Goal: Task Accomplishment & Management: Manage account settings

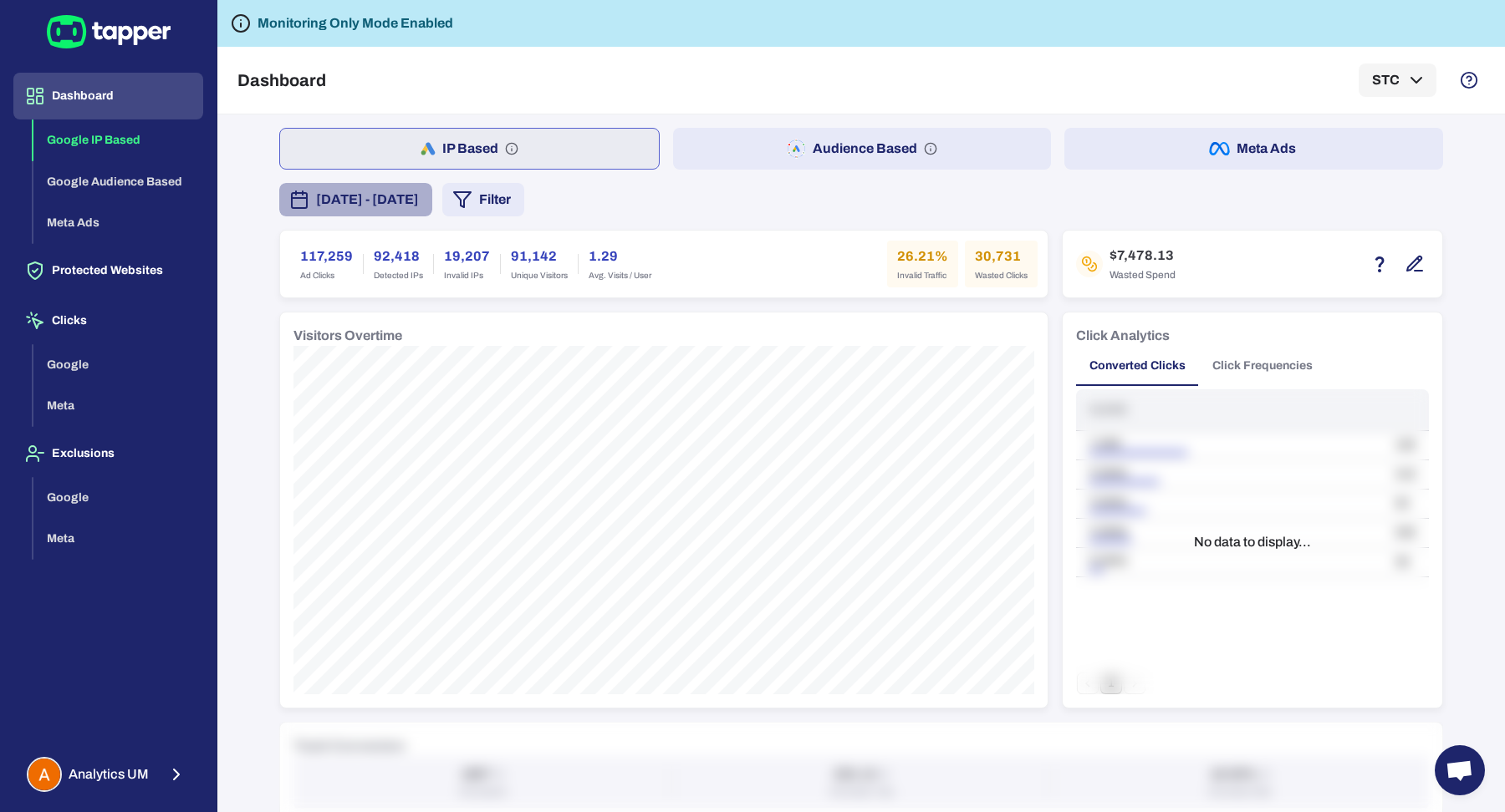
click at [432, 214] on button "August 9, 2025 - August 15, 2025" at bounding box center [355, 200] width 153 height 34
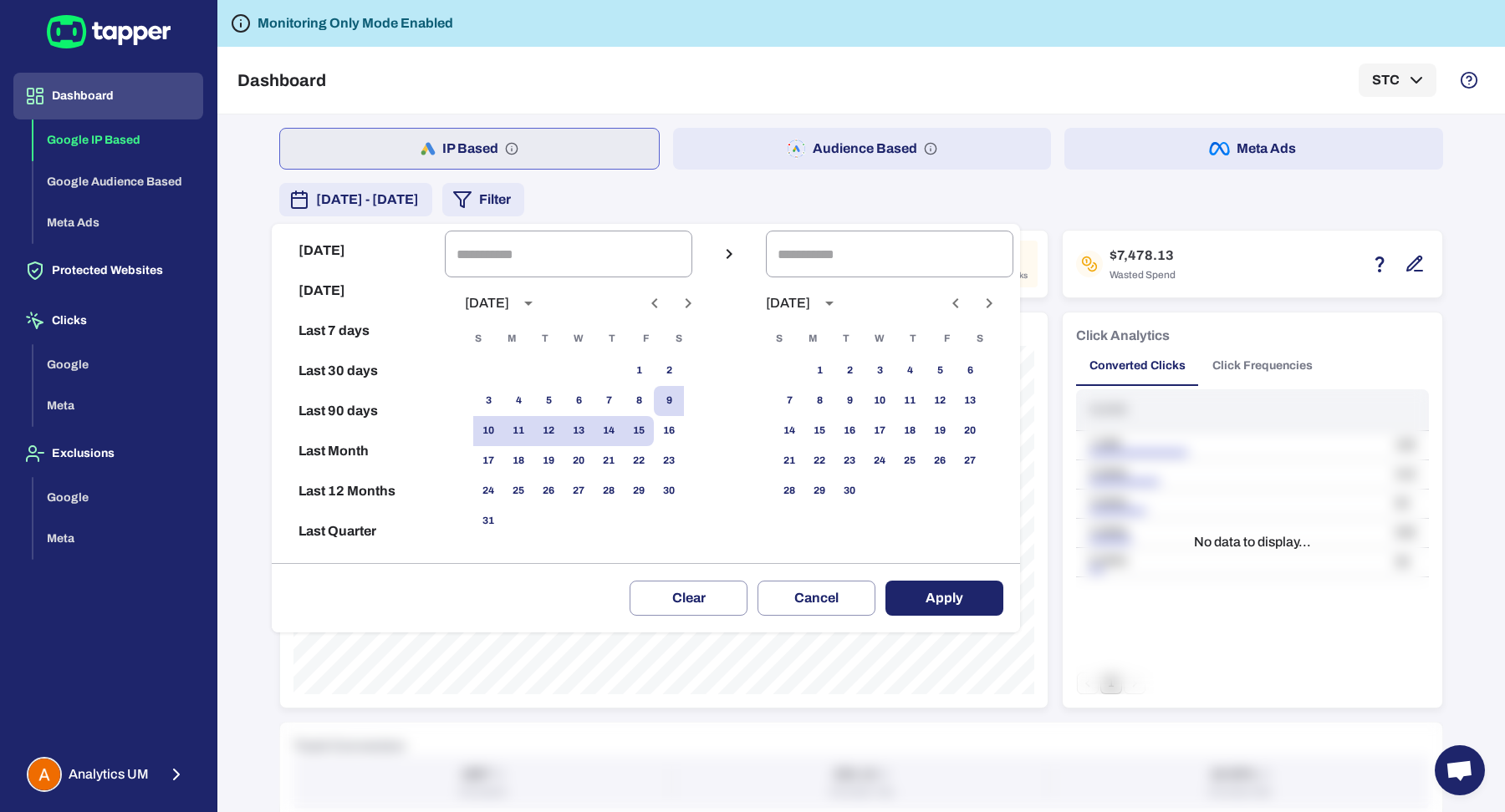
click at [350, 417] on button "Last 90 days" at bounding box center [357, 411] width 159 height 41
type input "**********"
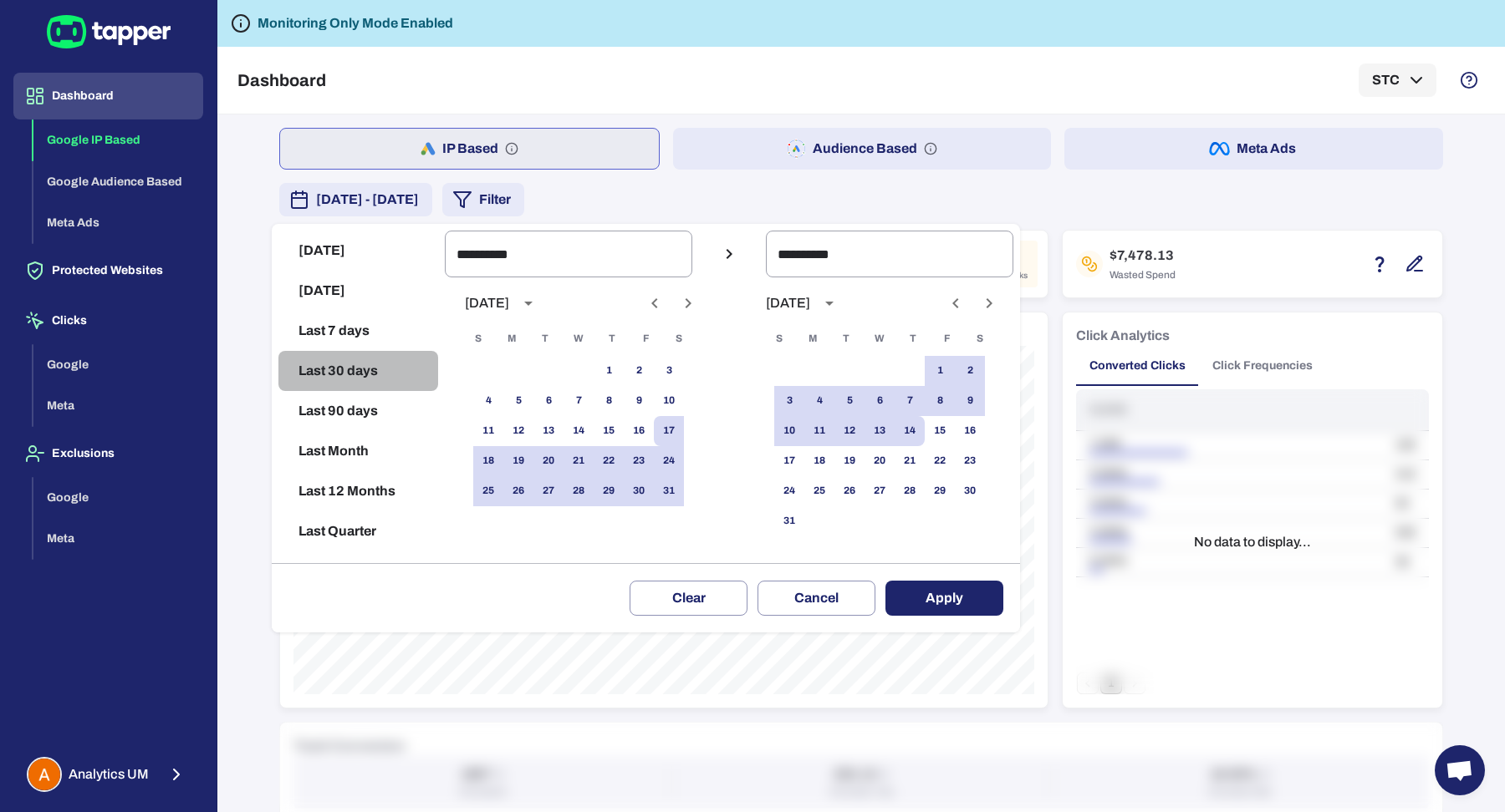
click at [313, 358] on button "Last 30 days" at bounding box center [357, 371] width 159 height 41
type input "**********"
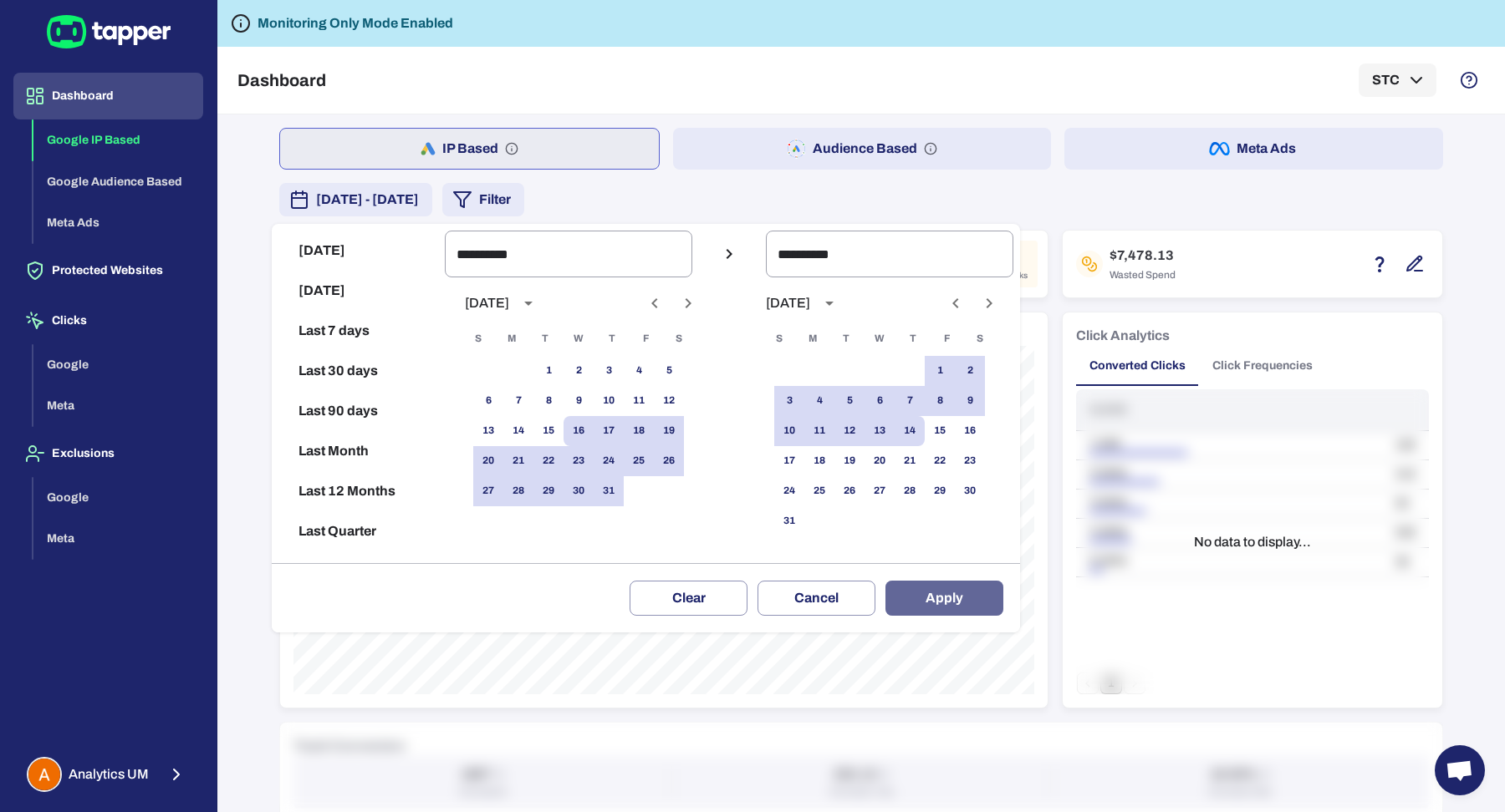
click at [918, 585] on button "Apply" at bounding box center [944, 598] width 118 height 35
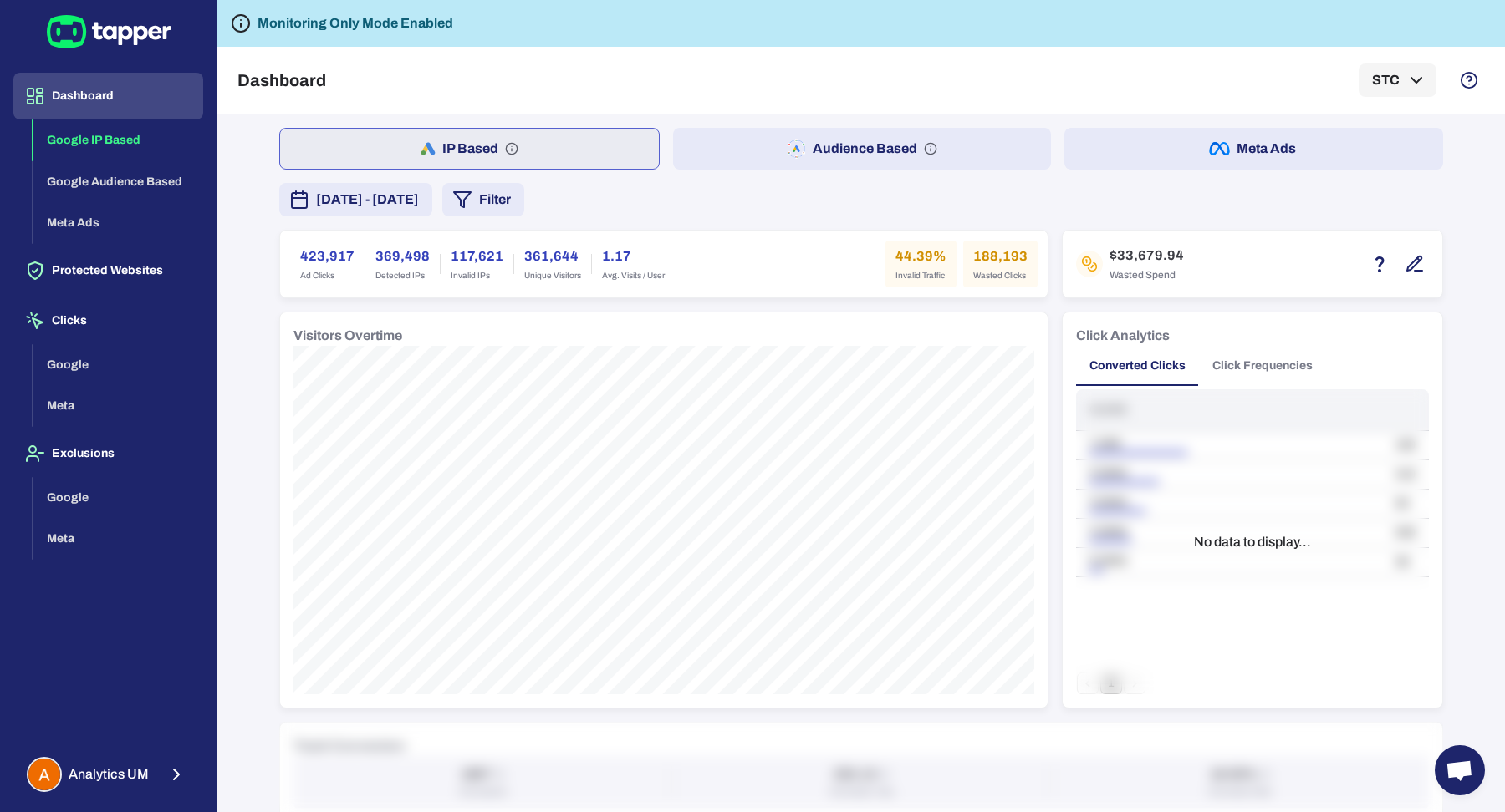
click at [415, 207] on span "July 16, 2025 - August 14, 2025" at bounding box center [367, 199] width 102 height 20
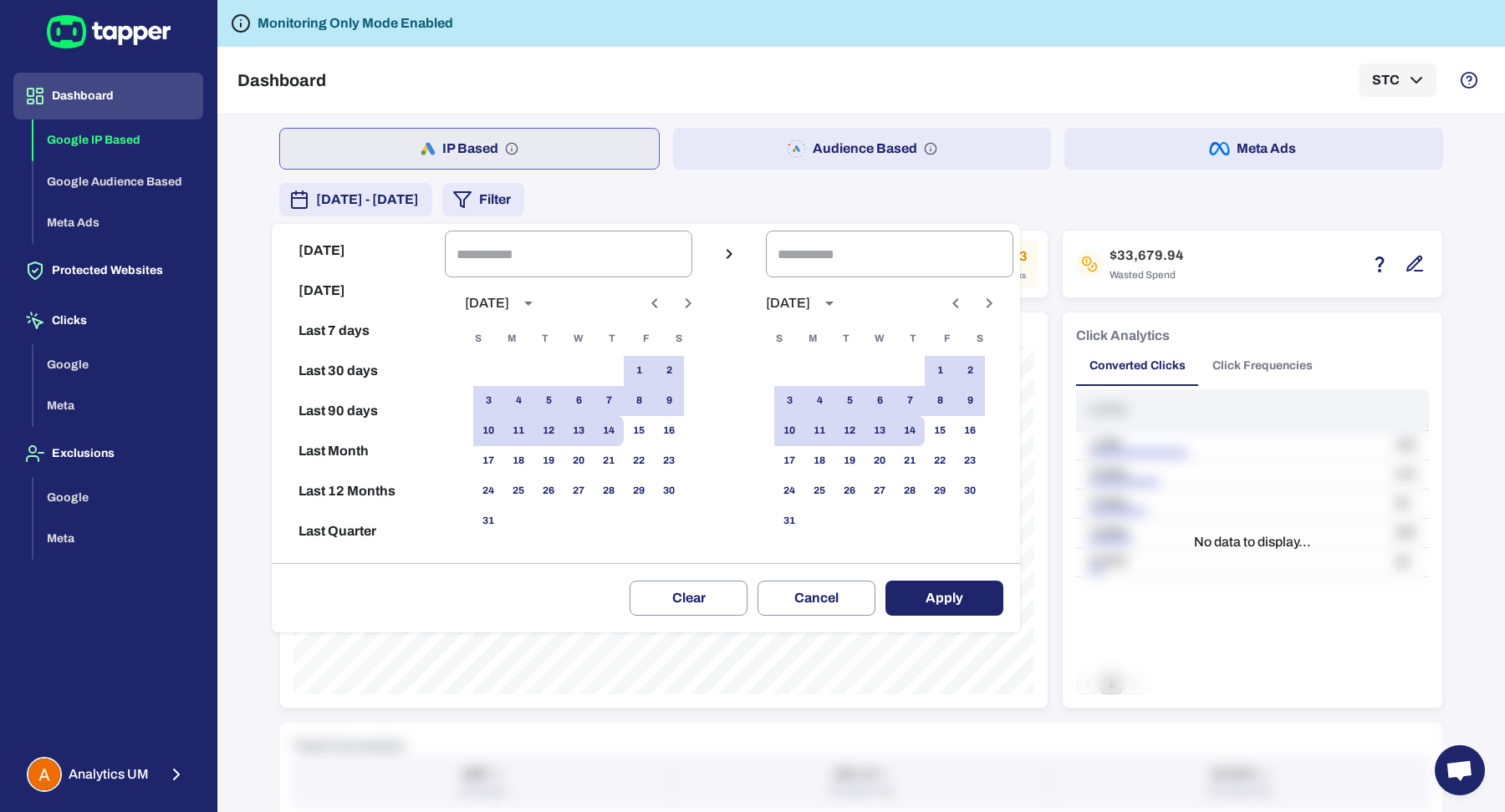
click at [749, 191] on div at bounding box center [752, 406] width 1505 height 812
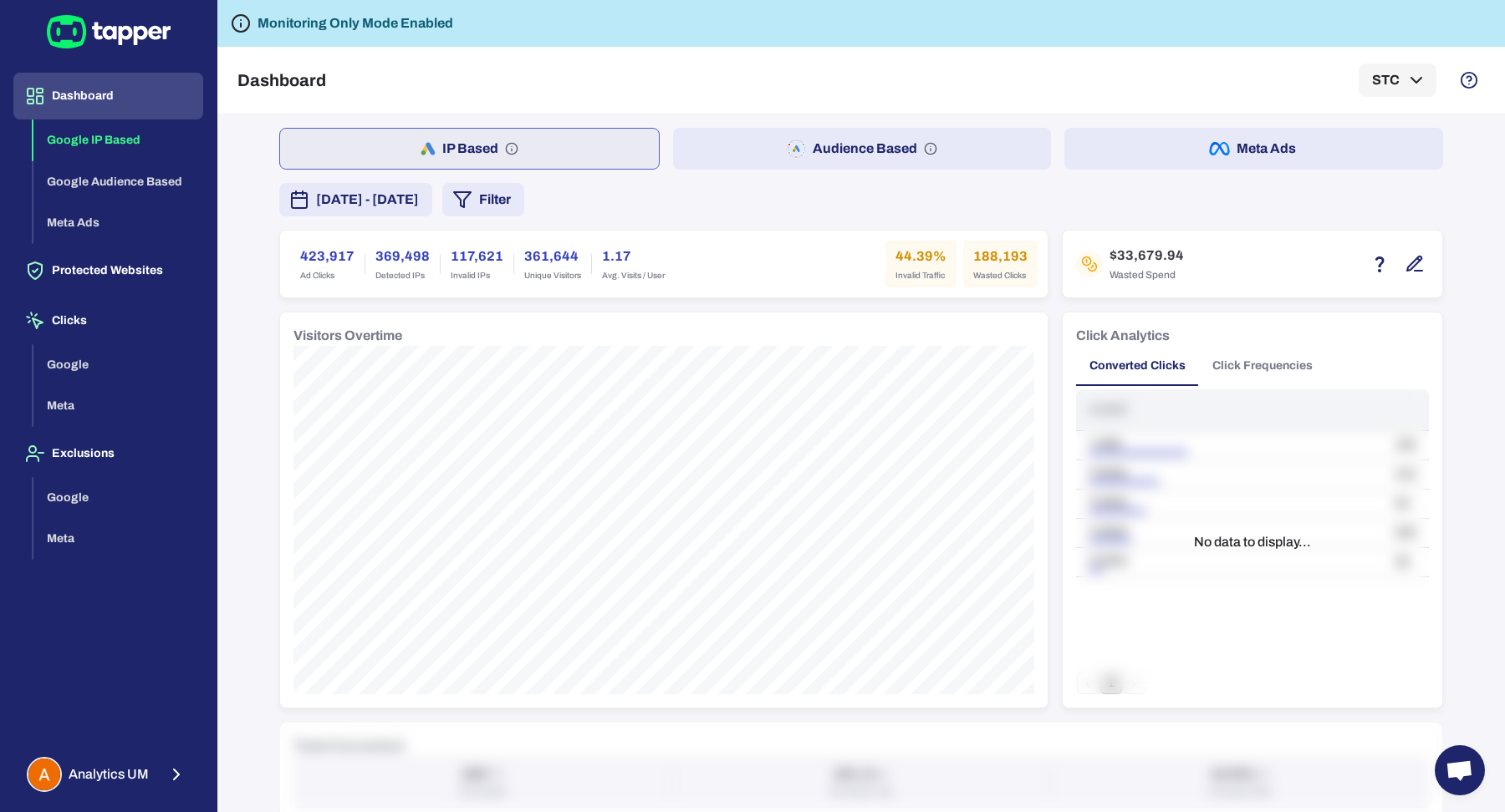
click at [419, 207] on span "July 16, 2025 - August 14, 2025" at bounding box center [367, 199] width 102 height 20
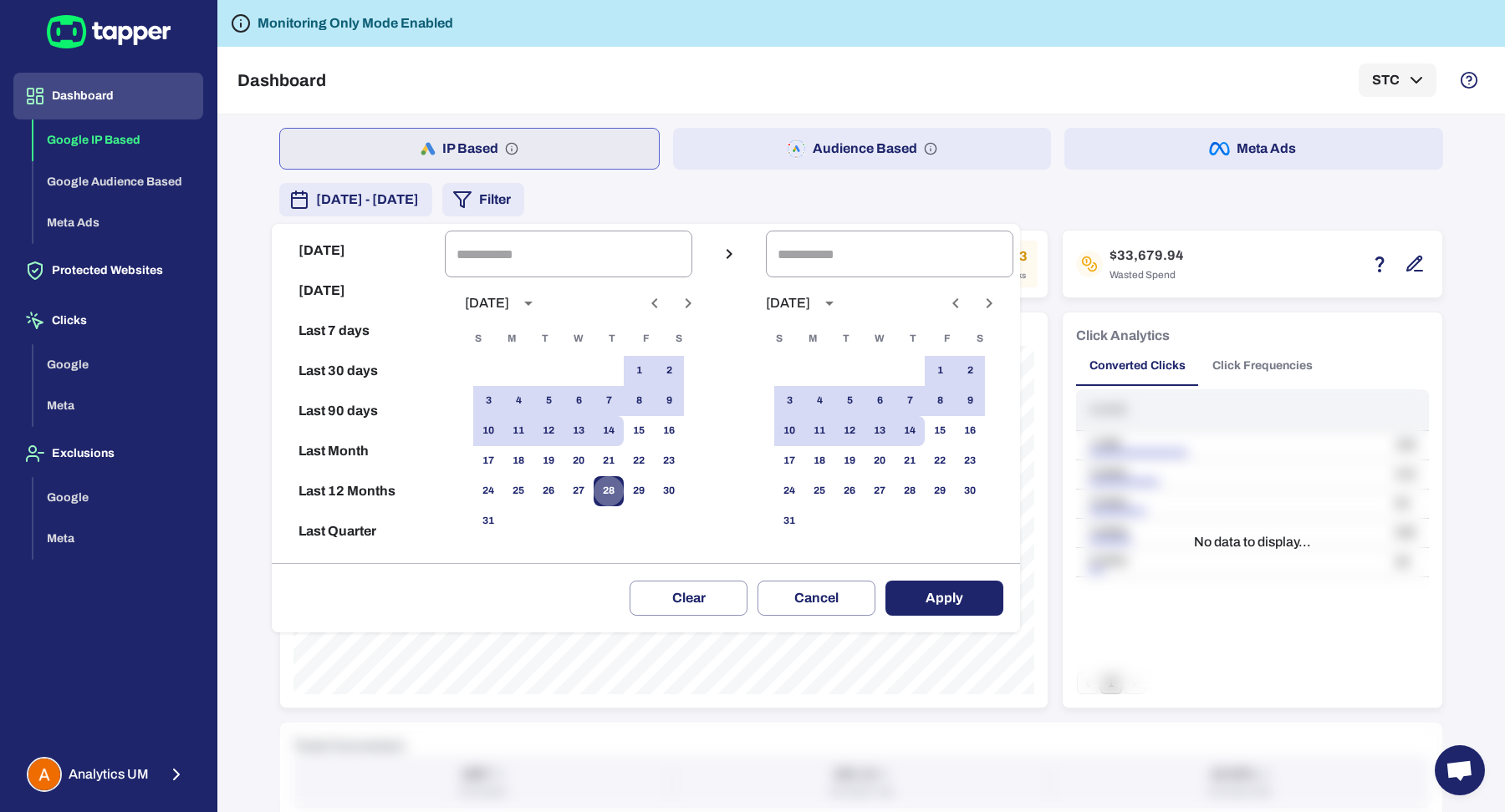
click at [613, 489] on button "28" at bounding box center [608, 490] width 30 height 30
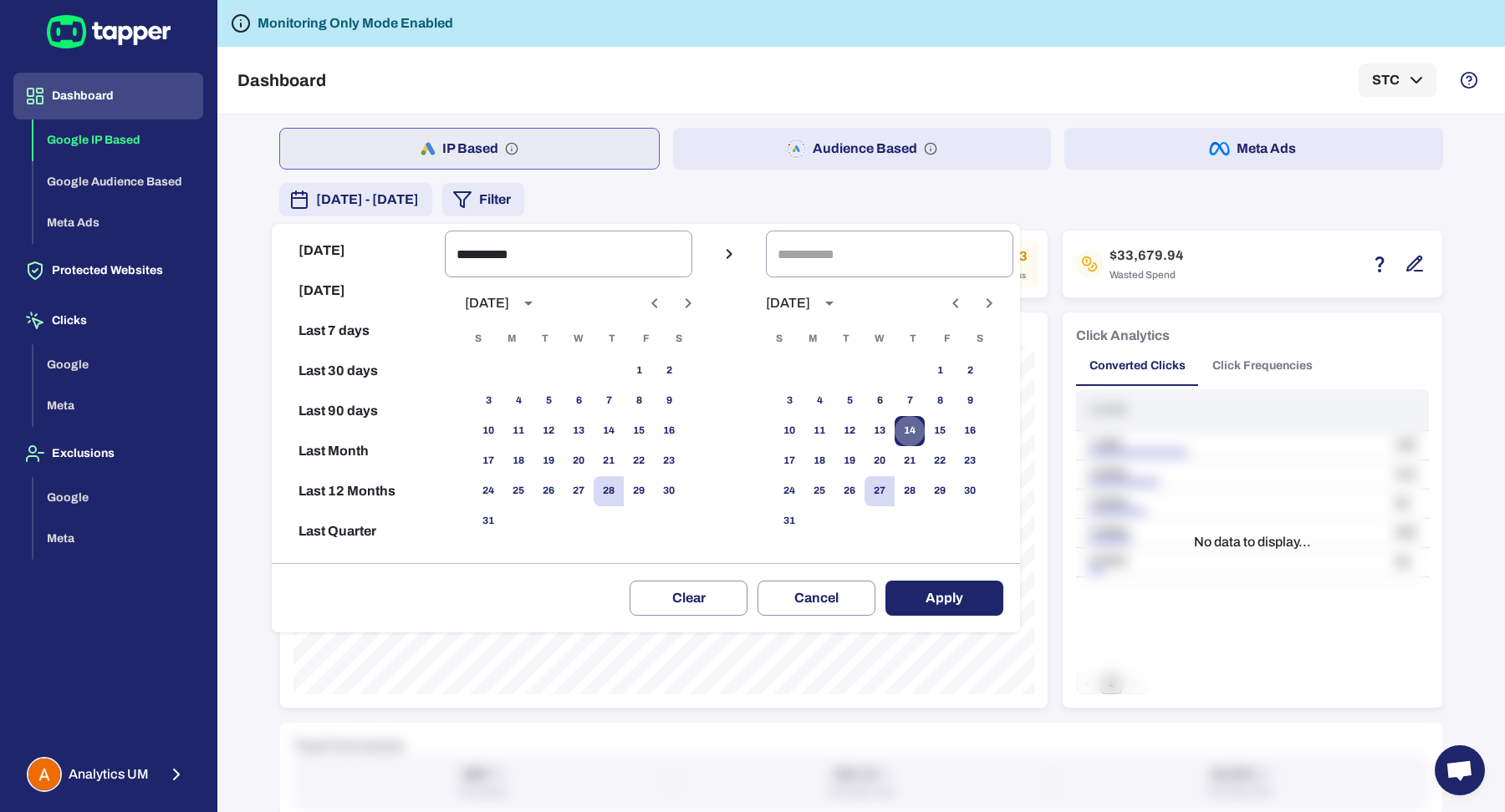
click at [924, 426] on button "14" at bounding box center [909, 431] width 30 height 30
type input "**********"
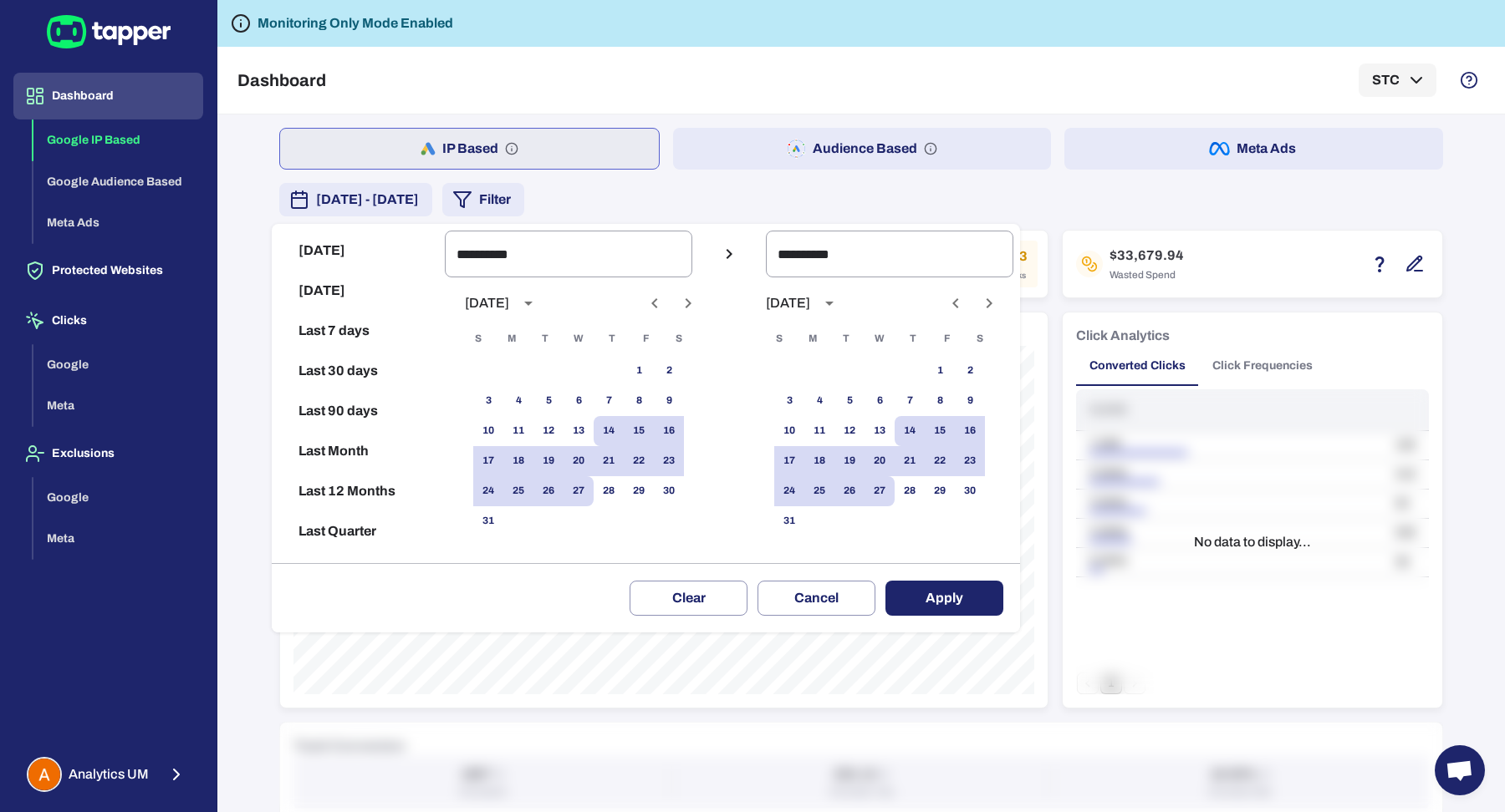
click at [949, 588] on button "Apply" at bounding box center [944, 598] width 118 height 35
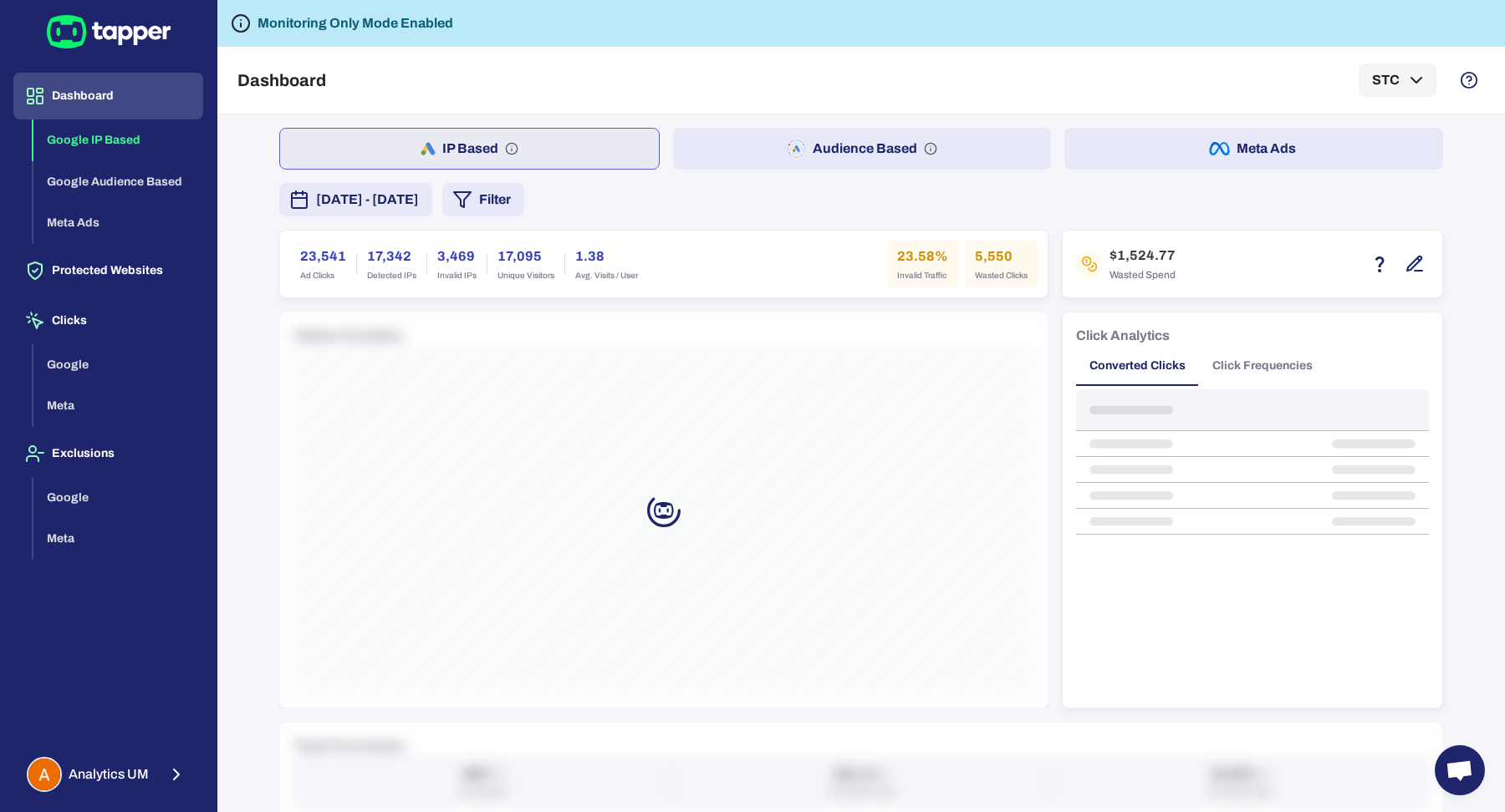
click at [525, 189] on button "Filter" at bounding box center [483, 200] width 82 height 34
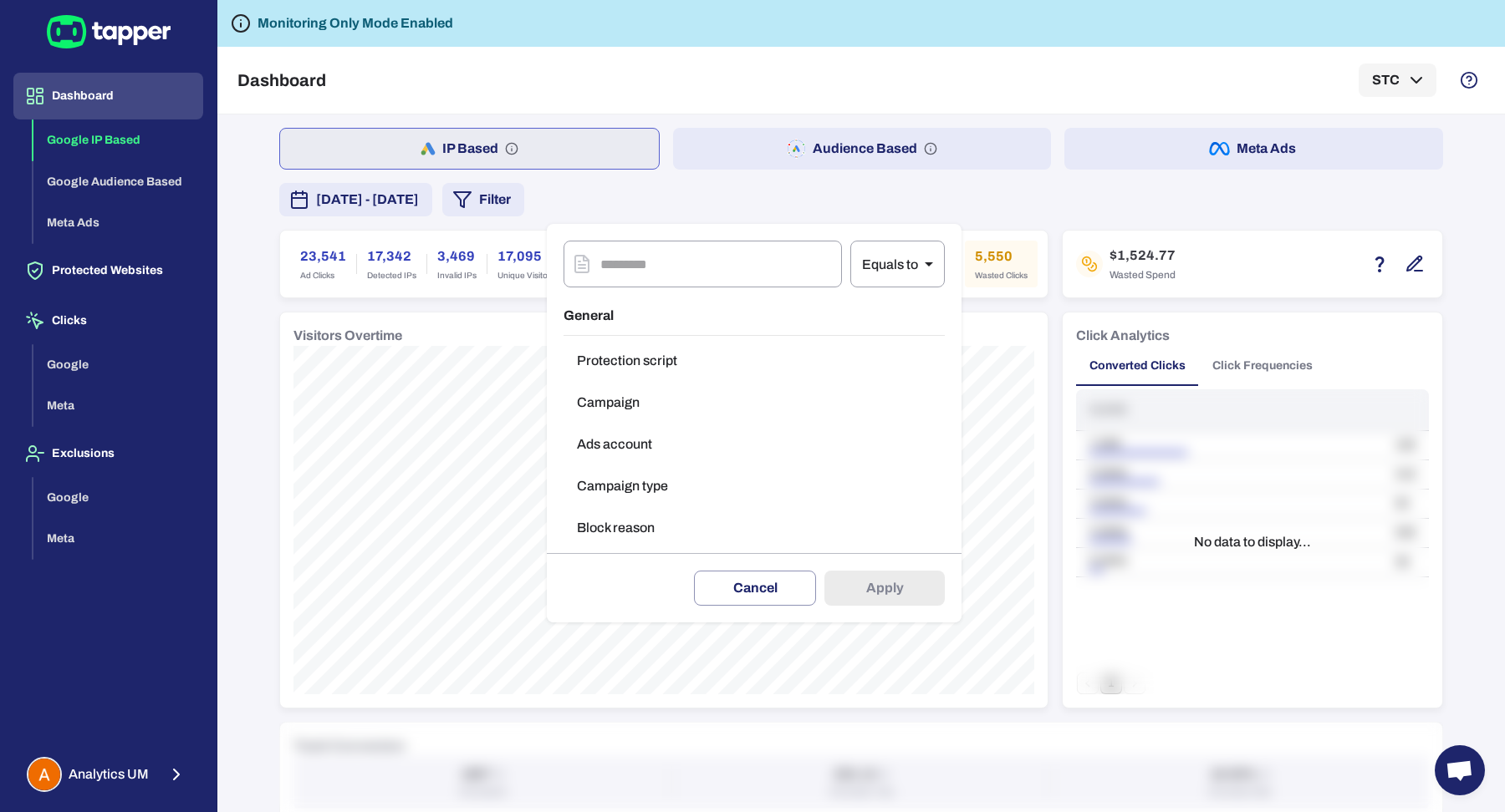
click at [657, 186] on div at bounding box center [752, 406] width 1505 height 812
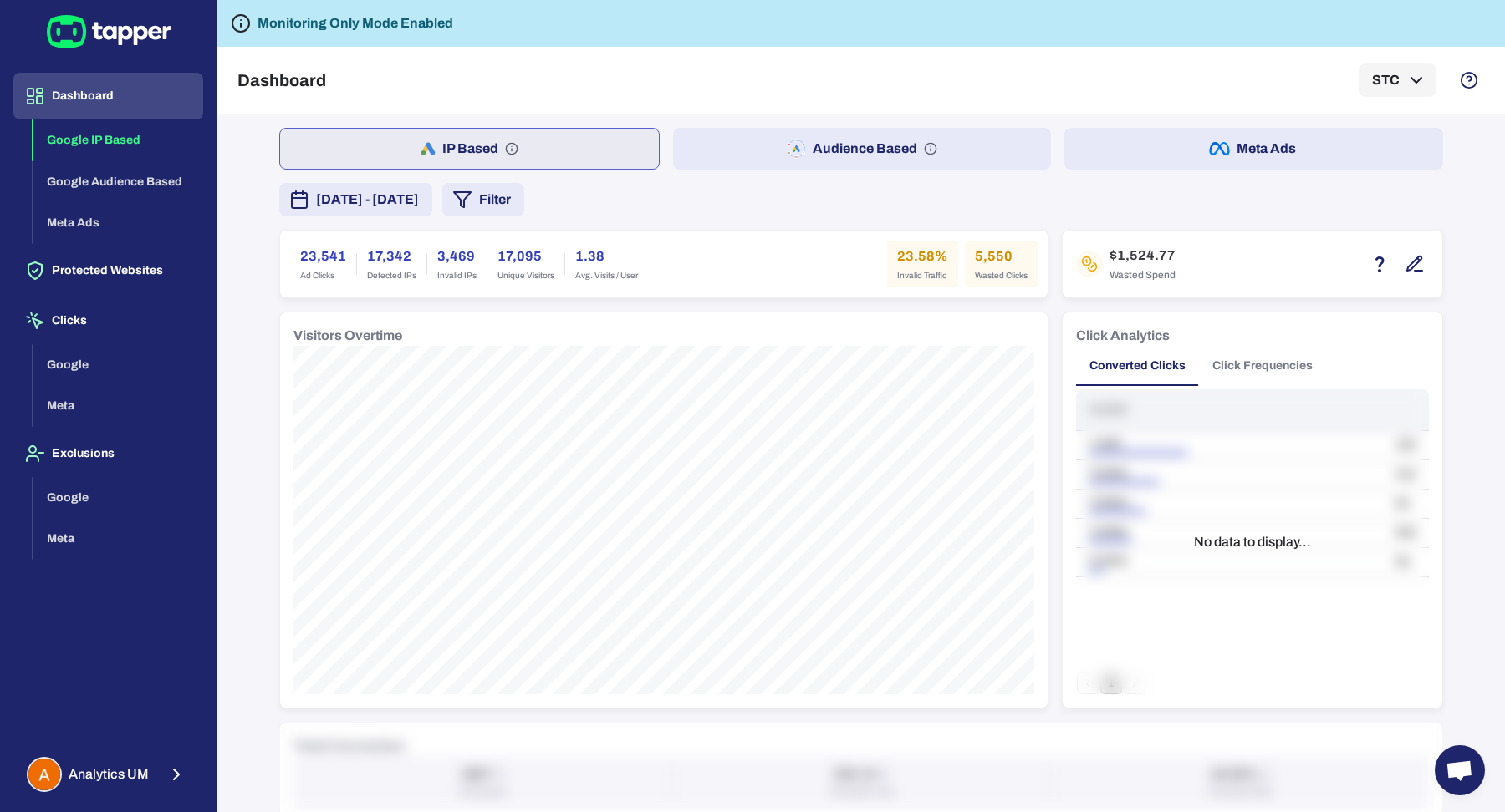
click at [419, 201] on span "August 14, 2025 - August 28, 2025" at bounding box center [367, 199] width 102 height 20
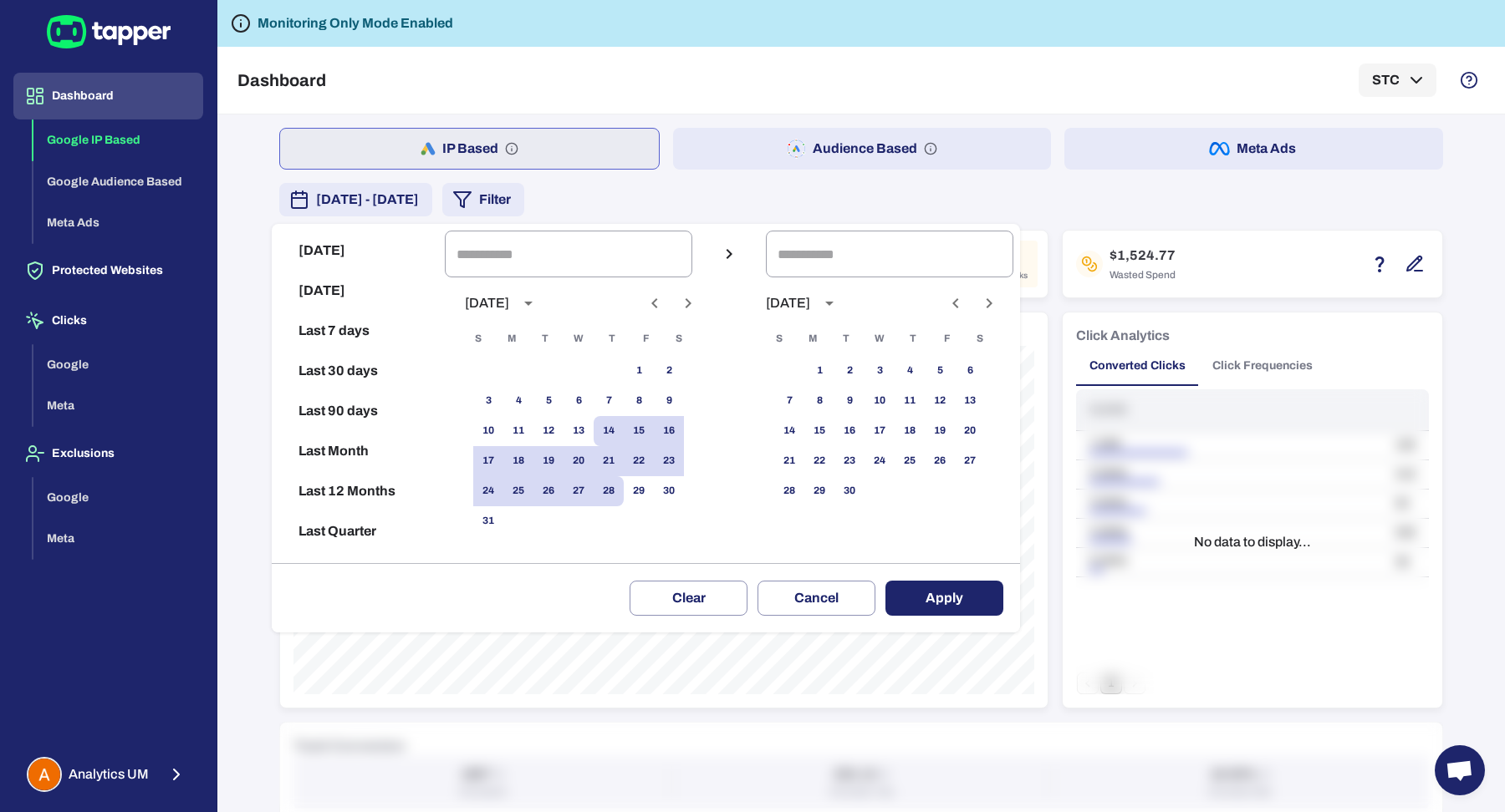
click at [665, 301] on icon "Previous month" at bounding box center [654, 303] width 20 height 20
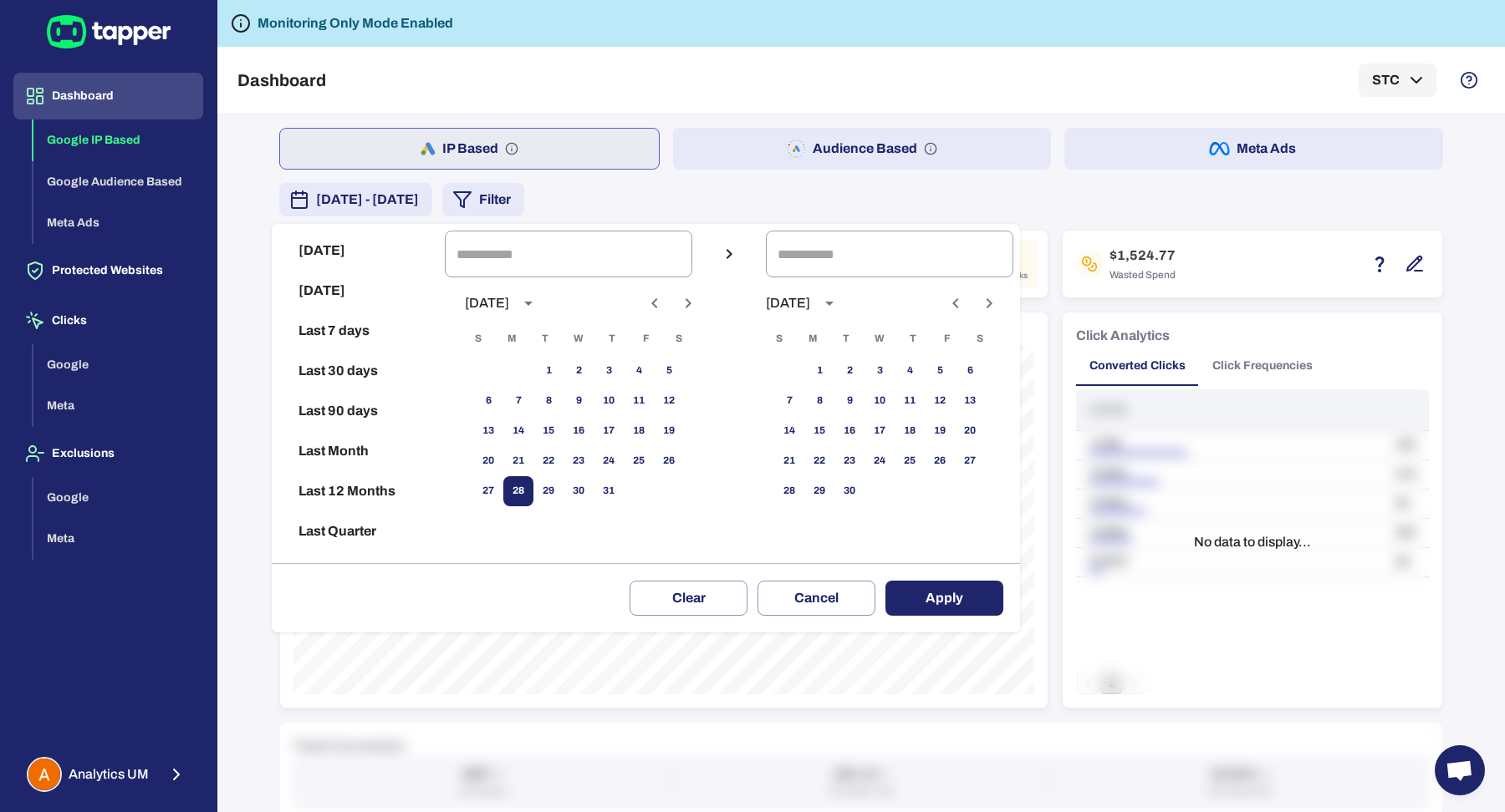
click at [533, 487] on button "28" at bounding box center [518, 490] width 30 height 30
type input "**********"
click at [698, 306] on icon "Next month" at bounding box center [688, 303] width 20 height 20
click at [654, 435] on button "15" at bounding box center [639, 431] width 30 height 30
type input "**********"
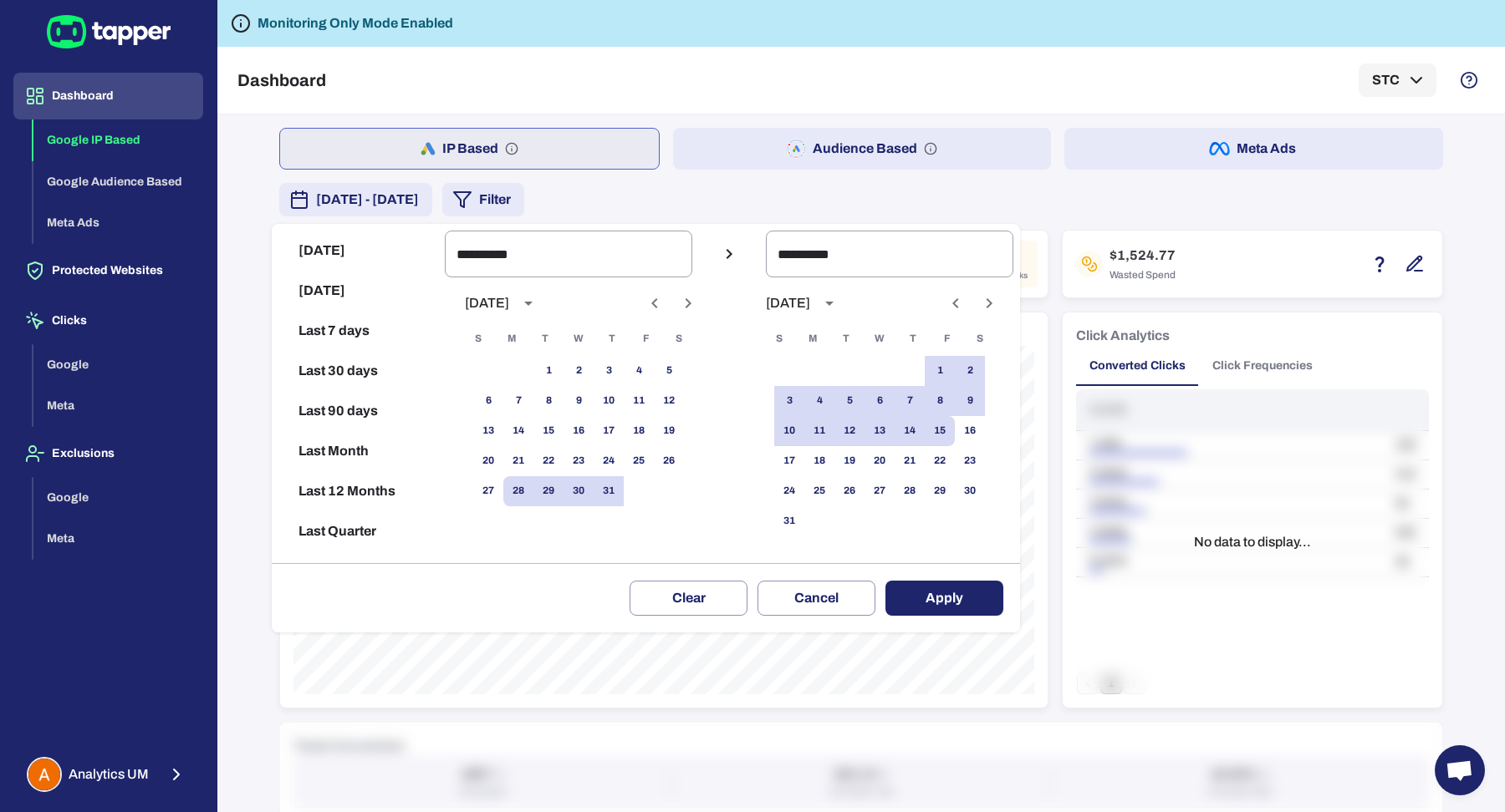
click at [961, 604] on button "Apply" at bounding box center [944, 598] width 118 height 35
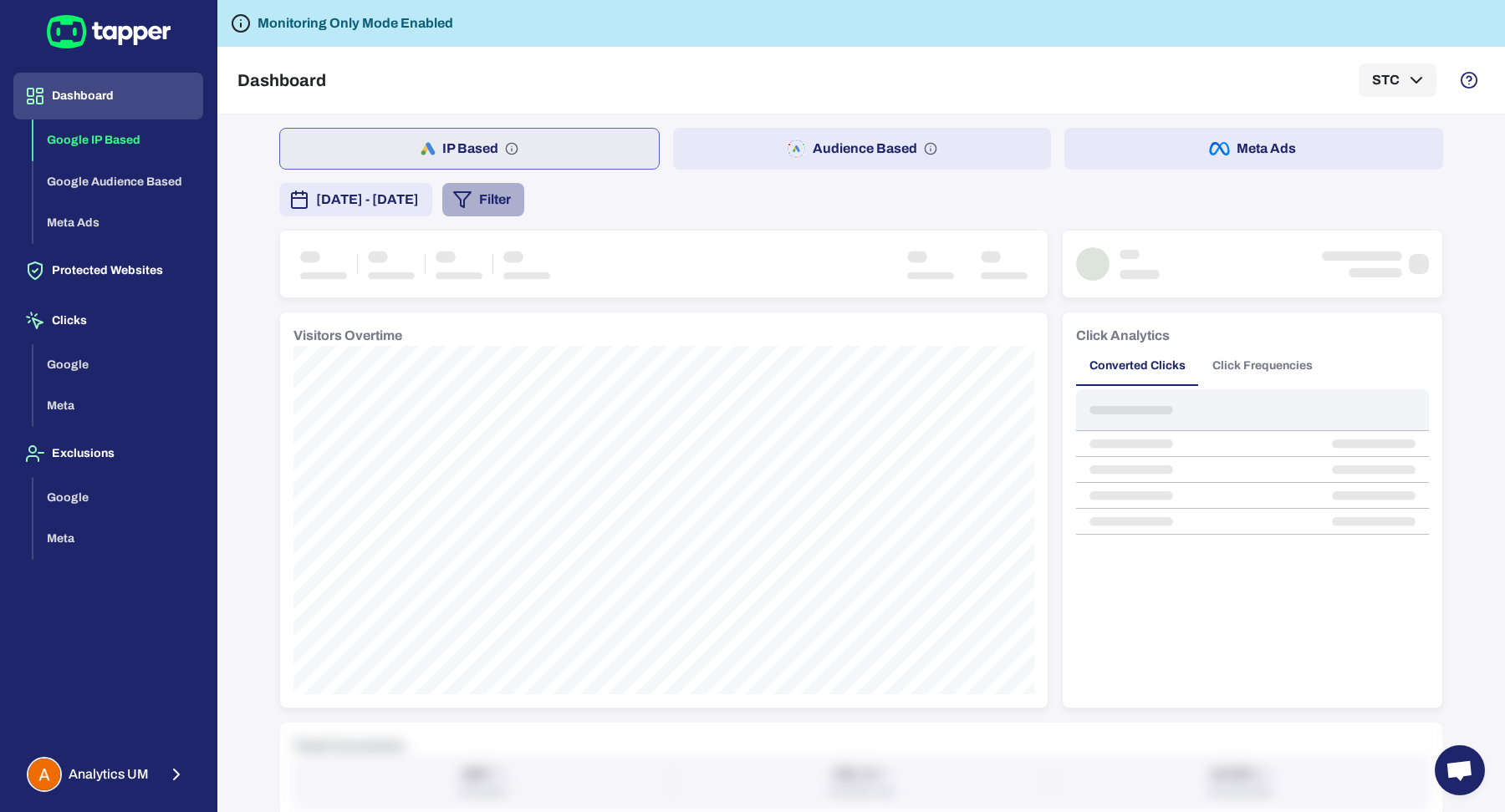
click at [525, 193] on button "Filter" at bounding box center [483, 200] width 82 height 34
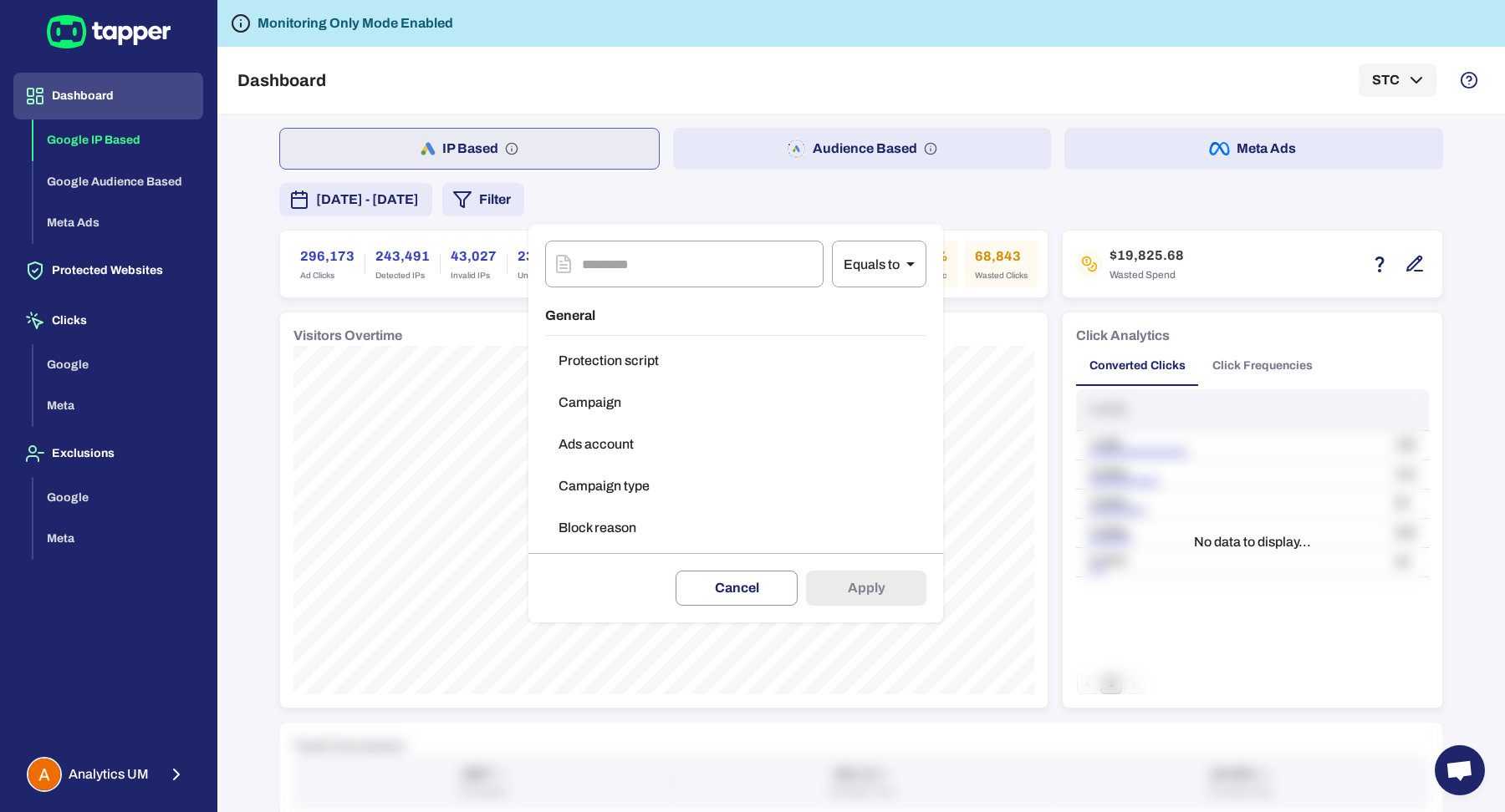
click at [649, 490] on button "Campaign type" at bounding box center [735, 486] width 382 height 34
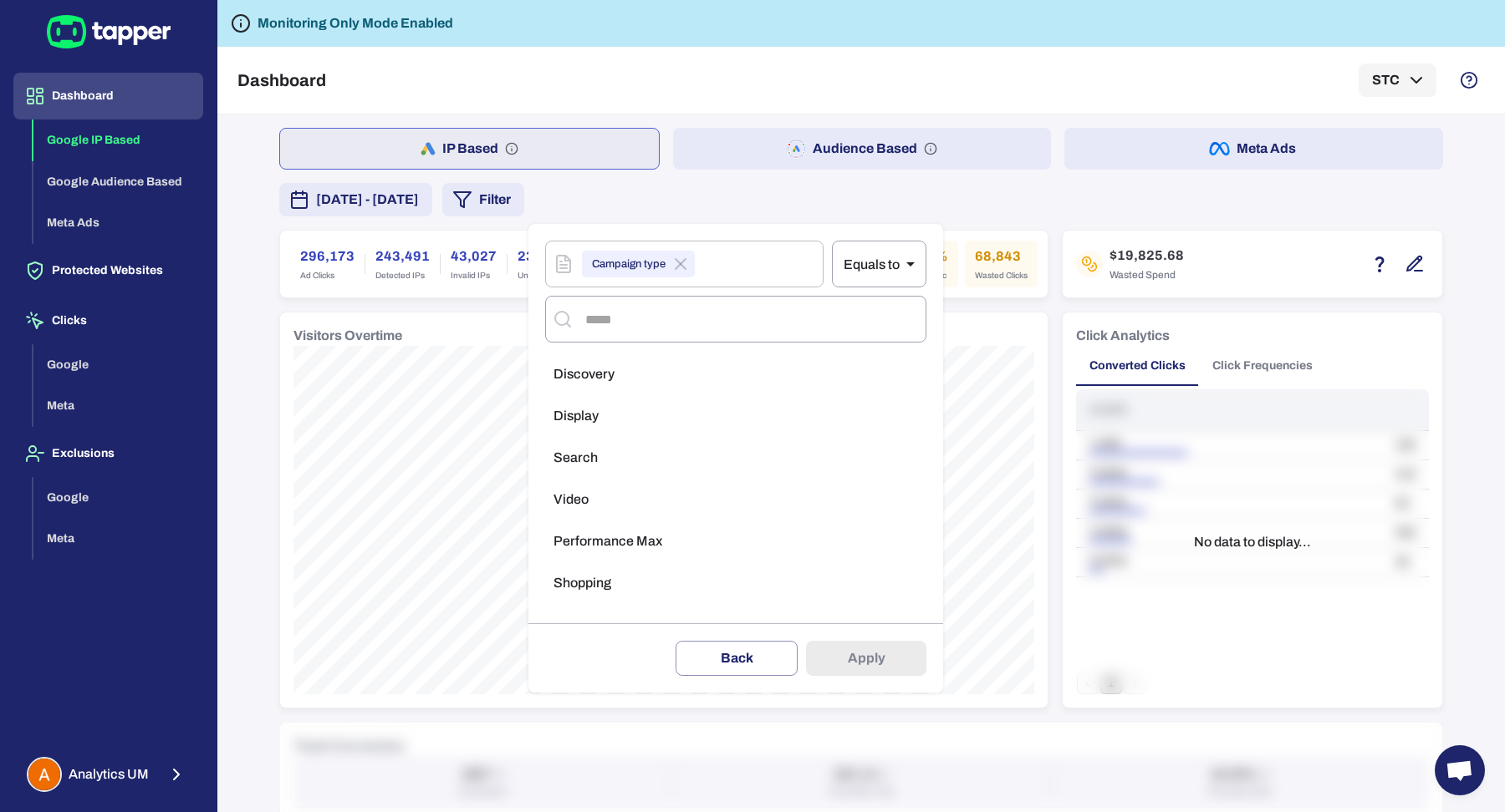
click at [651, 406] on li "Display" at bounding box center [735, 416] width 382 height 34
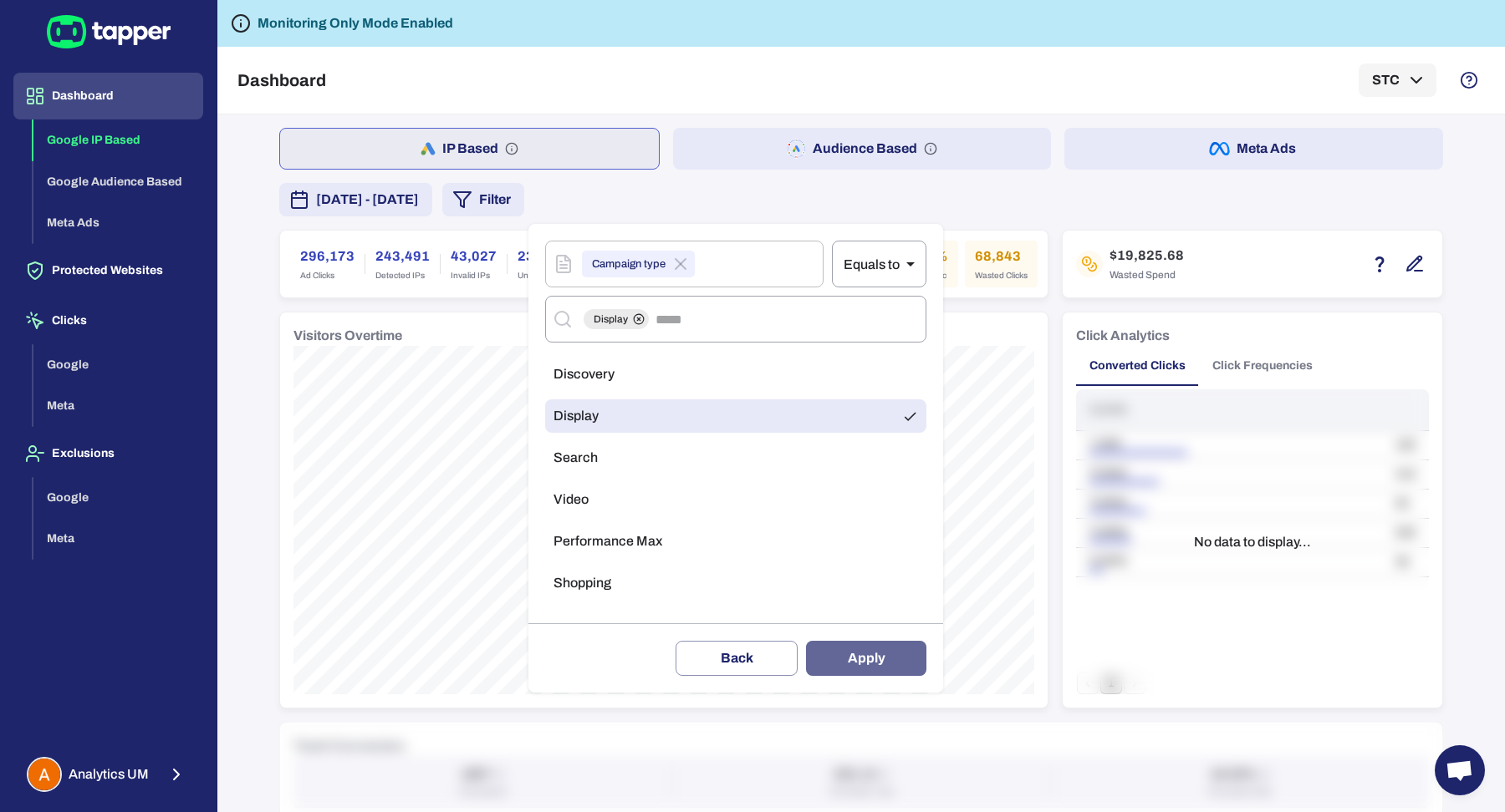
click at [857, 660] on button "Apply" at bounding box center [866, 658] width 121 height 35
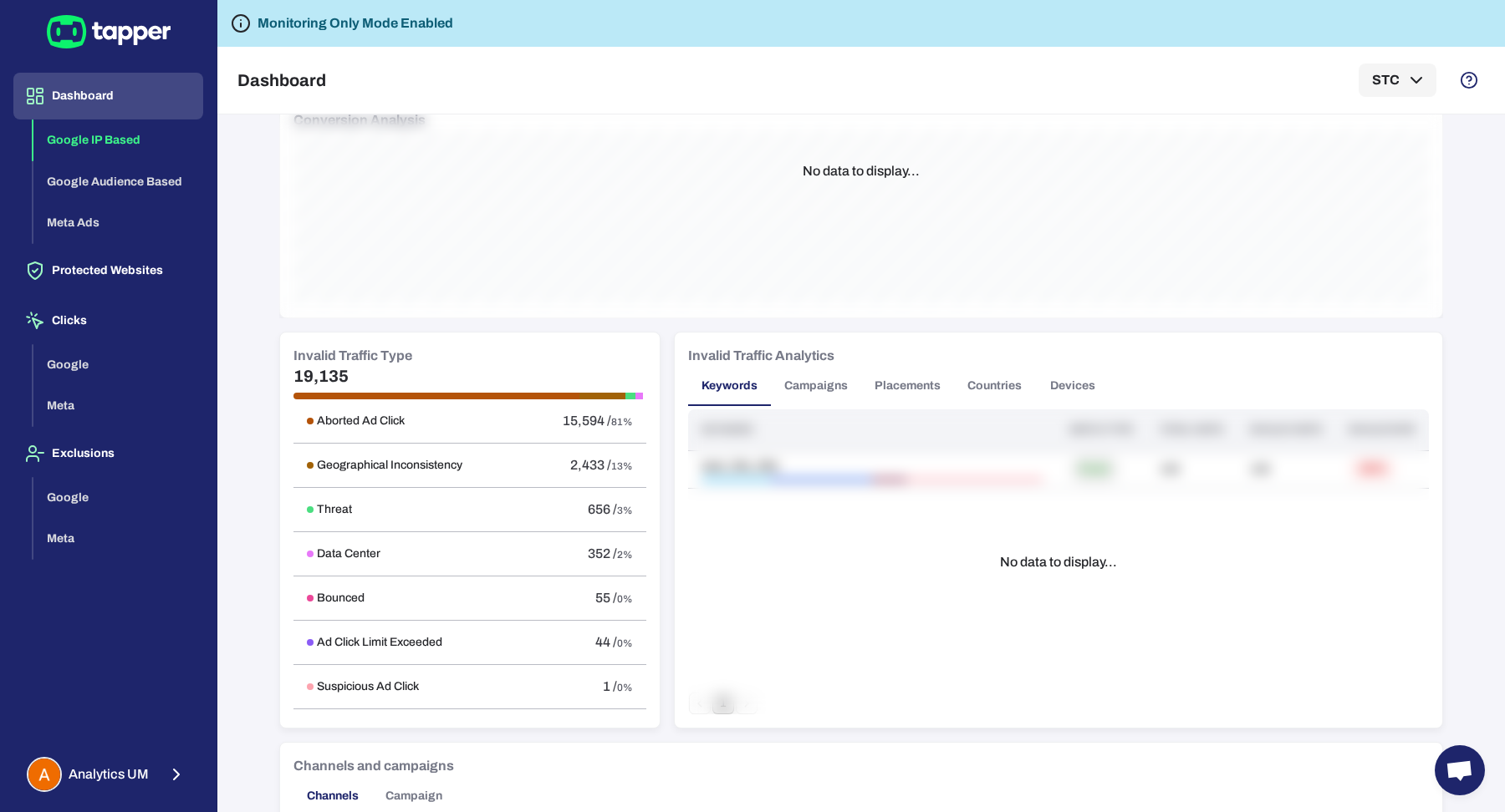
scroll to position [704, 0]
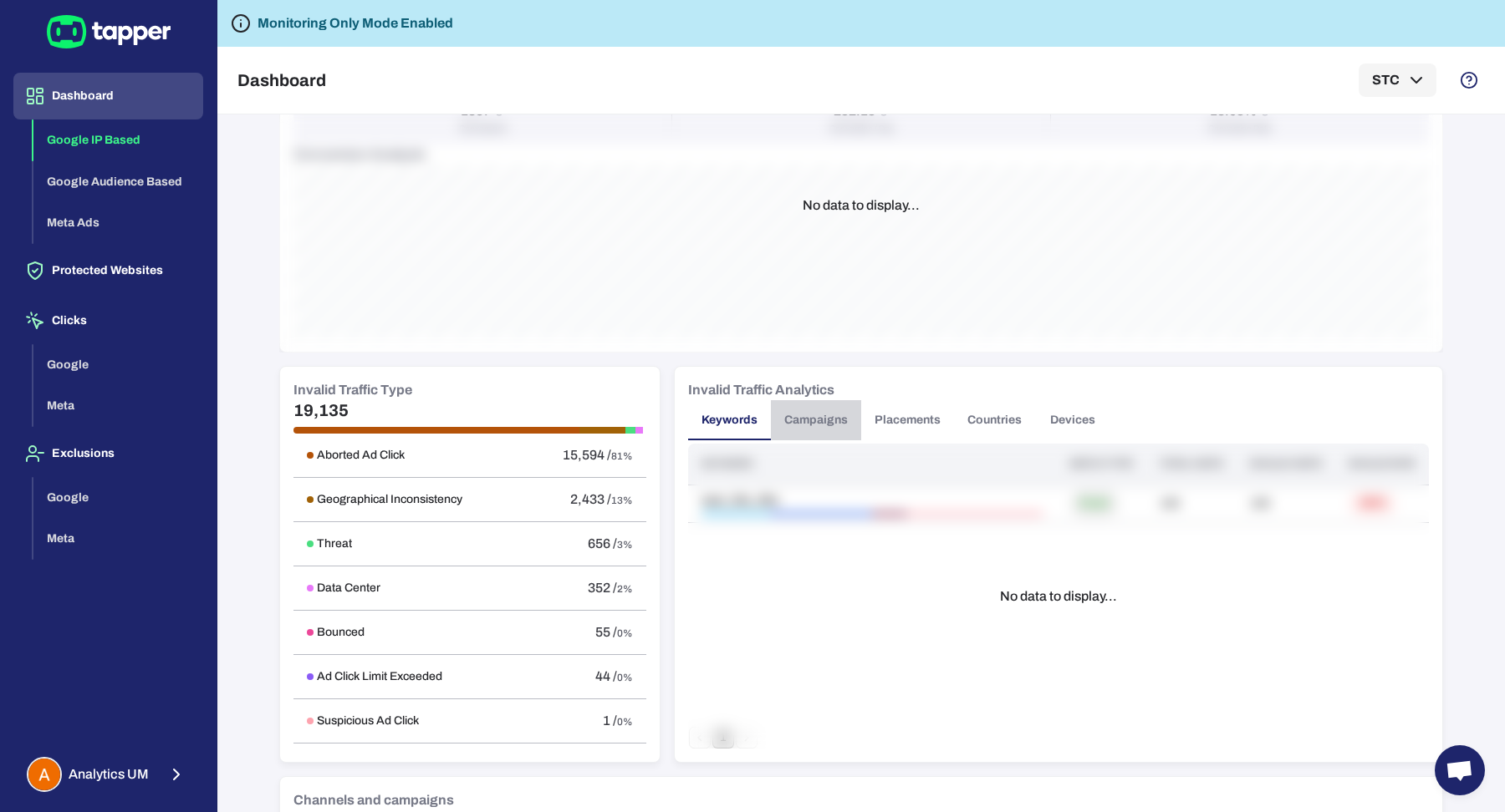
click at [800, 406] on button "Campaigns" at bounding box center [815, 421] width 90 height 41
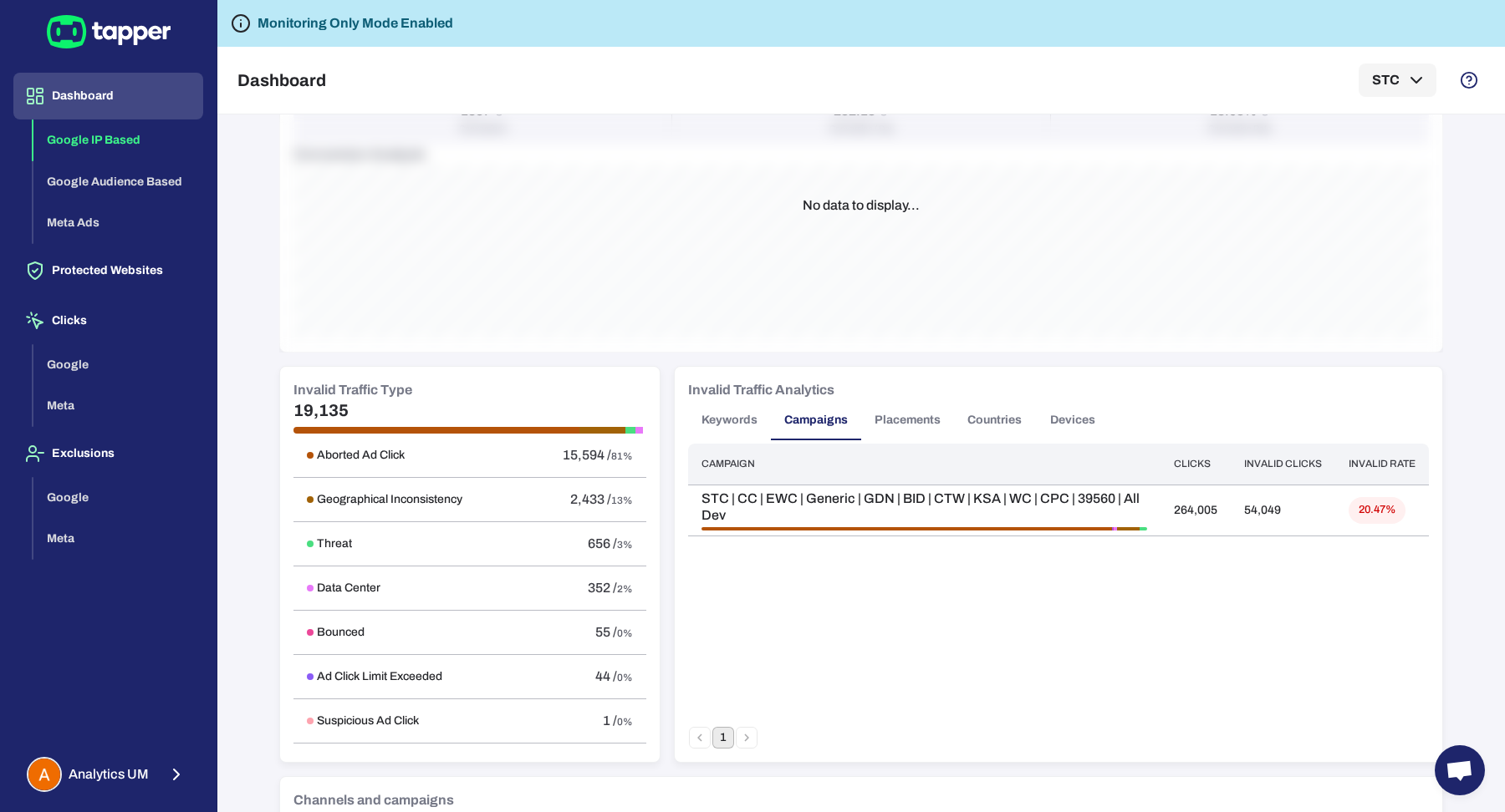
click at [913, 413] on button "Placements" at bounding box center [907, 421] width 93 height 41
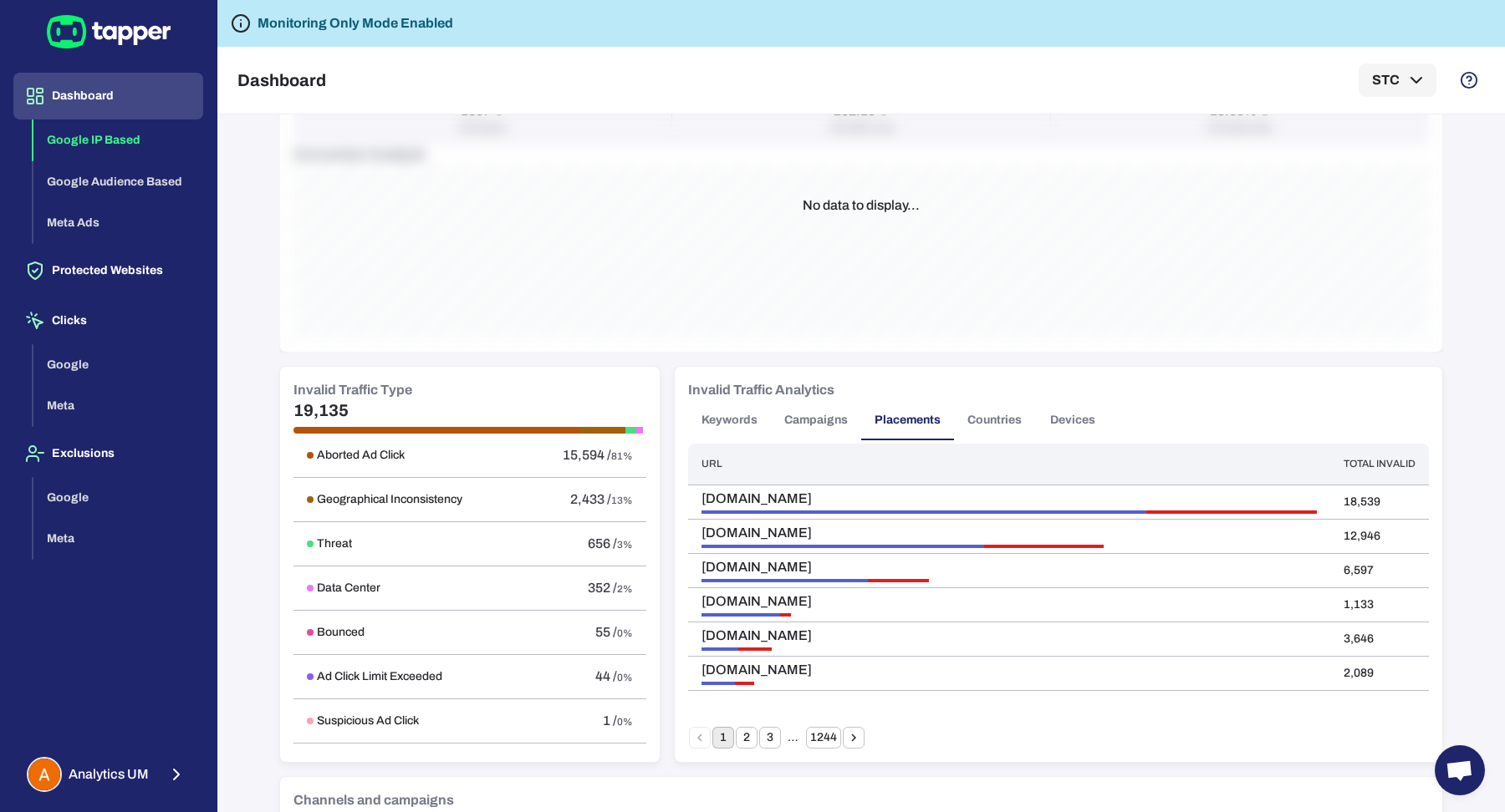
click at [975, 425] on button "Countries" at bounding box center [994, 421] width 81 height 41
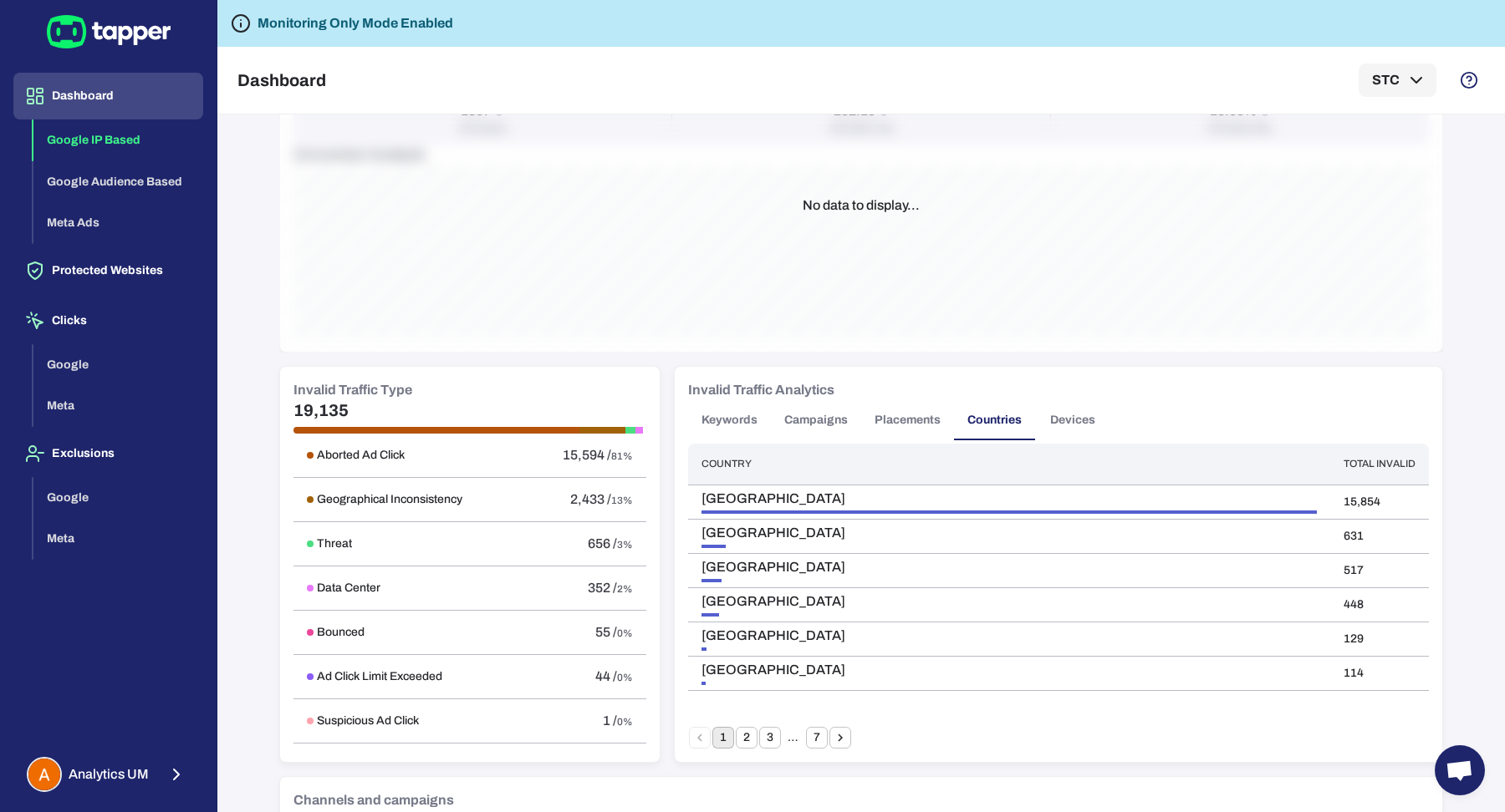
click at [1046, 412] on button "Devices" at bounding box center [1072, 421] width 75 height 41
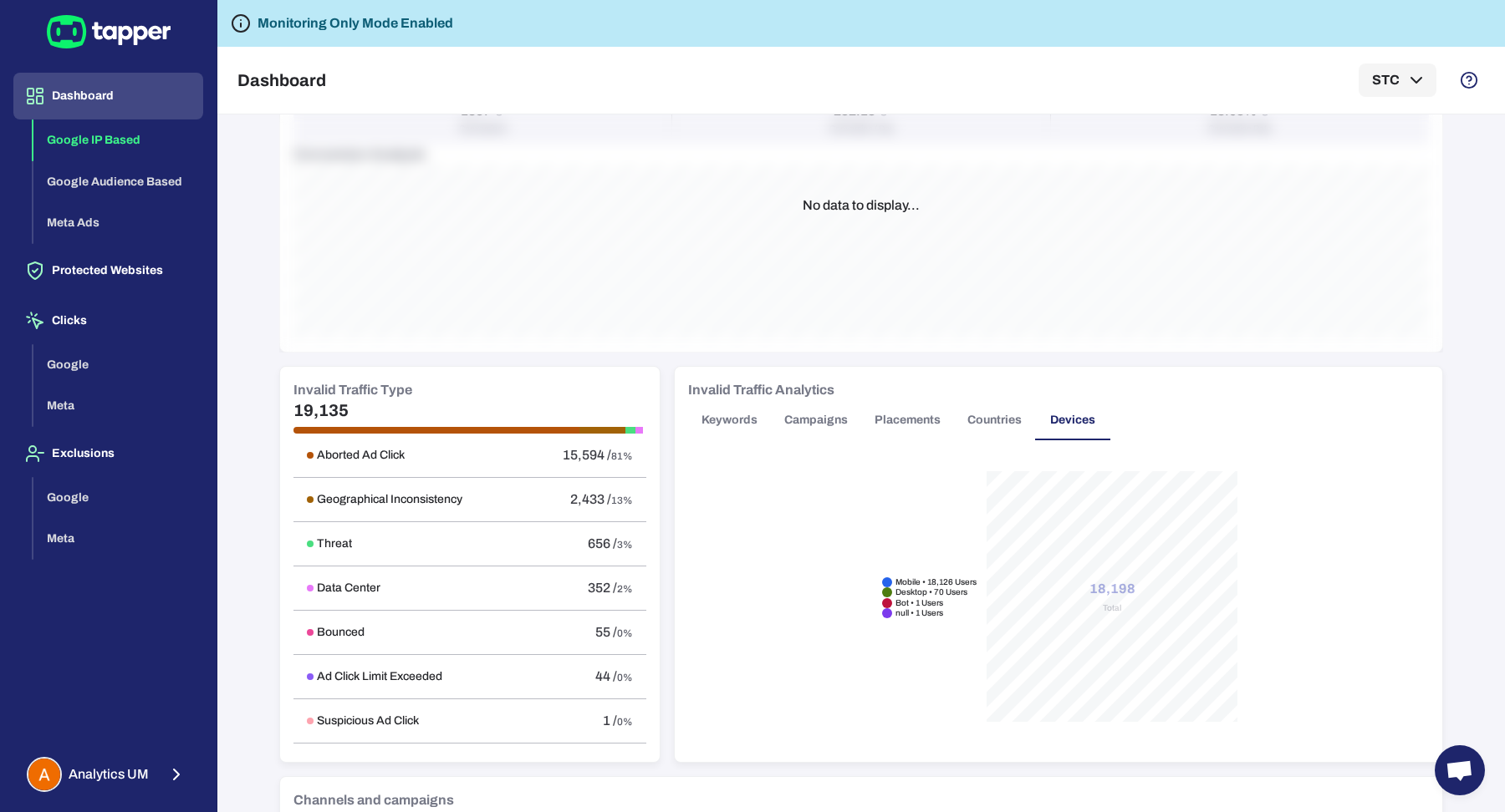
click at [1003, 421] on button "Countries" at bounding box center [994, 421] width 81 height 41
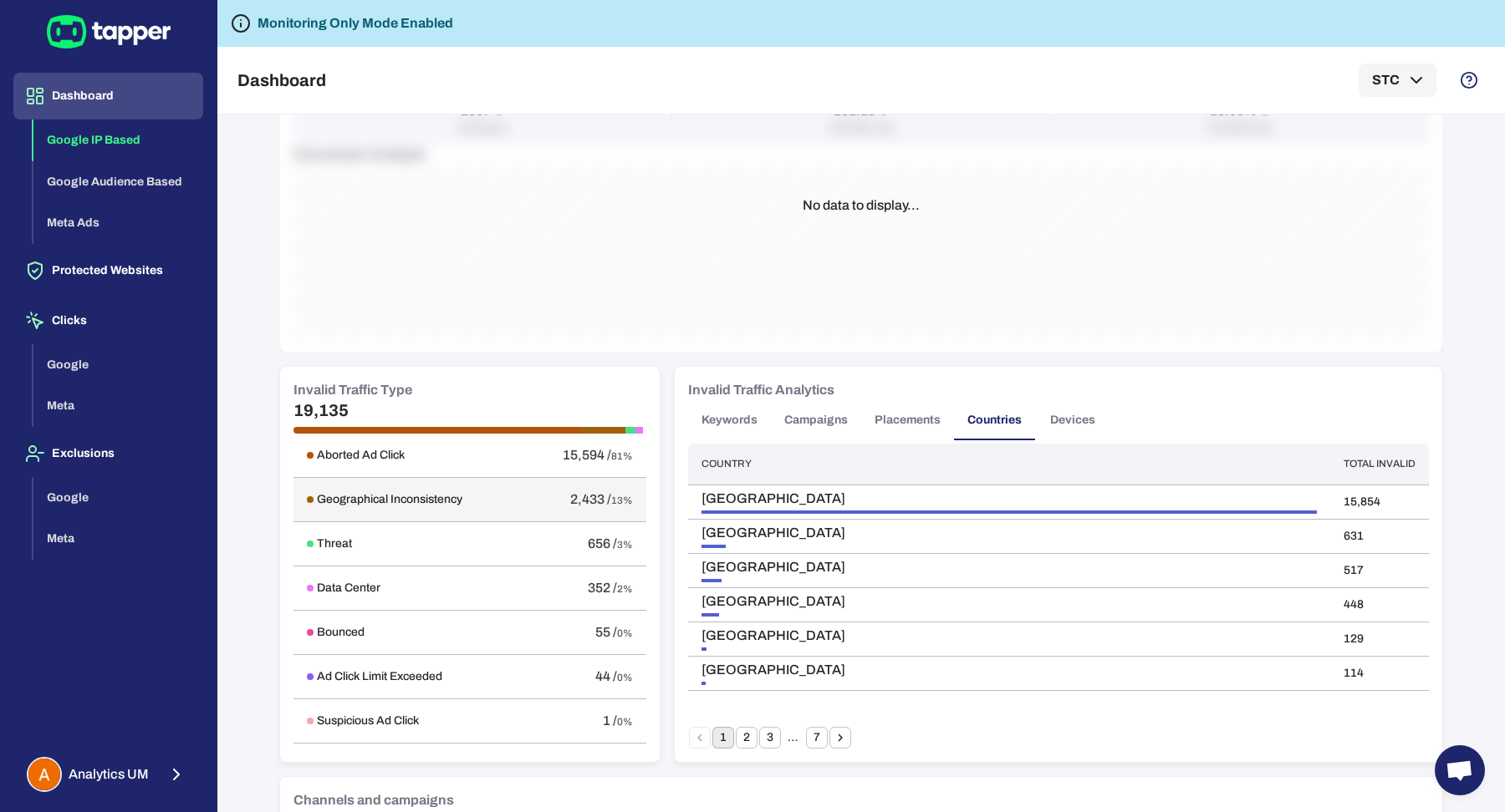
scroll to position [0, 0]
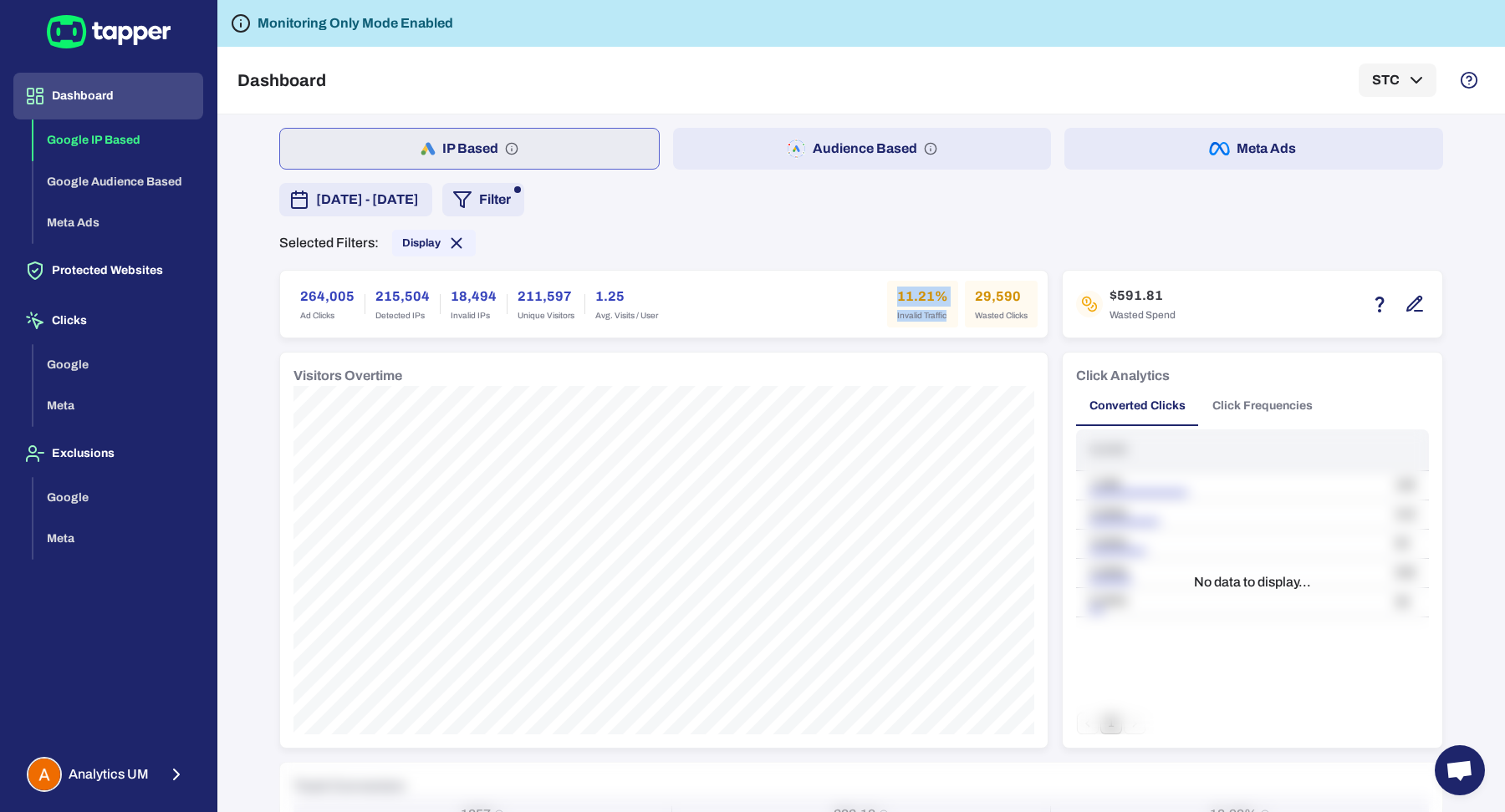
drag, startPoint x: 889, startPoint y: 294, endPoint x: 941, endPoint y: 317, distance: 56.9
click at [941, 317] on div "11.21% Invalid Traffic" at bounding box center [923, 304] width 71 height 46
click at [757, 318] on div "264,005 Ad Clicks 215,504 Detected IPs 18,494 Invalid IPs 211,597 Unique Visito…" at bounding box center [664, 304] width 748 height 46
click at [419, 204] on span "July 28, 2025 - August 15, 2025" at bounding box center [367, 199] width 102 height 20
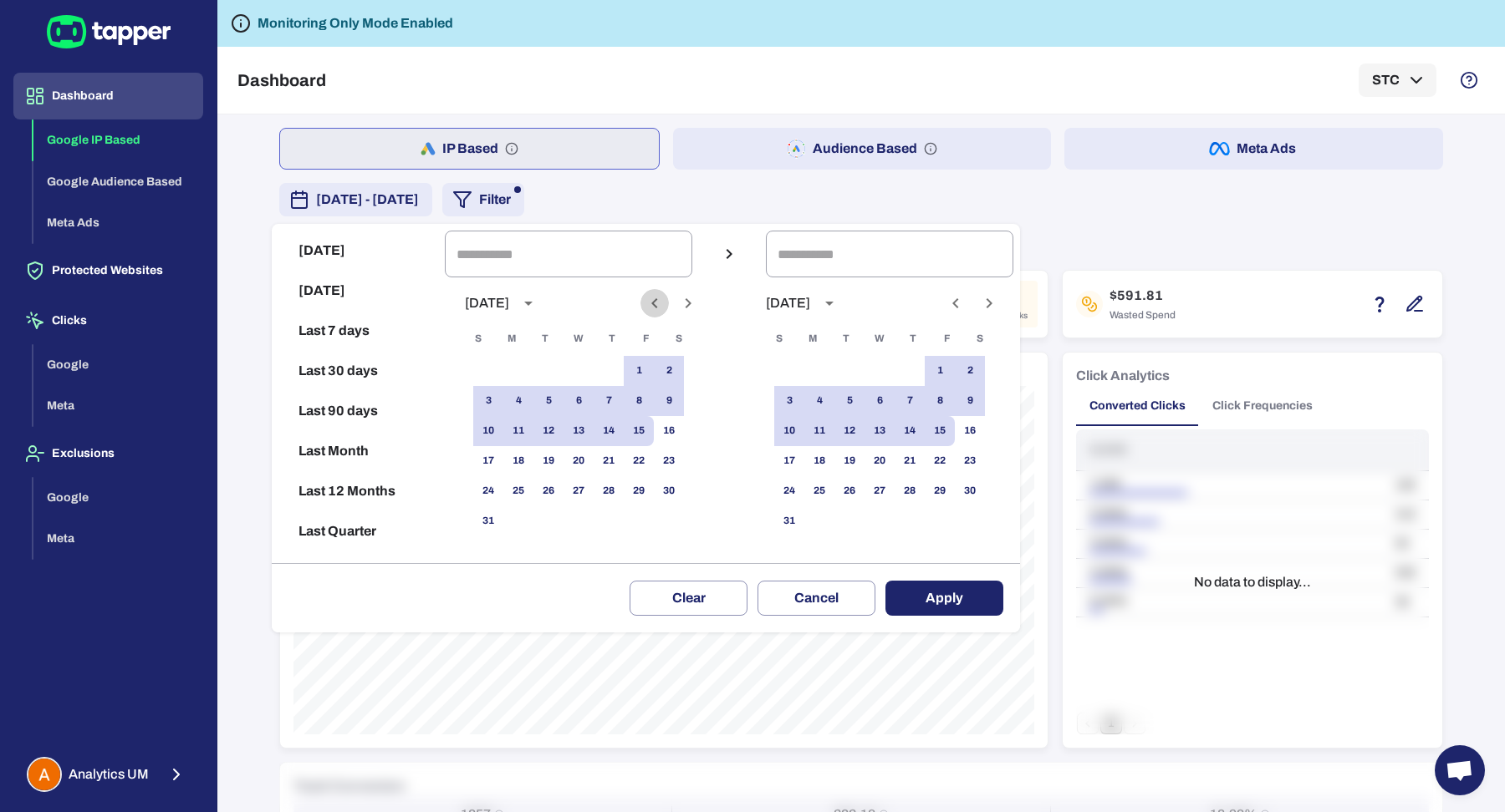
click at [663, 307] on icon "Previous month" at bounding box center [654, 303] width 20 height 20
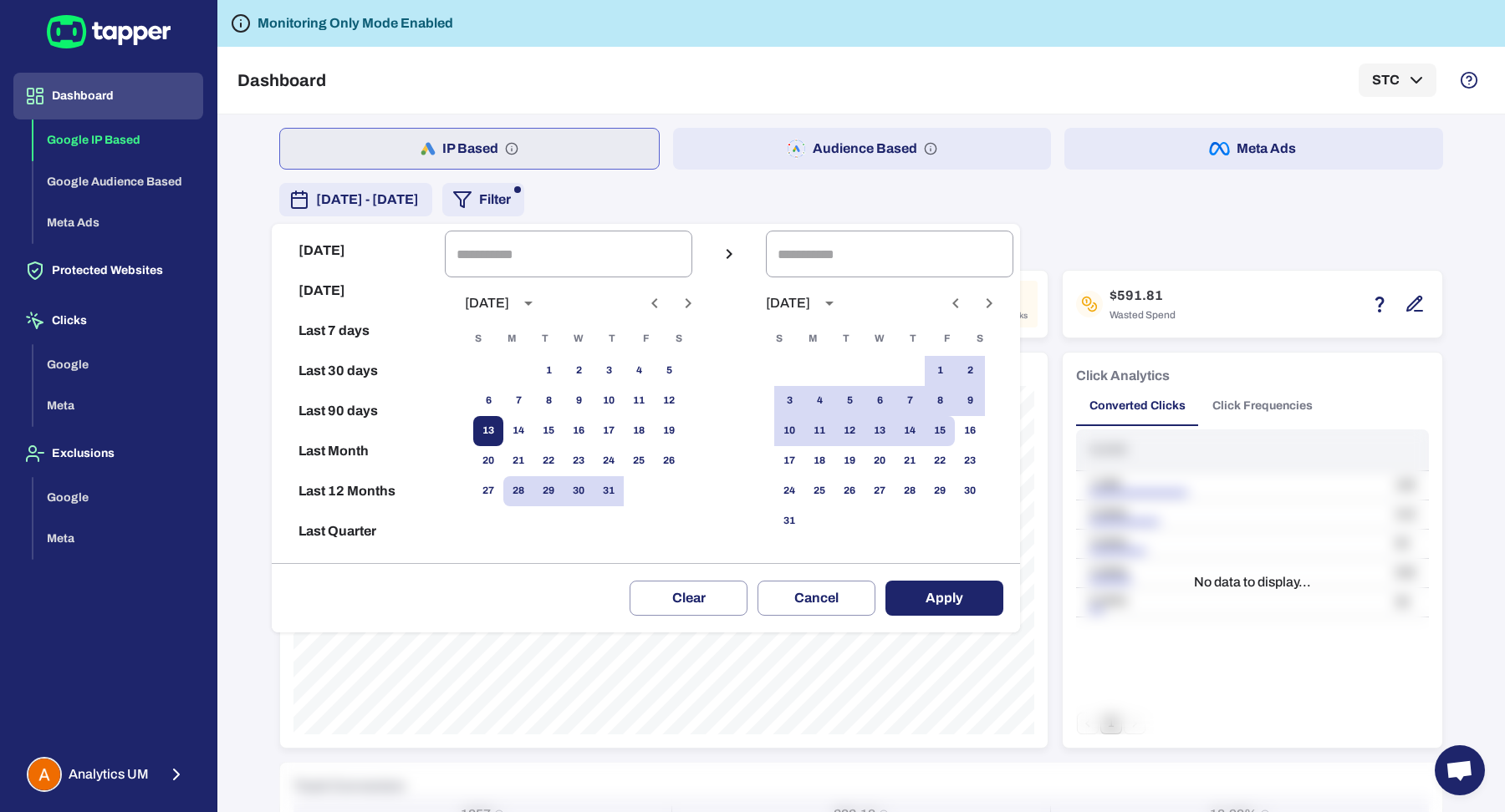
click at [498, 428] on button "13" at bounding box center [488, 431] width 30 height 30
type input "**********"
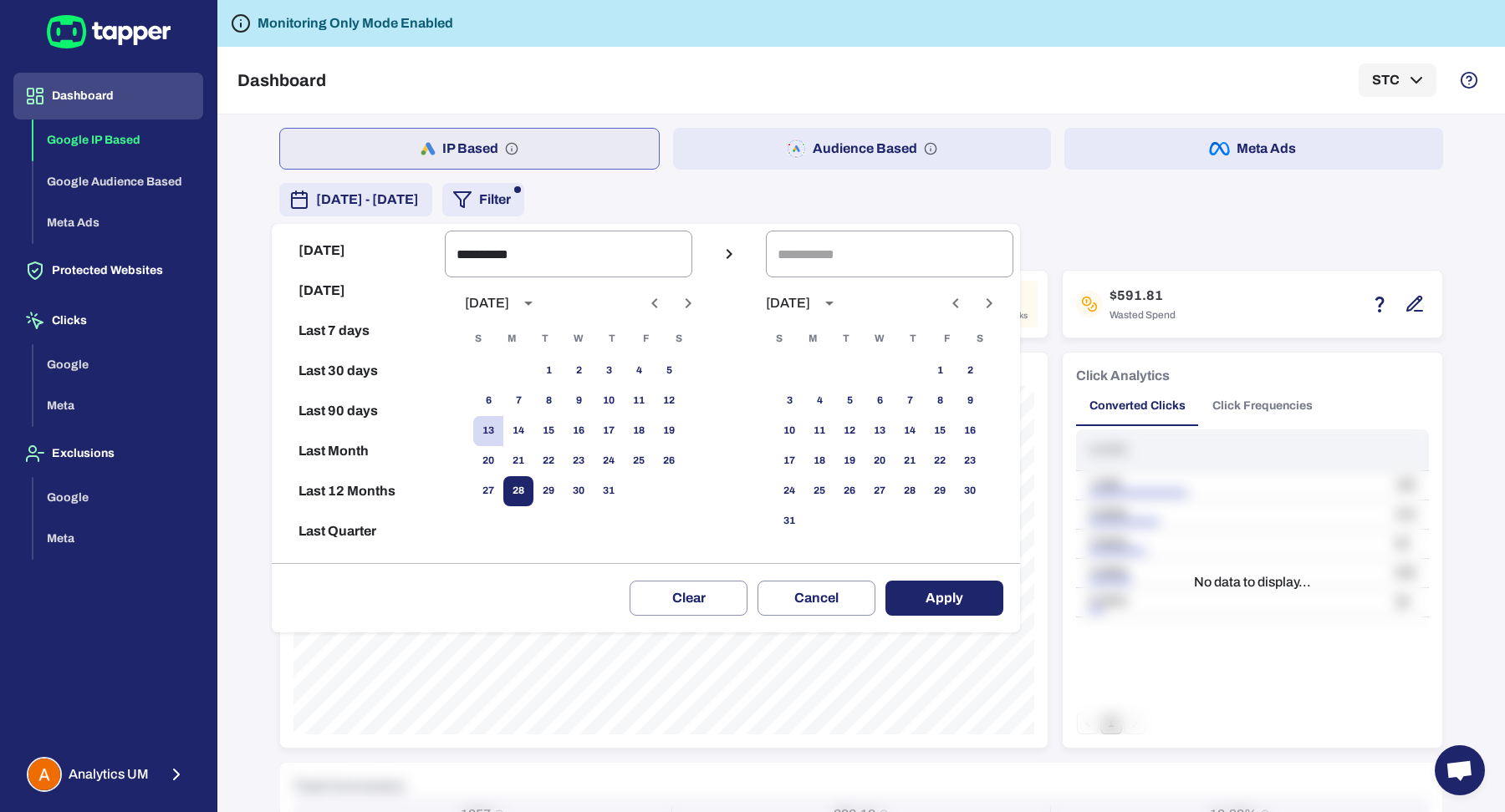
click at [531, 476] on button "28" at bounding box center [518, 490] width 30 height 30
type input "**********"
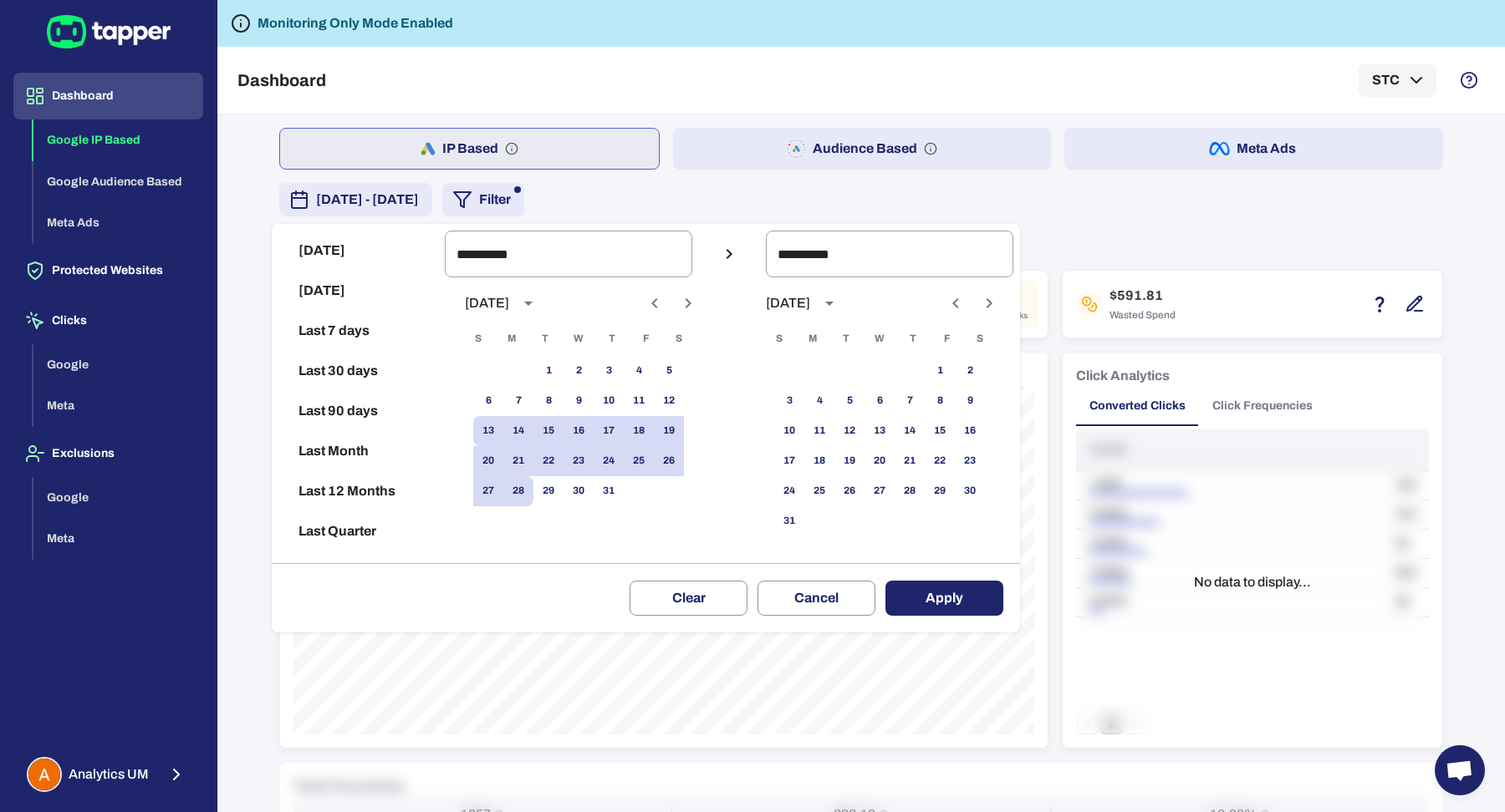
click at [1003, 606] on button "Apply" at bounding box center [944, 598] width 118 height 35
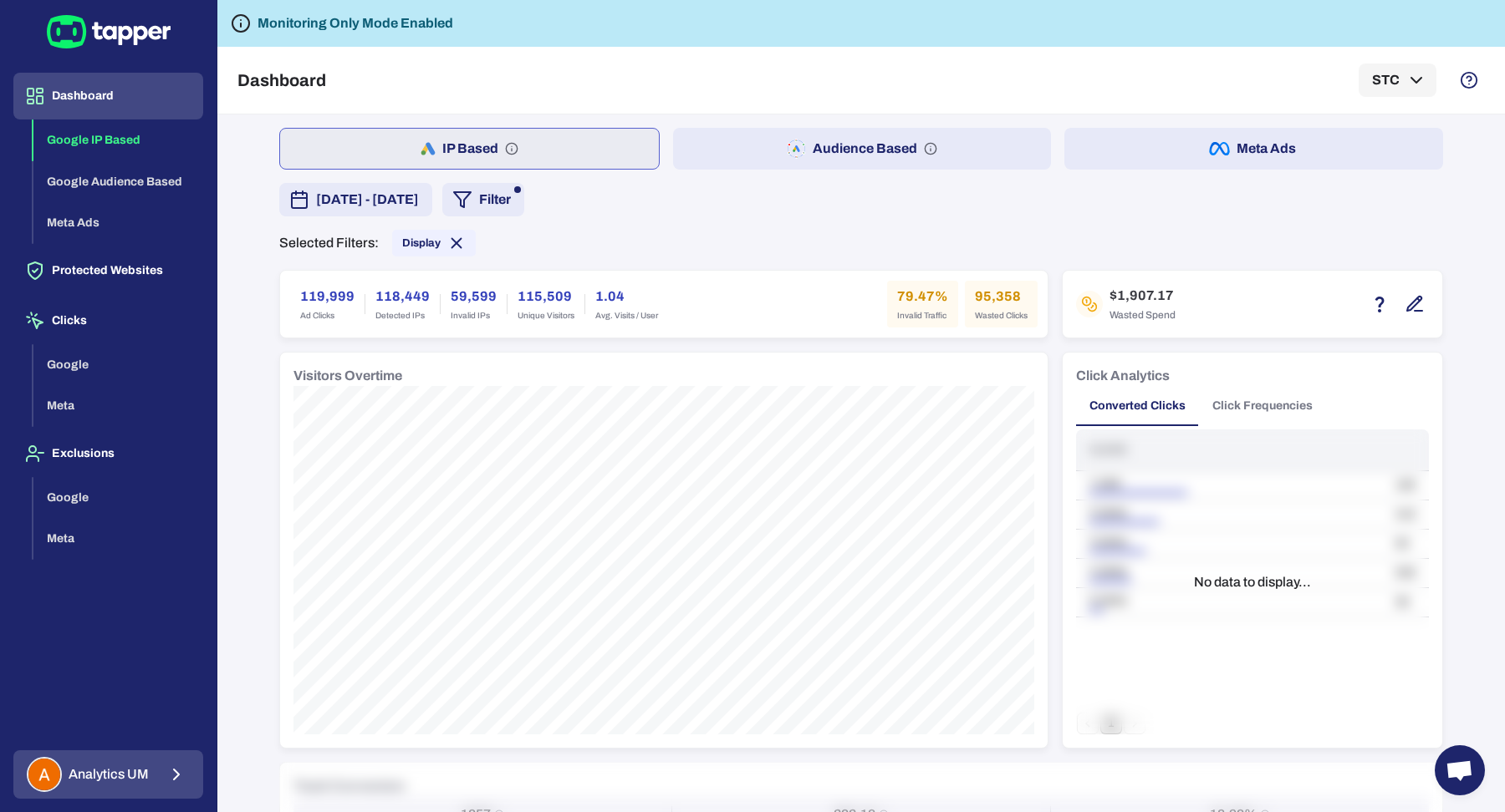
click at [174, 775] on icon "button" at bounding box center [176, 774] width 20 height 20
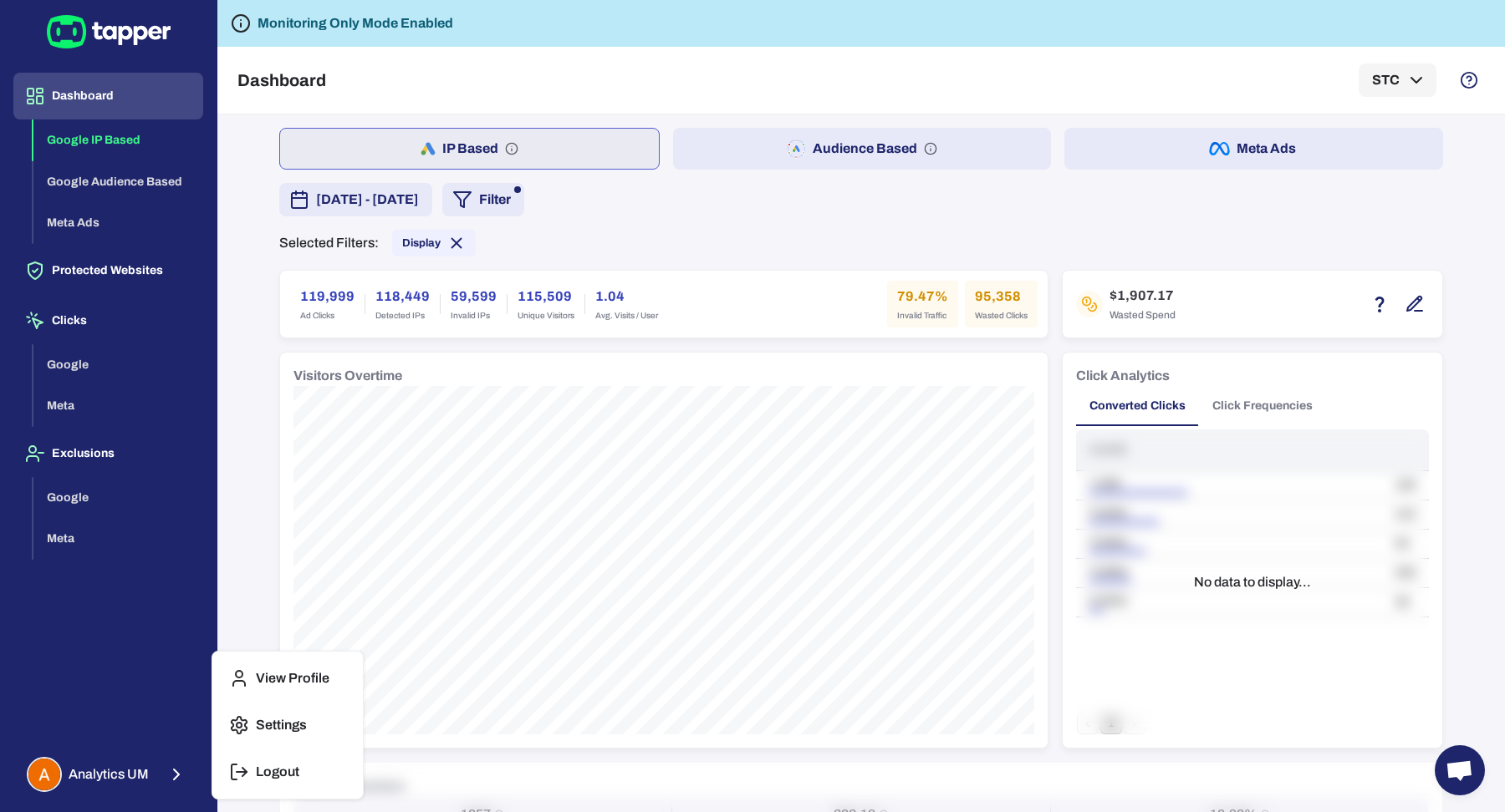
click at [266, 764] on p "Logout" at bounding box center [277, 771] width 43 height 16
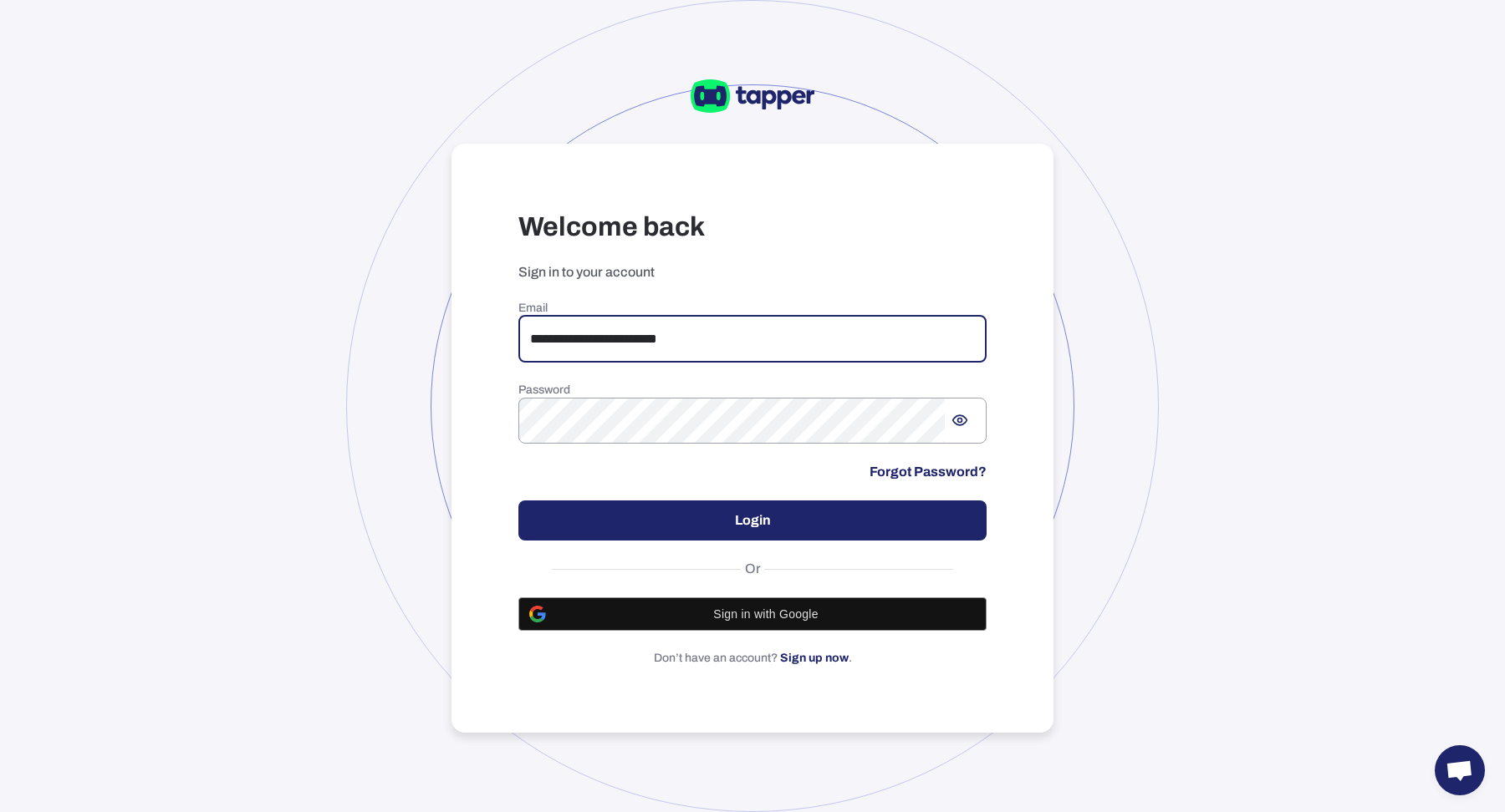
click at [739, 320] on input "**********" at bounding box center [752, 339] width 469 height 46
click at [754, 324] on input "**********" at bounding box center [752, 339] width 469 height 46
type input "**********"
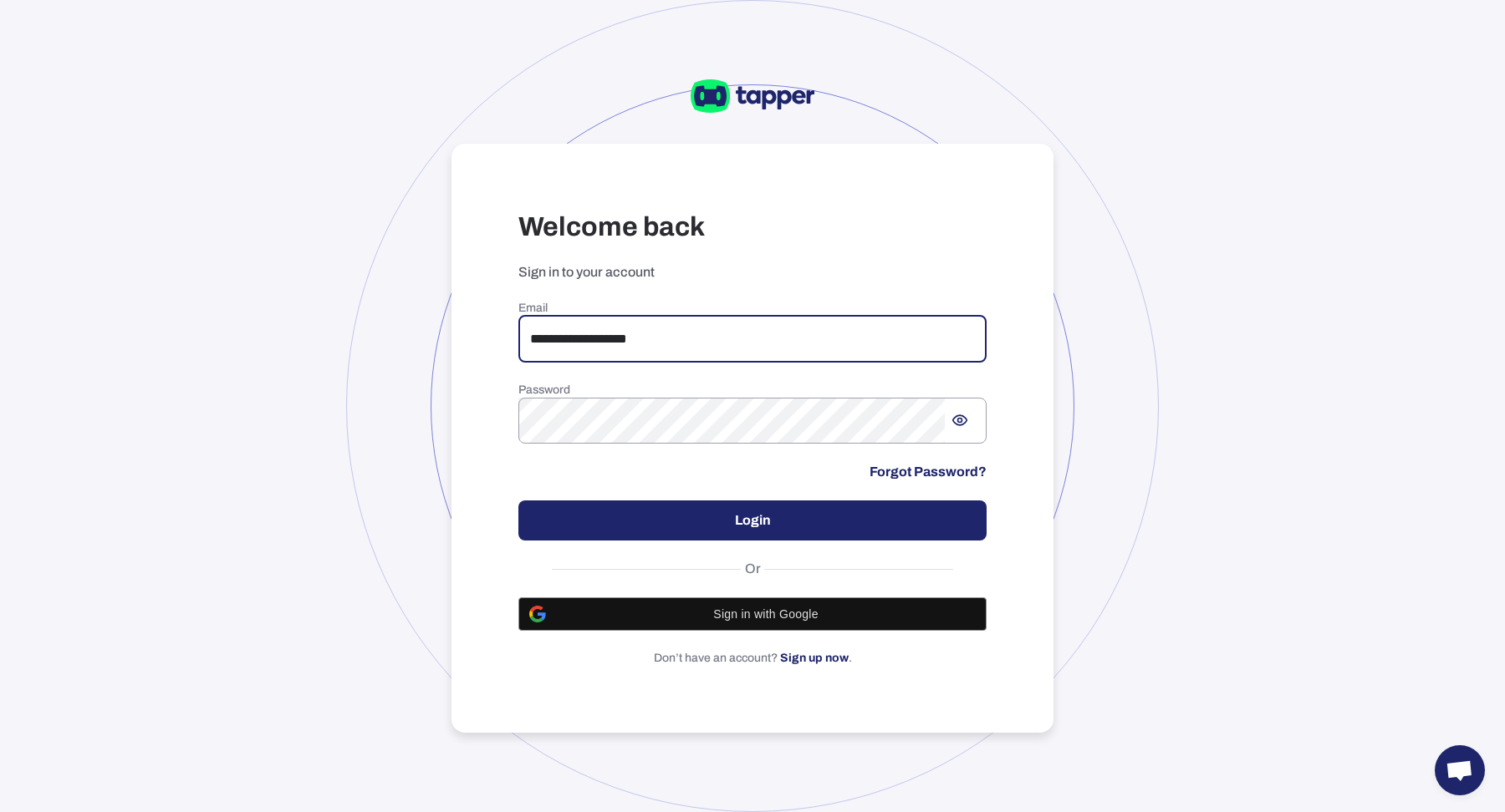
click at [753, 525] on button "Login" at bounding box center [752, 520] width 469 height 41
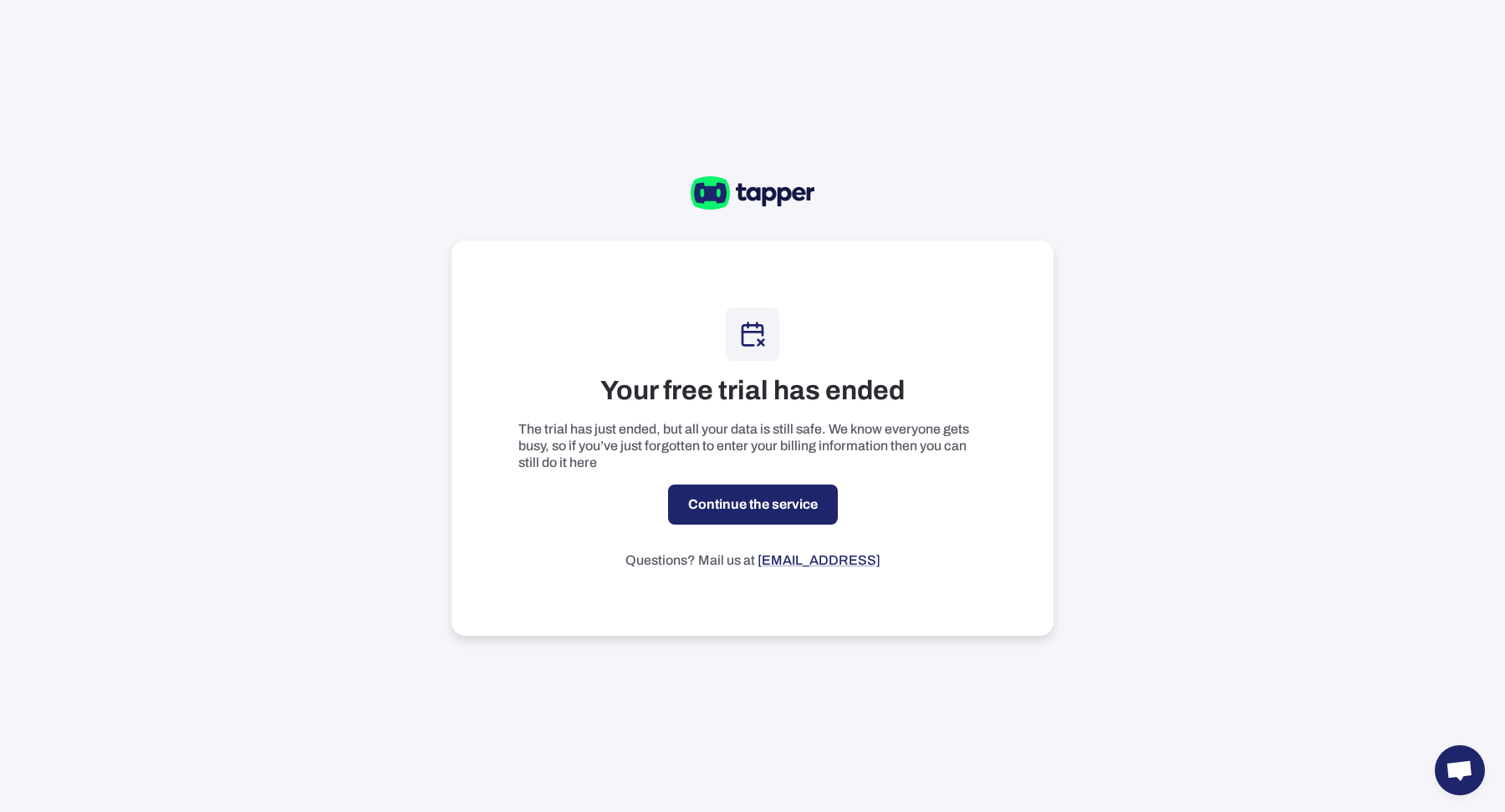
click at [794, 534] on div "Your free trial has ended The trial has just ended, but all your data is still …" at bounding box center [752, 437] width 602 height 395
click at [791, 520] on link "Continue the service" at bounding box center [752, 505] width 170 height 41
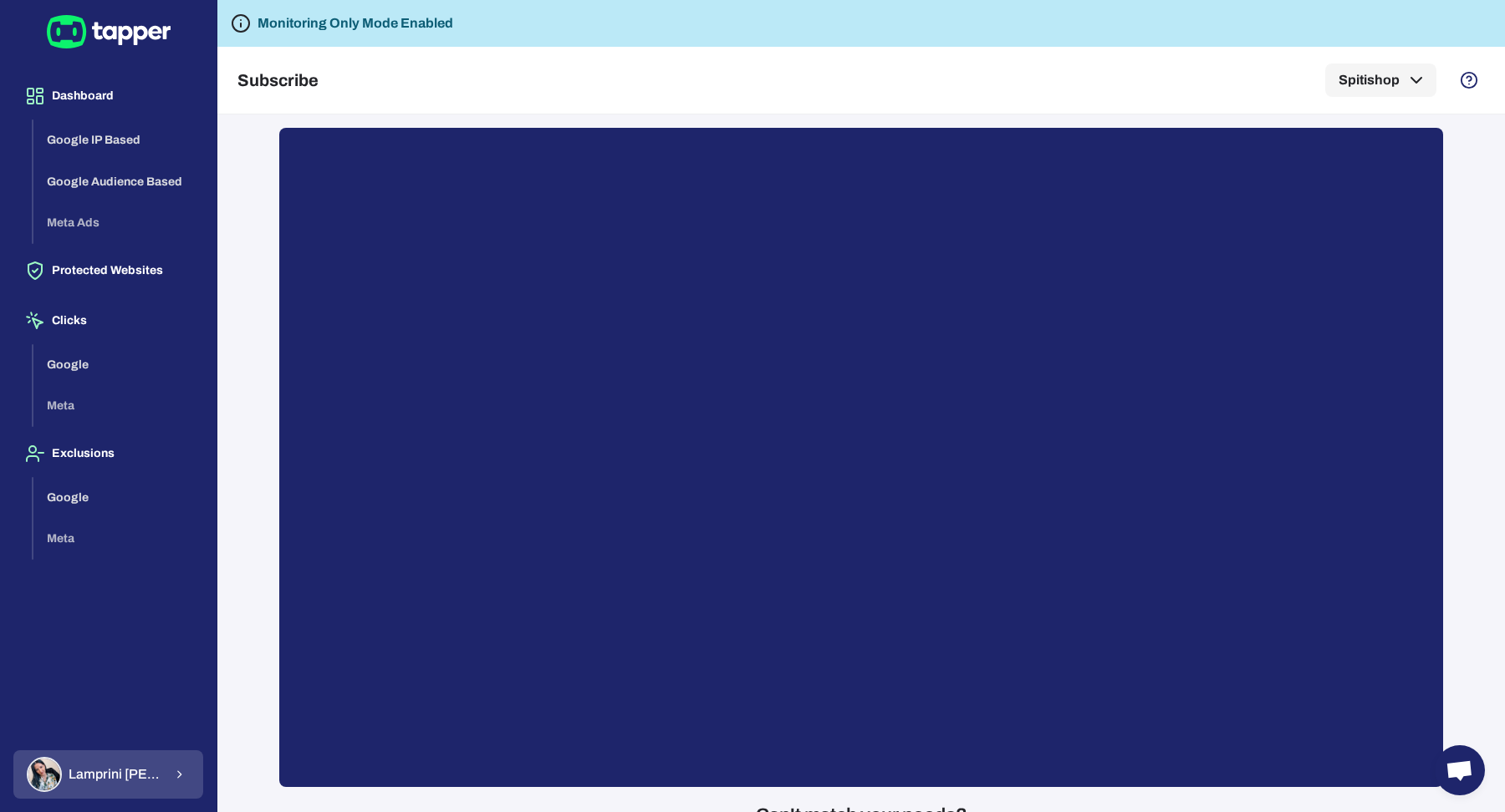
click at [97, 755] on button "Lamprini Reppa" at bounding box center [108, 774] width 189 height 48
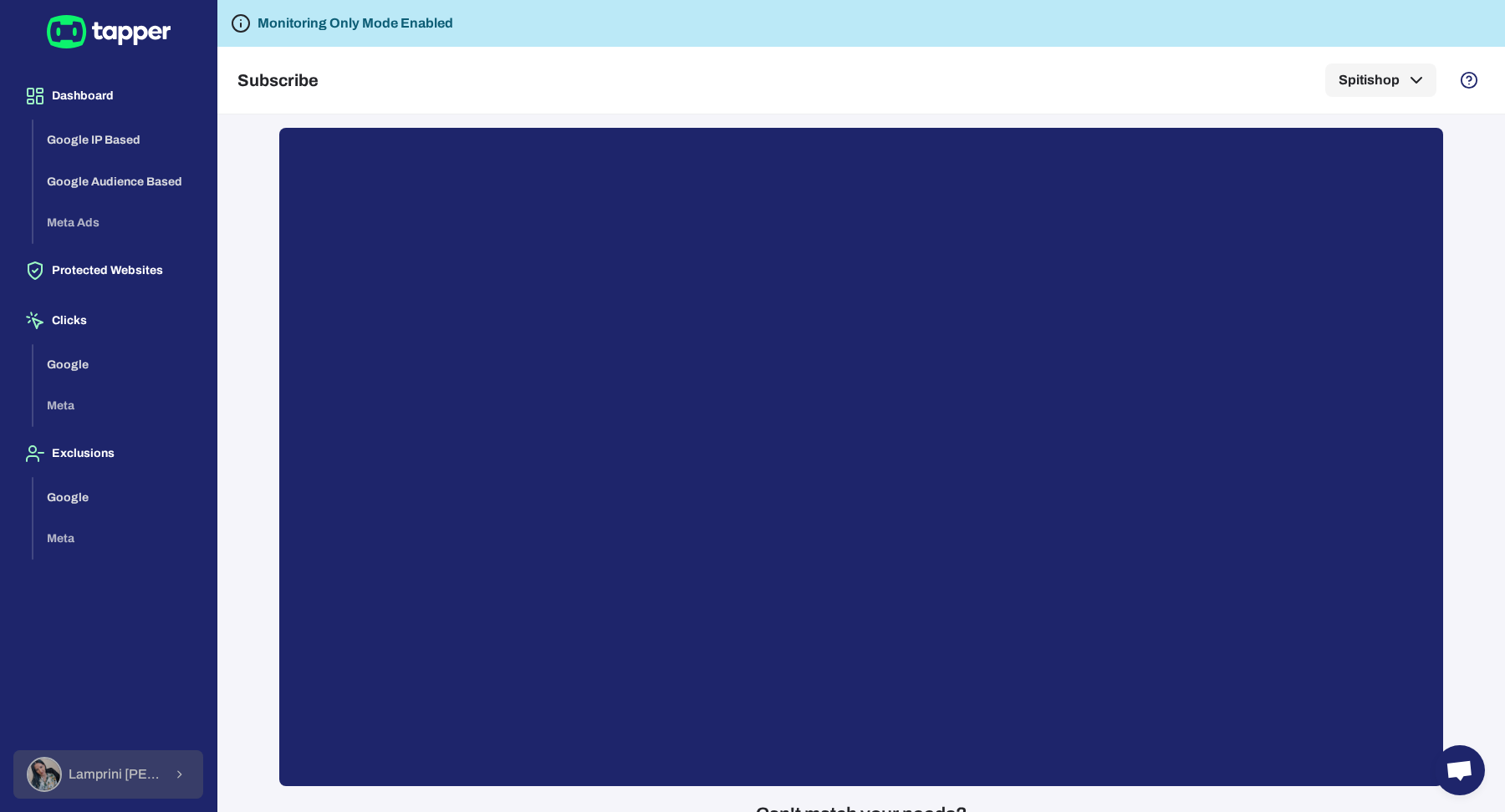
click at [133, 770] on span "[PERSON_NAME]" at bounding box center [116, 774] width 95 height 16
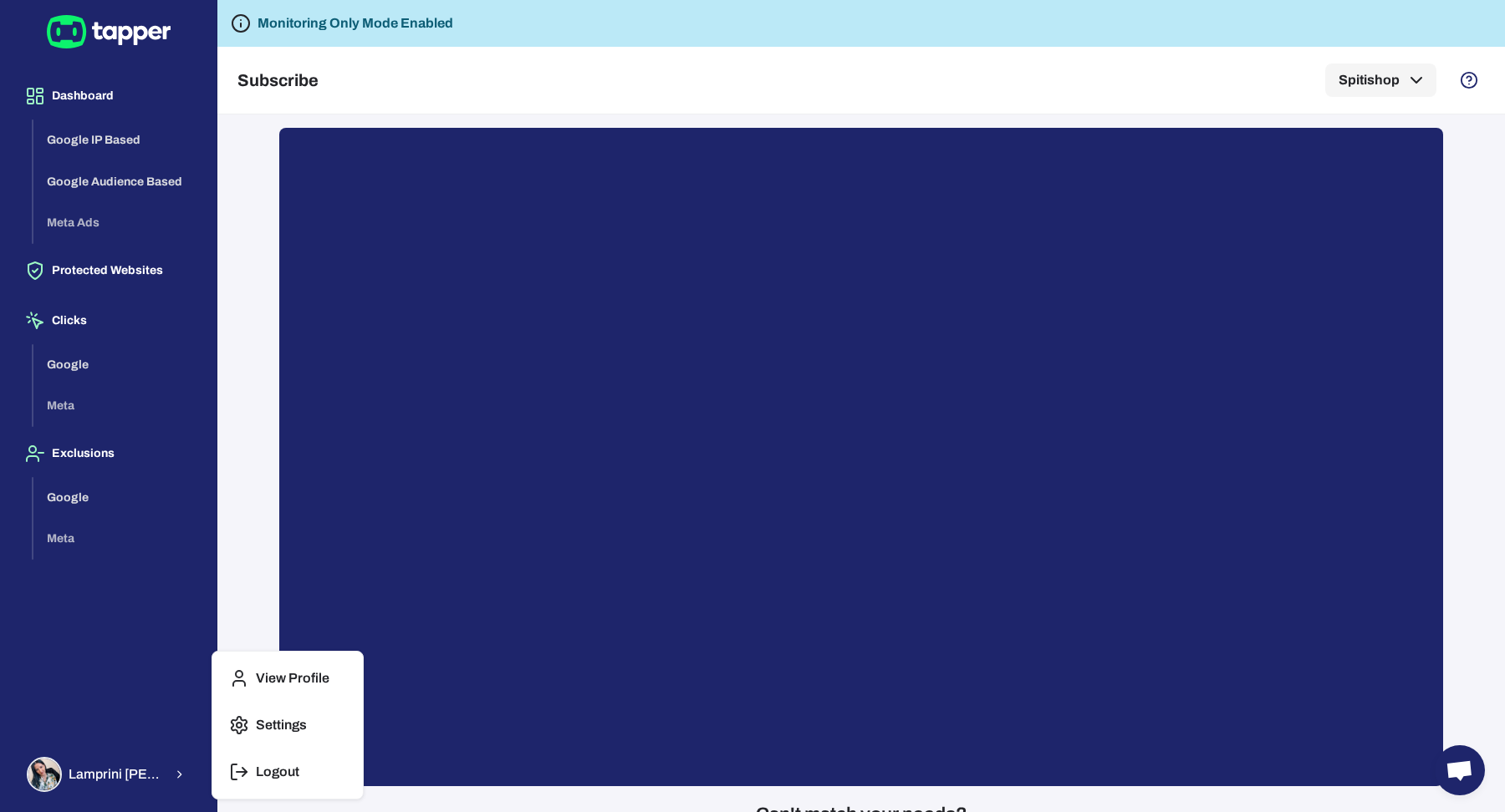
click at [259, 776] on p "Logout" at bounding box center [277, 771] width 43 height 16
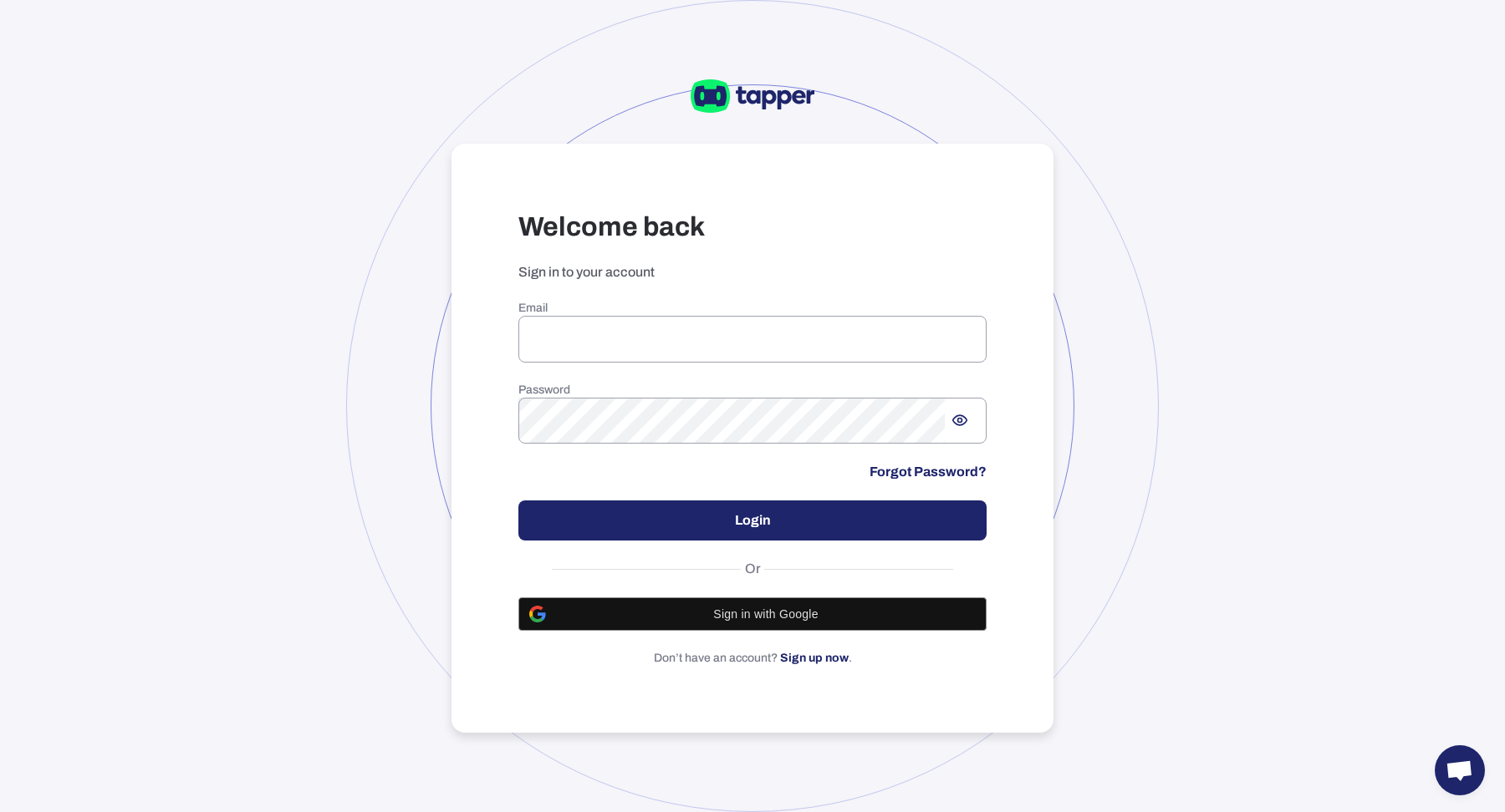
type input "**********"
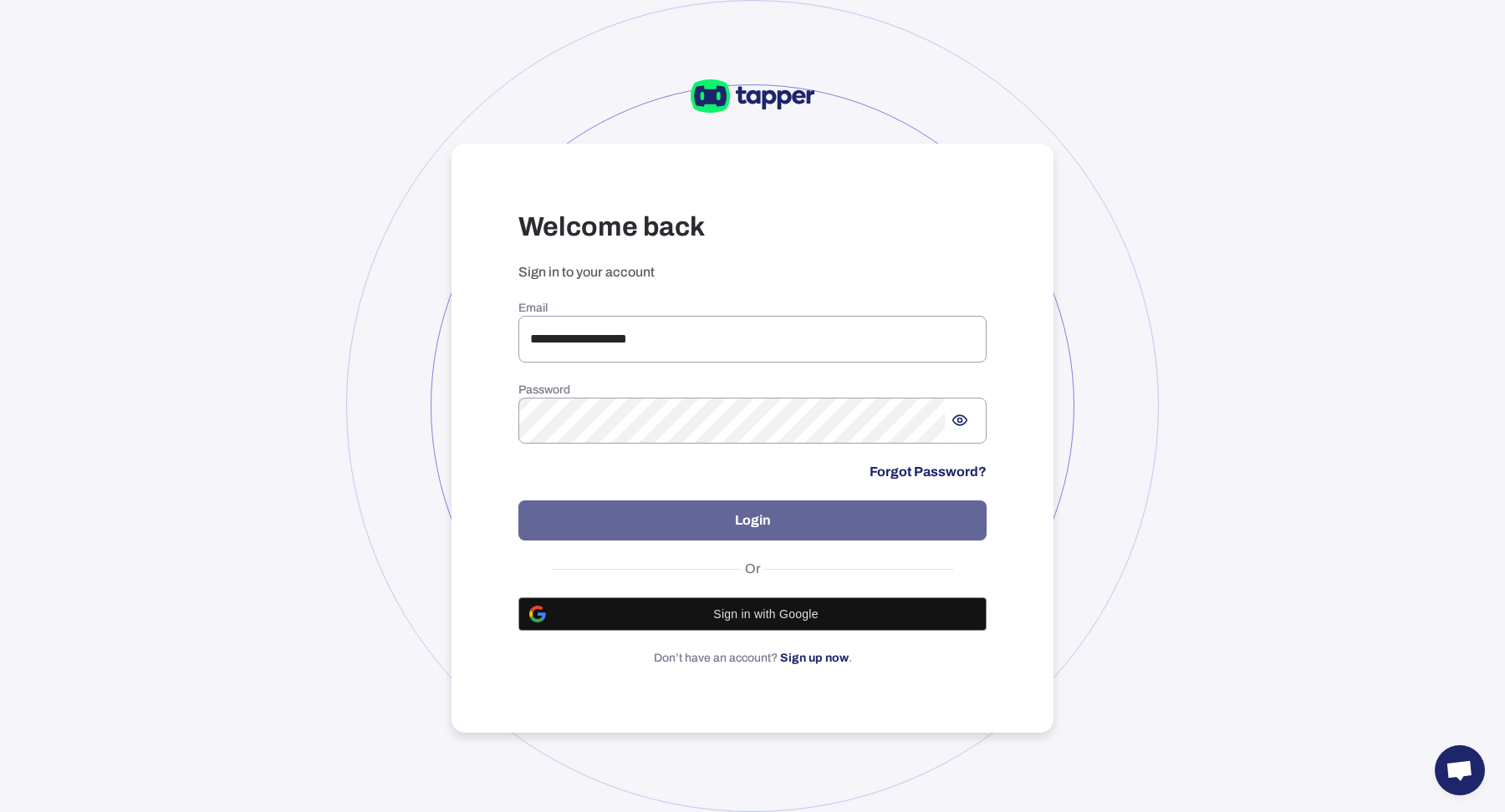
click at [749, 518] on button "Login" at bounding box center [752, 520] width 469 height 41
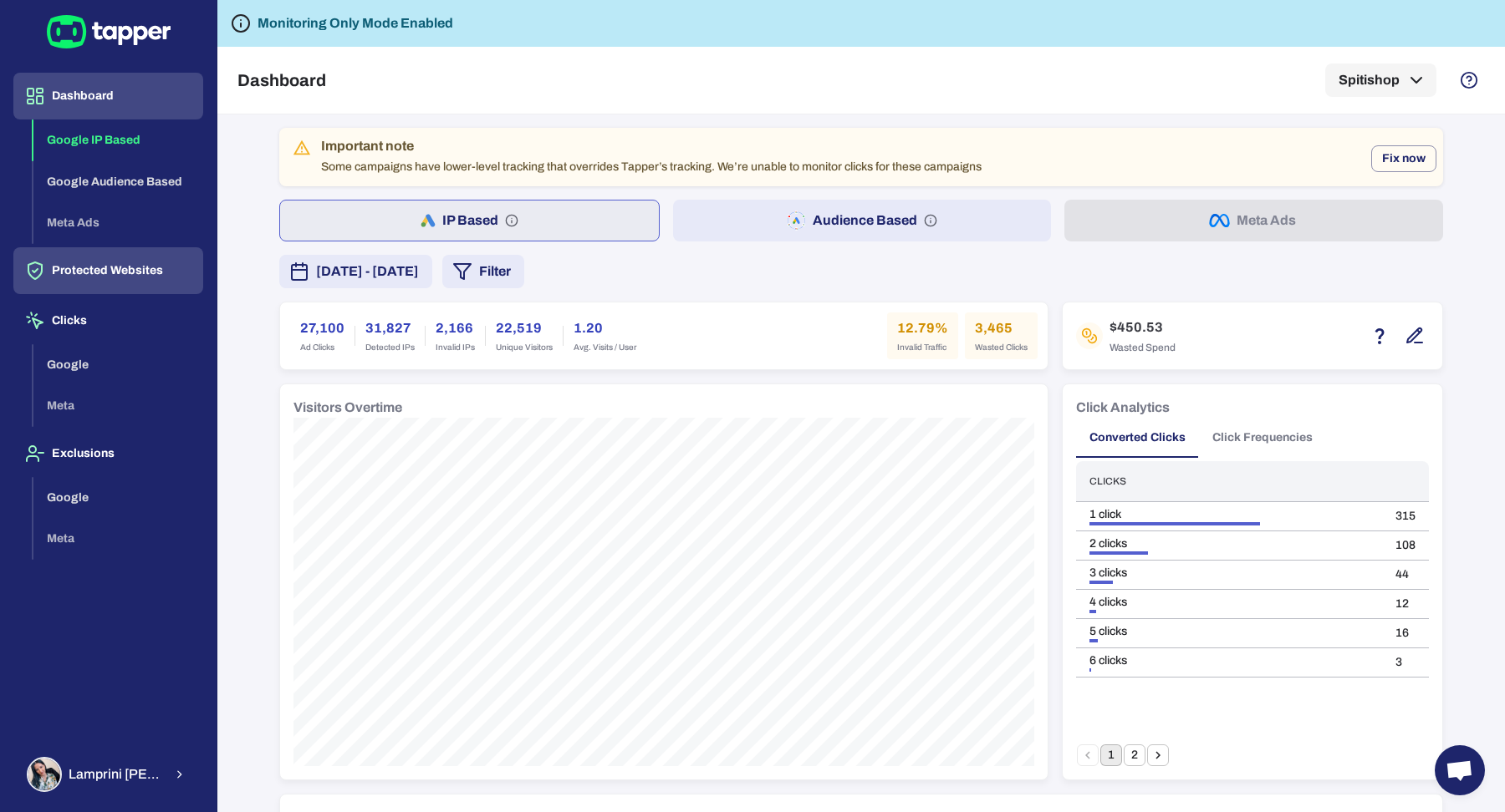
click at [137, 266] on button "Protected Websites" at bounding box center [108, 270] width 189 height 46
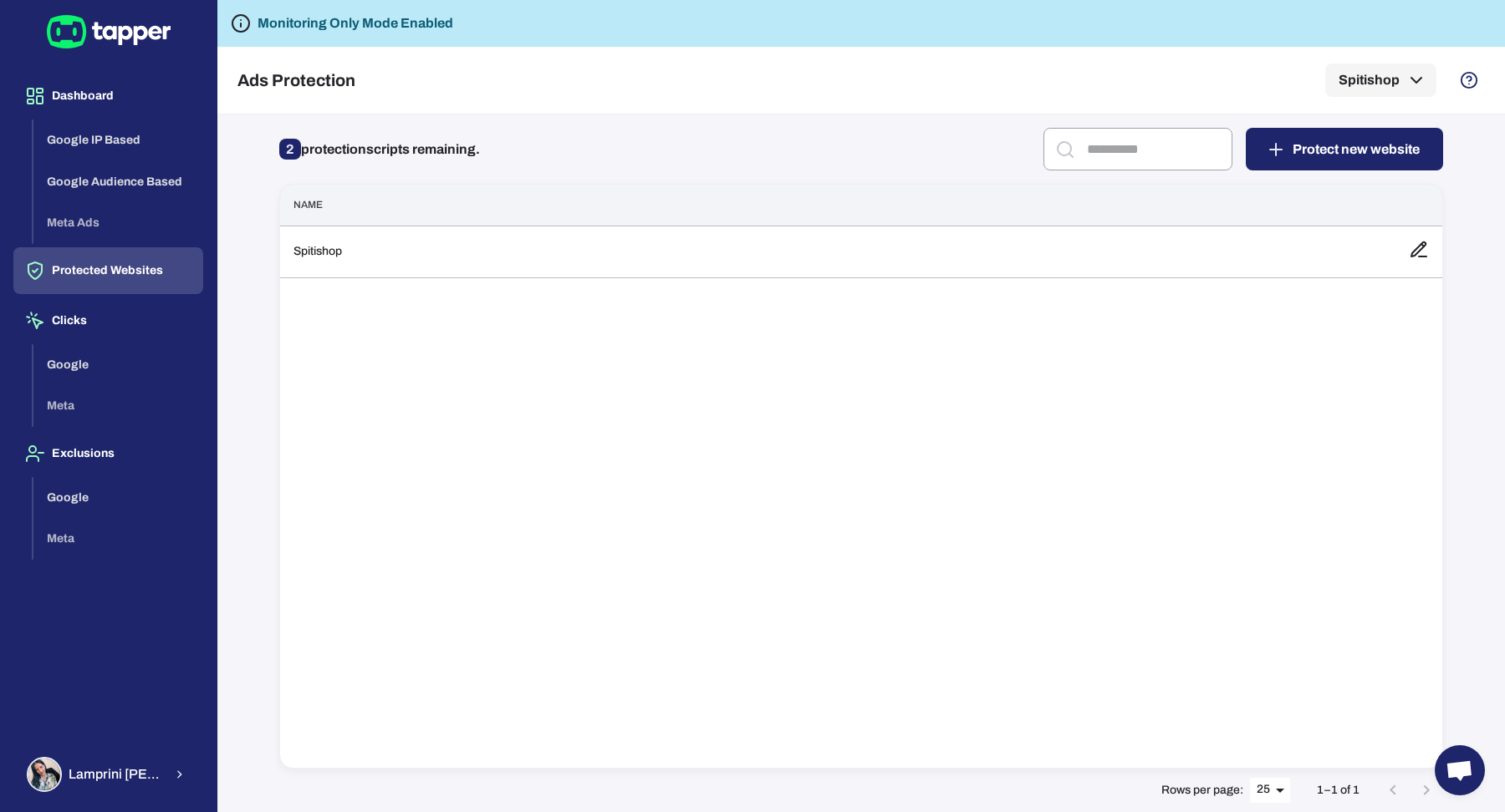
click at [496, 282] on div "Name Spitishop" at bounding box center [861, 476] width 1164 height 585
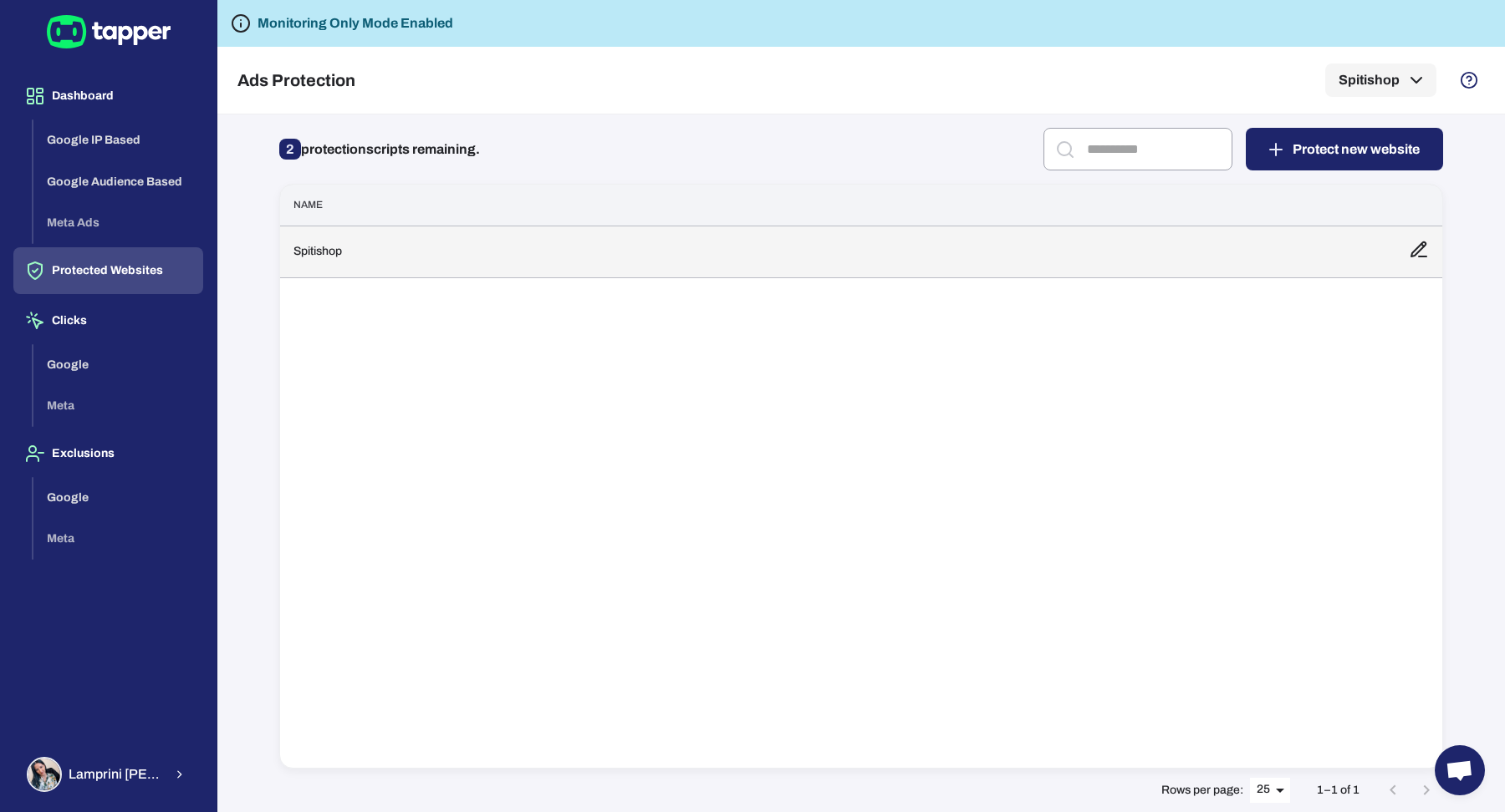
click at [497, 274] on td "Spitishop" at bounding box center [838, 252] width 1115 height 52
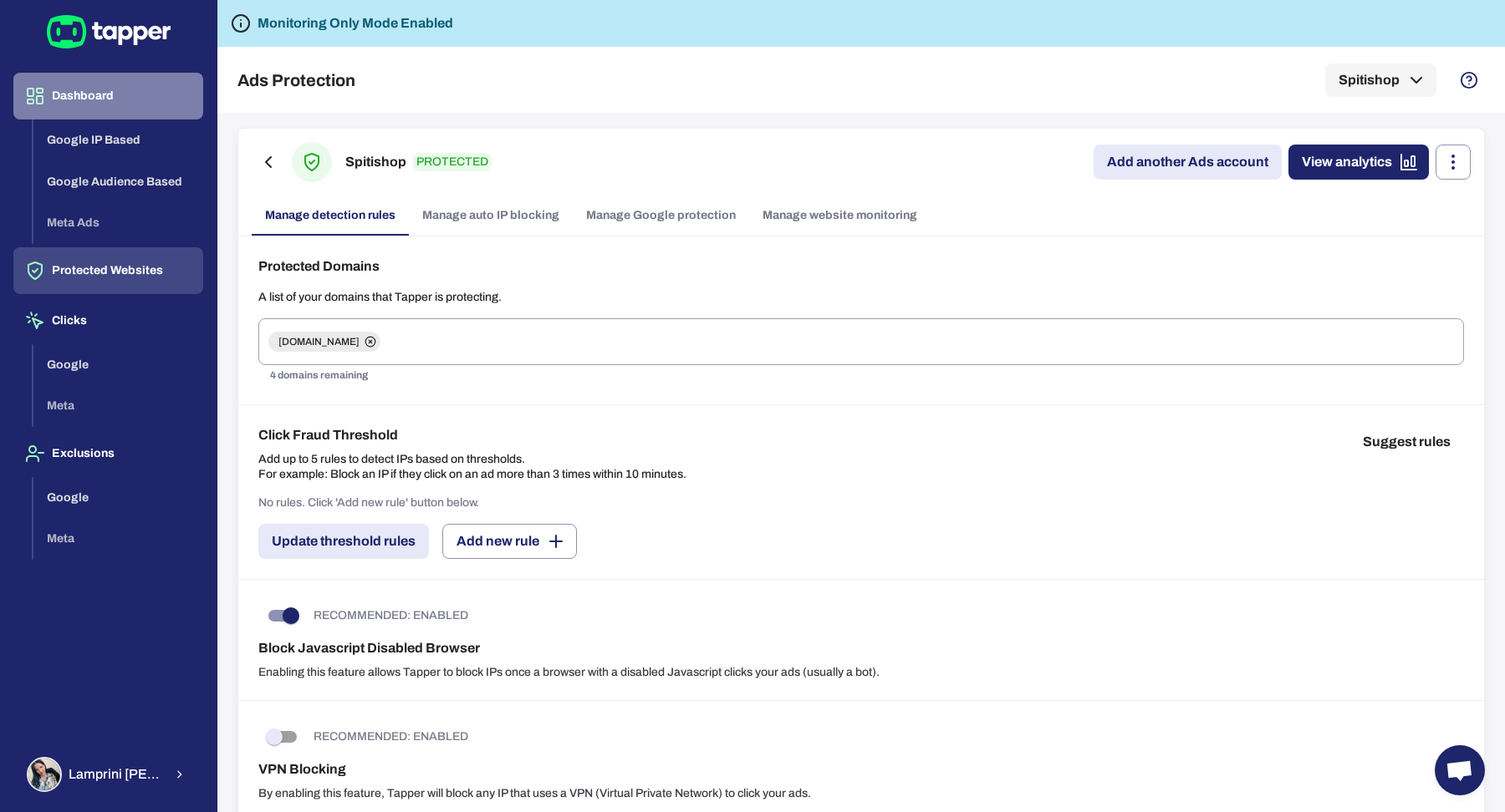
click at [65, 102] on button "Dashboard" at bounding box center [108, 96] width 189 height 46
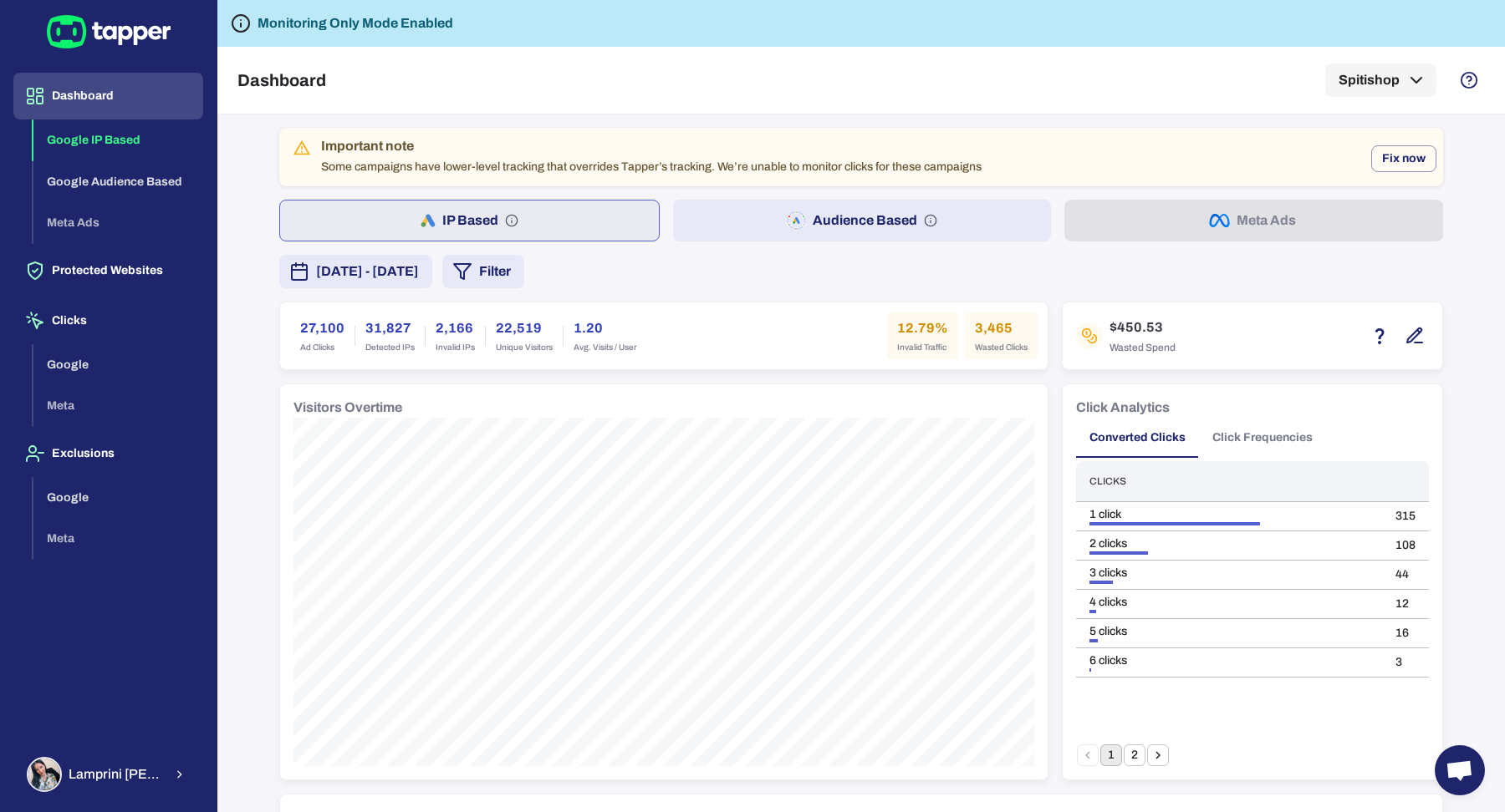
click at [409, 263] on span "August 9, 2025 - August 15, 2025" at bounding box center [367, 271] width 102 height 20
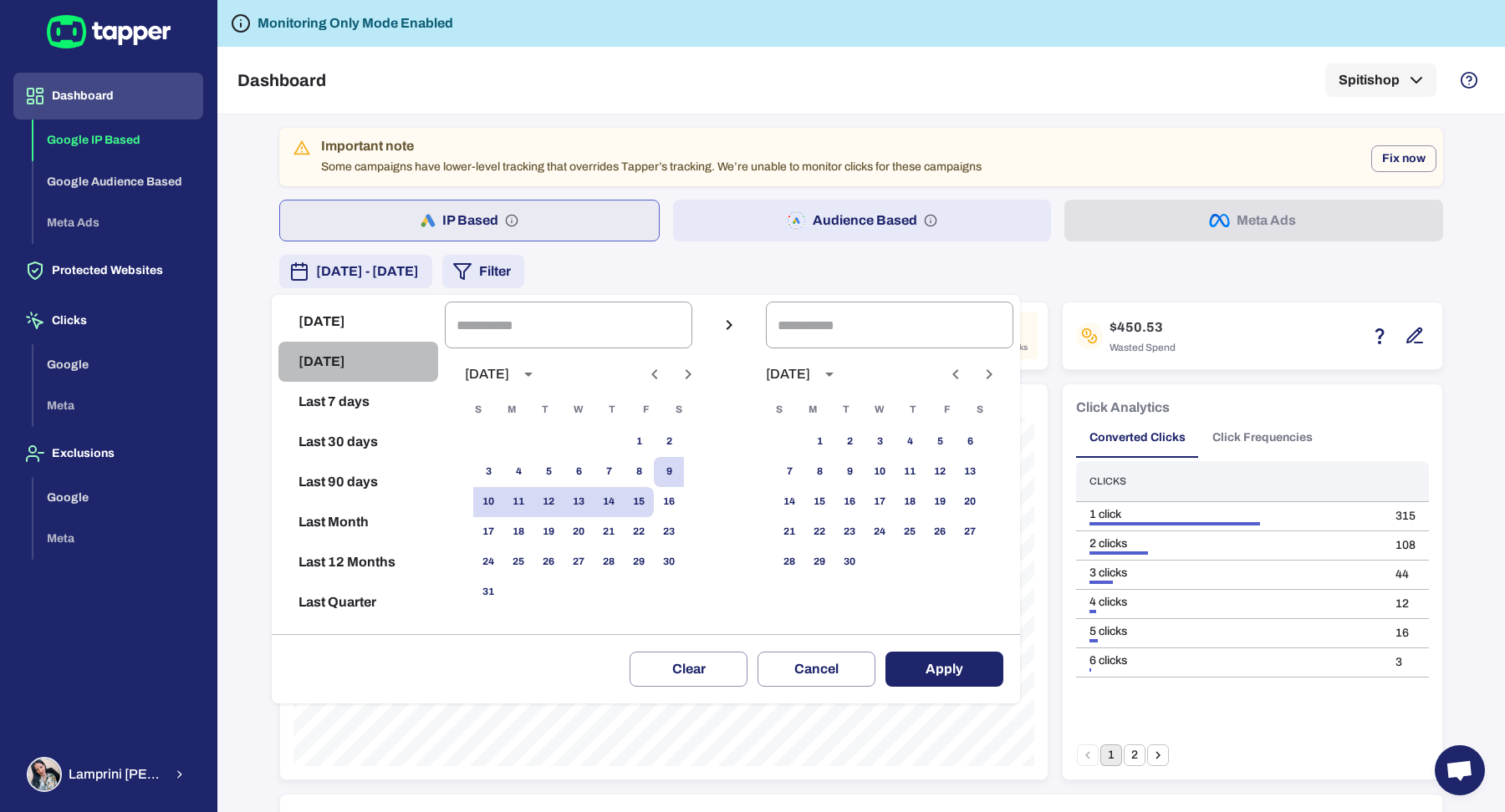
drag, startPoint x: 400, startPoint y: 357, endPoint x: 499, endPoint y: 375, distance: 100.6
click at [400, 357] on button "Yesterday" at bounding box center [357, 362] width 159 height 41
type input "**********"
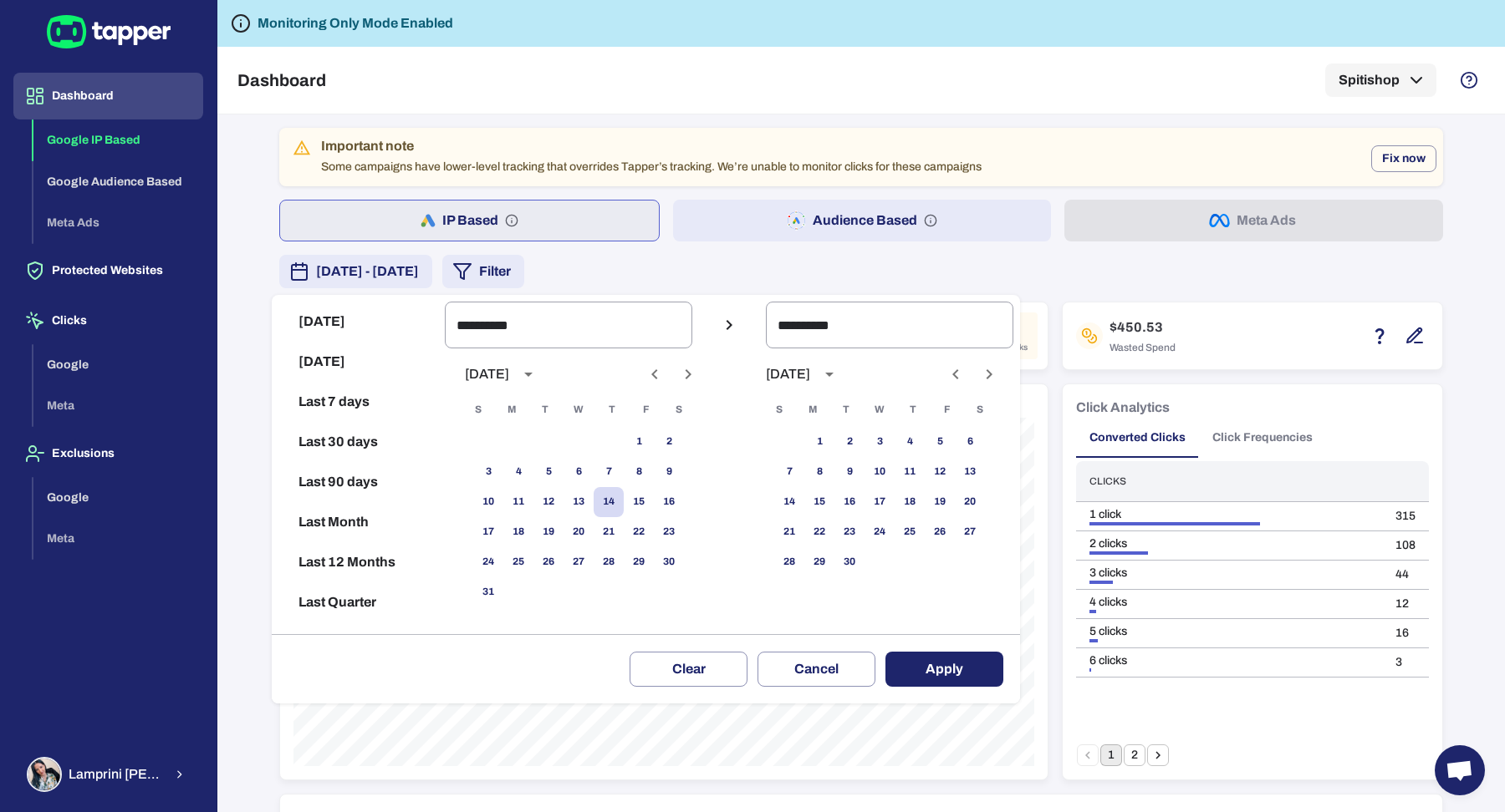
click at [954, 649] on div "Clear Cancel Apply" at bounding box center [645, 669] width 749 height 70
click at [955, 652] on button "Apply" at bounding box center [944, 669] width 118 height 35
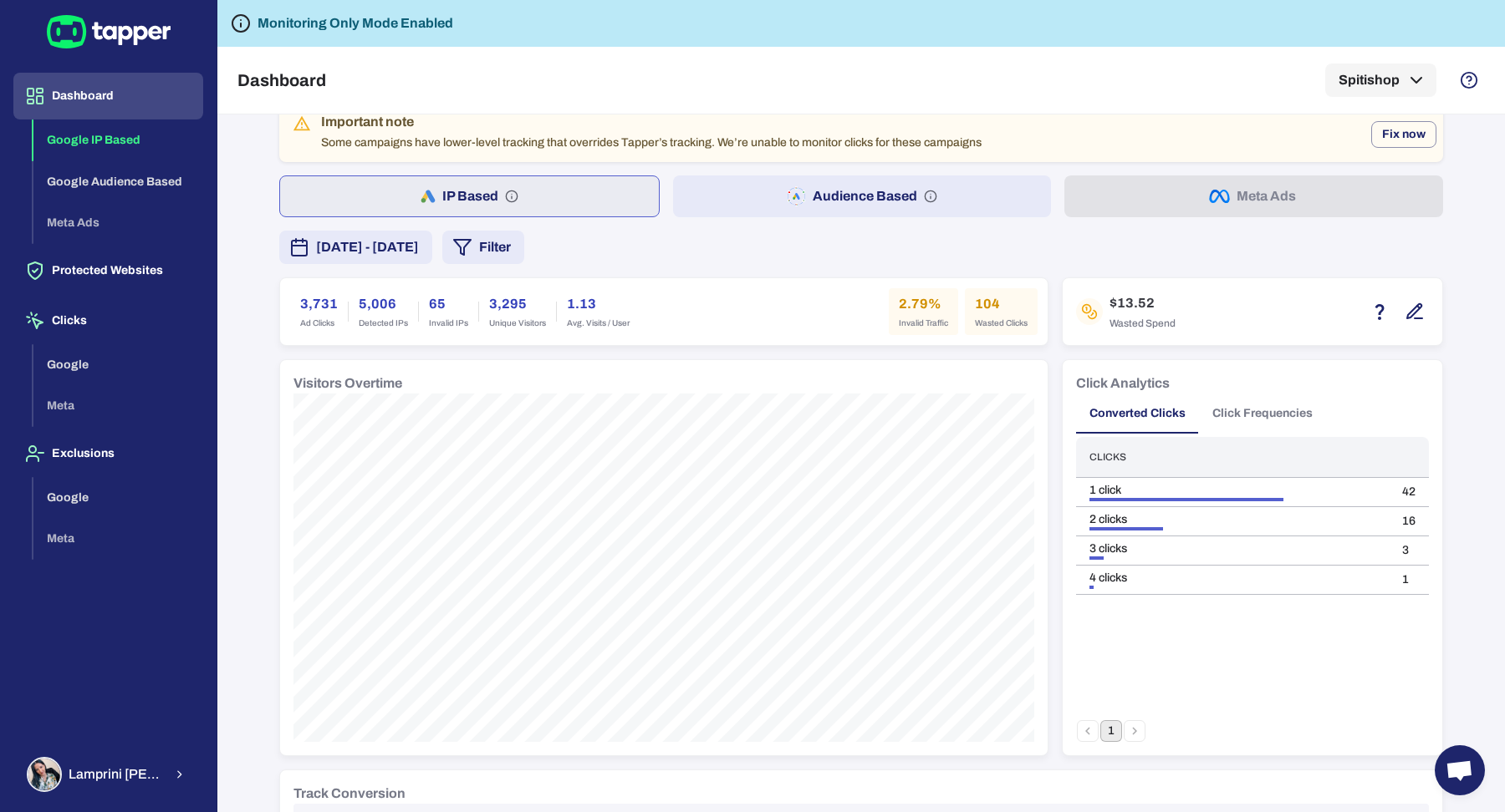
scroll to position [61, 0]
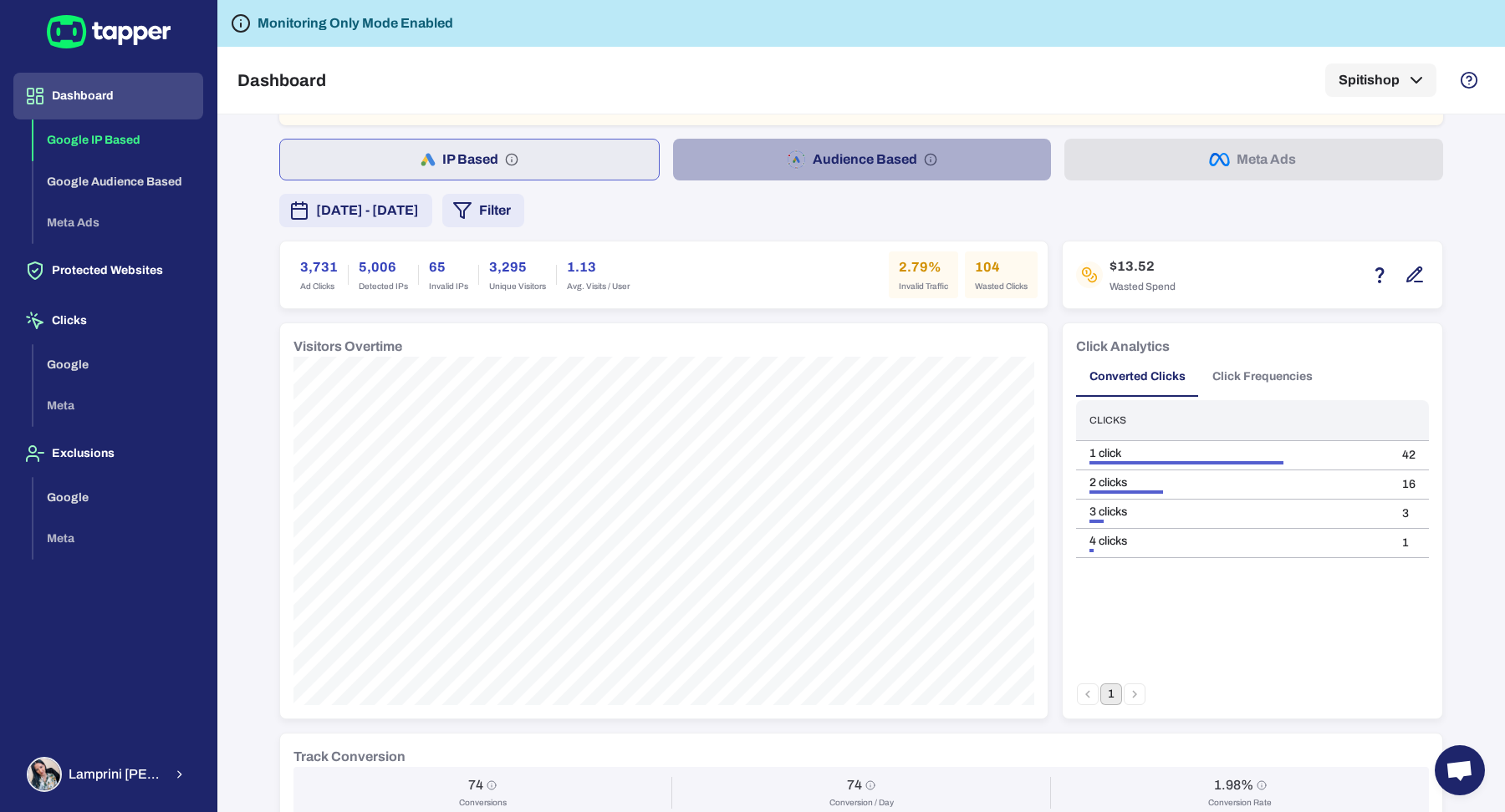
click at [861, 158] on button "Audience Based" at bounding box center [863, 159] width 379 height 42
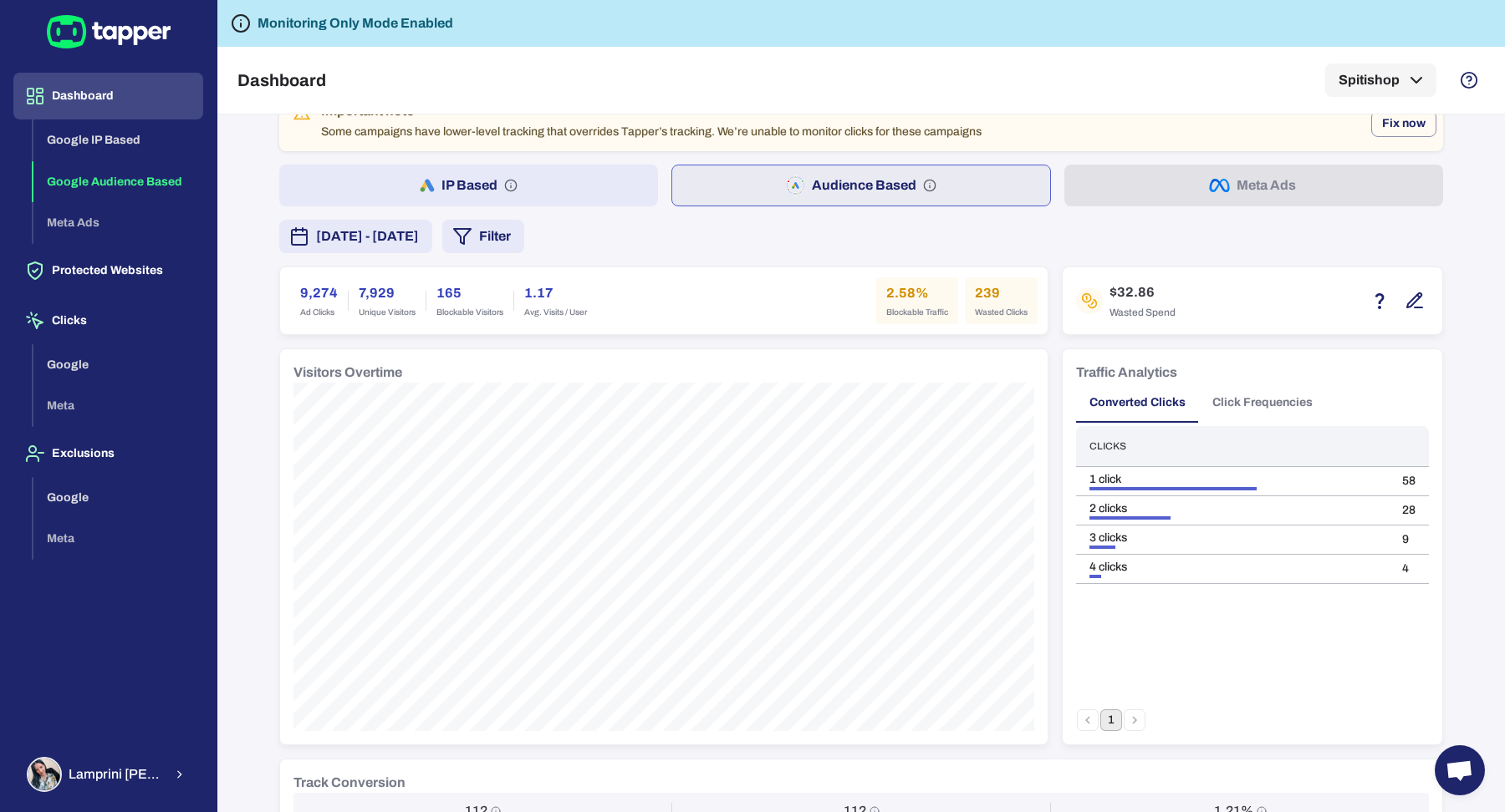
scroll to position [34, 0]
click at [109, 131] on button "Google IP Based" at bounding box center [119, 140] width 170 height 42
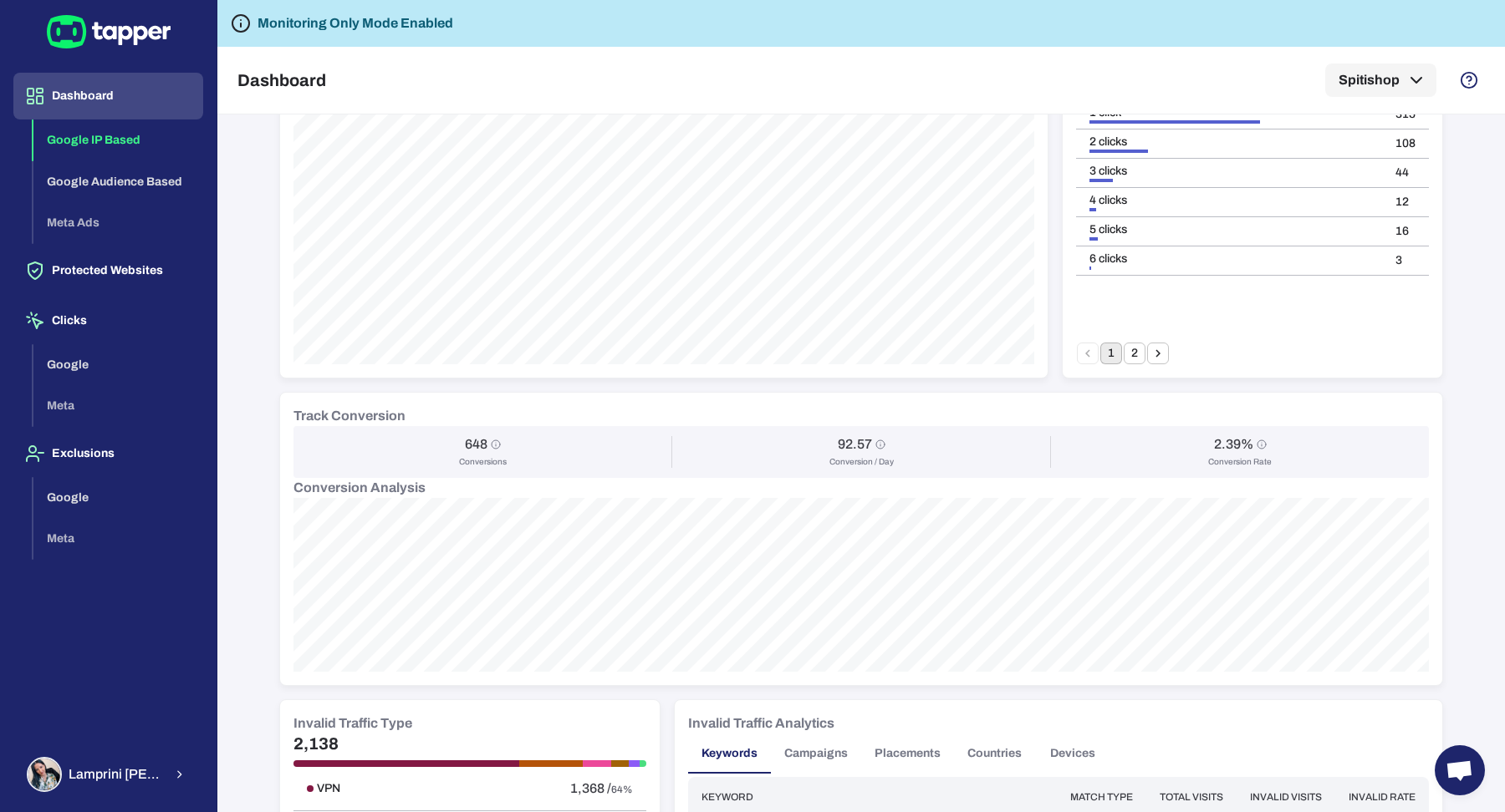
scroll to position [736, 0]
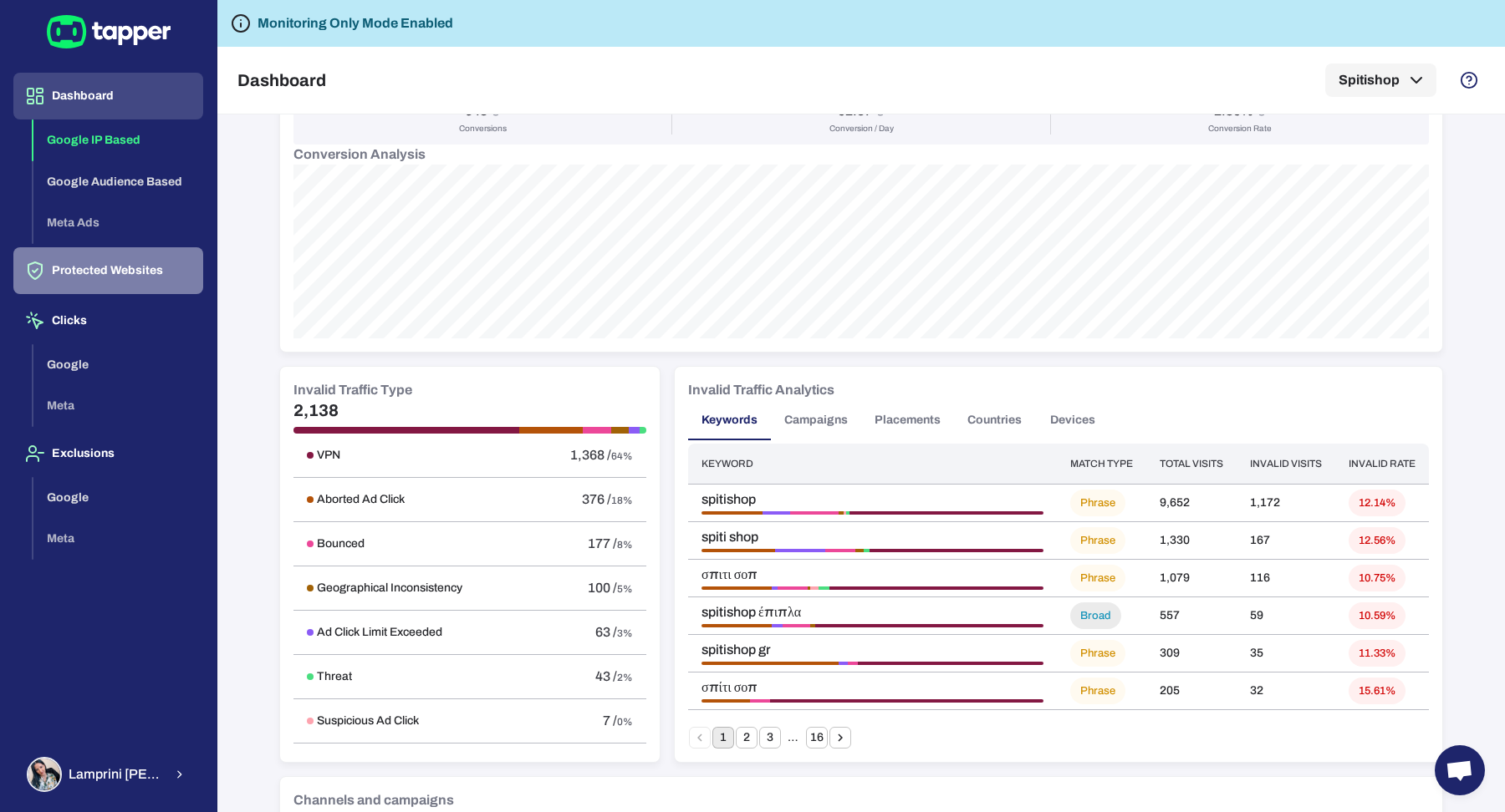
click at [102, 285] on button "Protected Websites" at bounding box center [108, 270] width 189 height 46
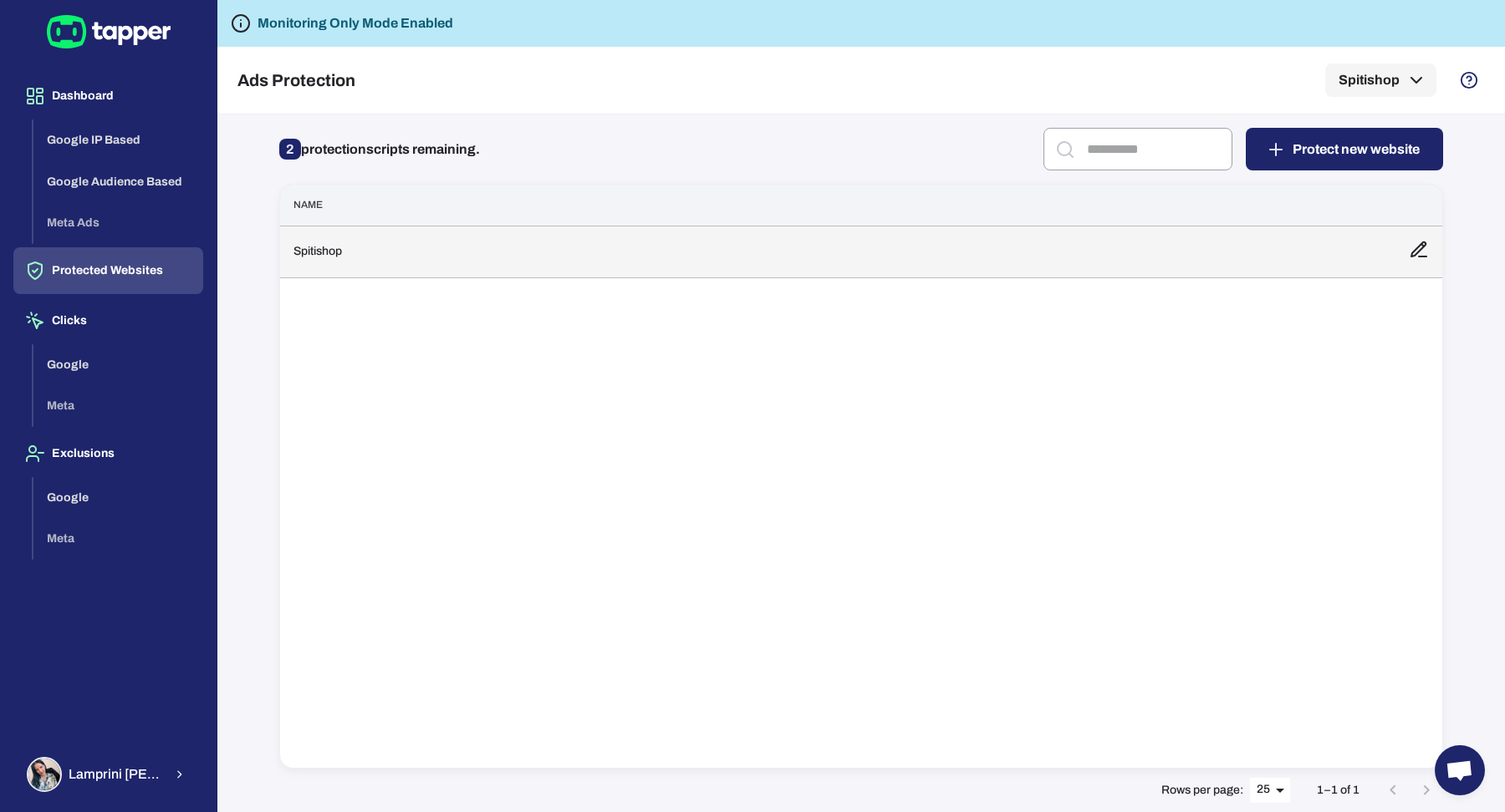
click at [465, 251] on td "Spitishop" at bounding box center [838, 252] width 1115 height 52
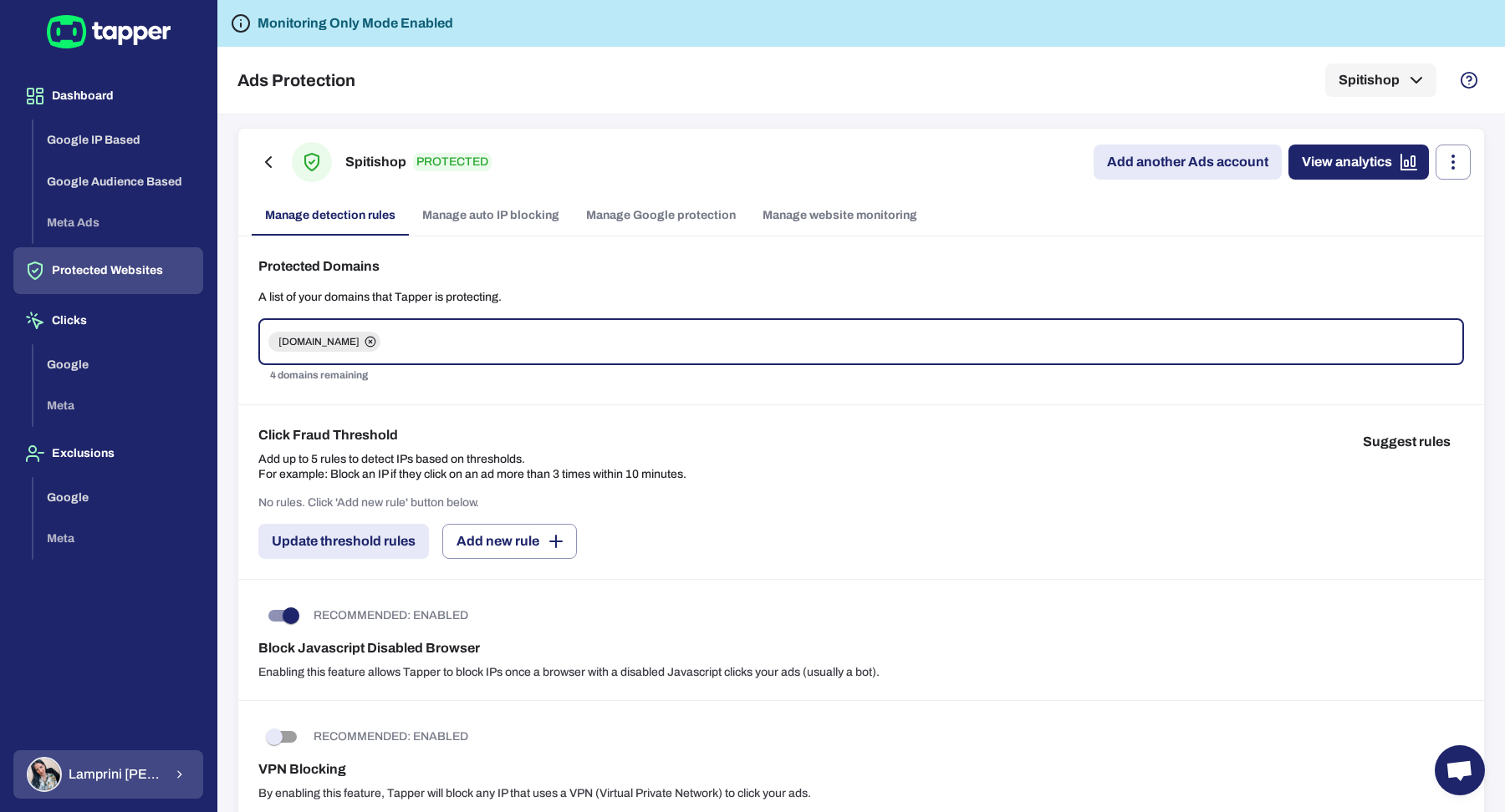
click at [108, 772] on span "Lamprini Reppa" at bounding box center [116, 774] width 95 height 16
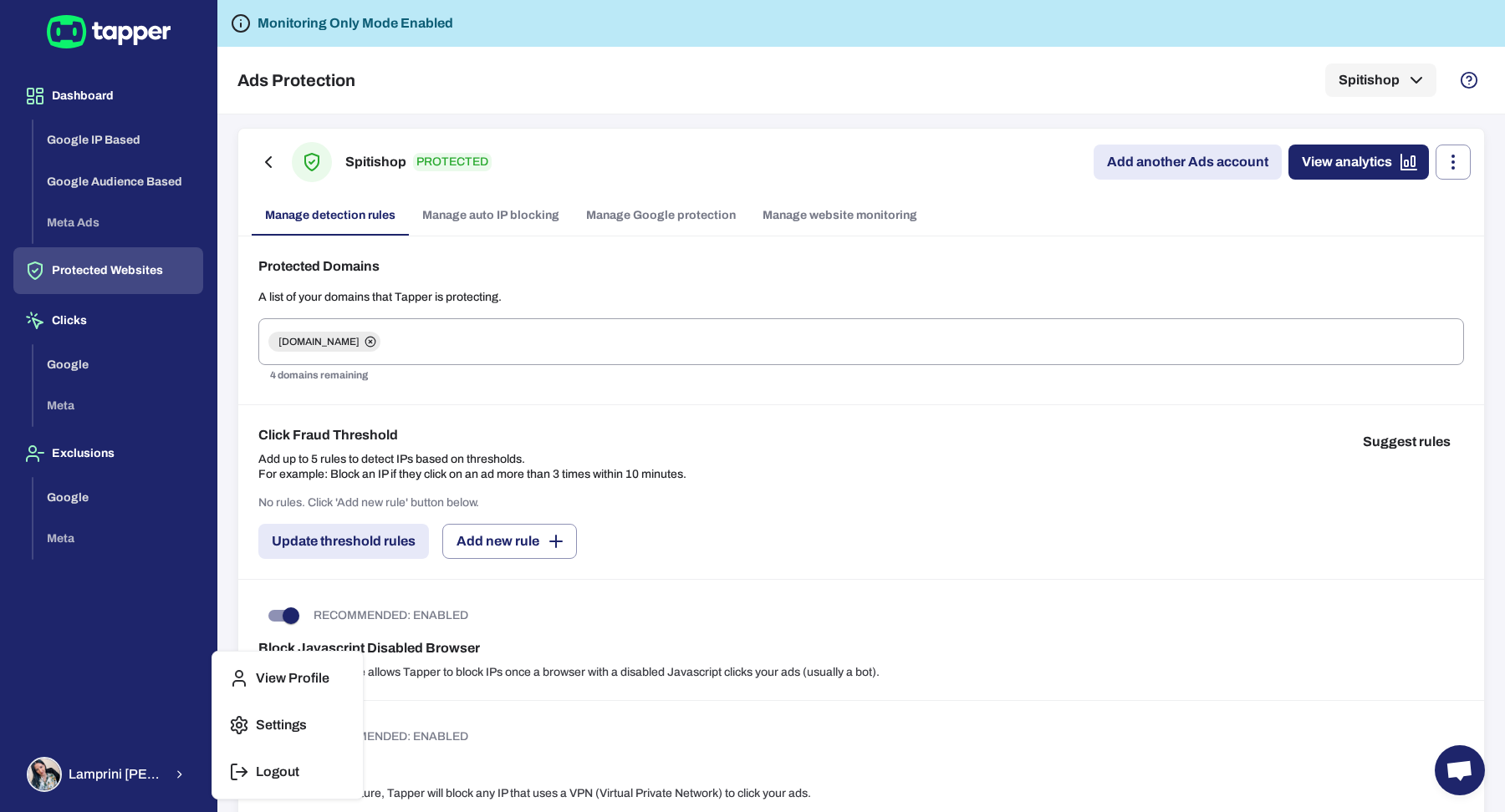
click at [285, 759] on button "Logout" at bounding box center [288, 772] width 137 height 41
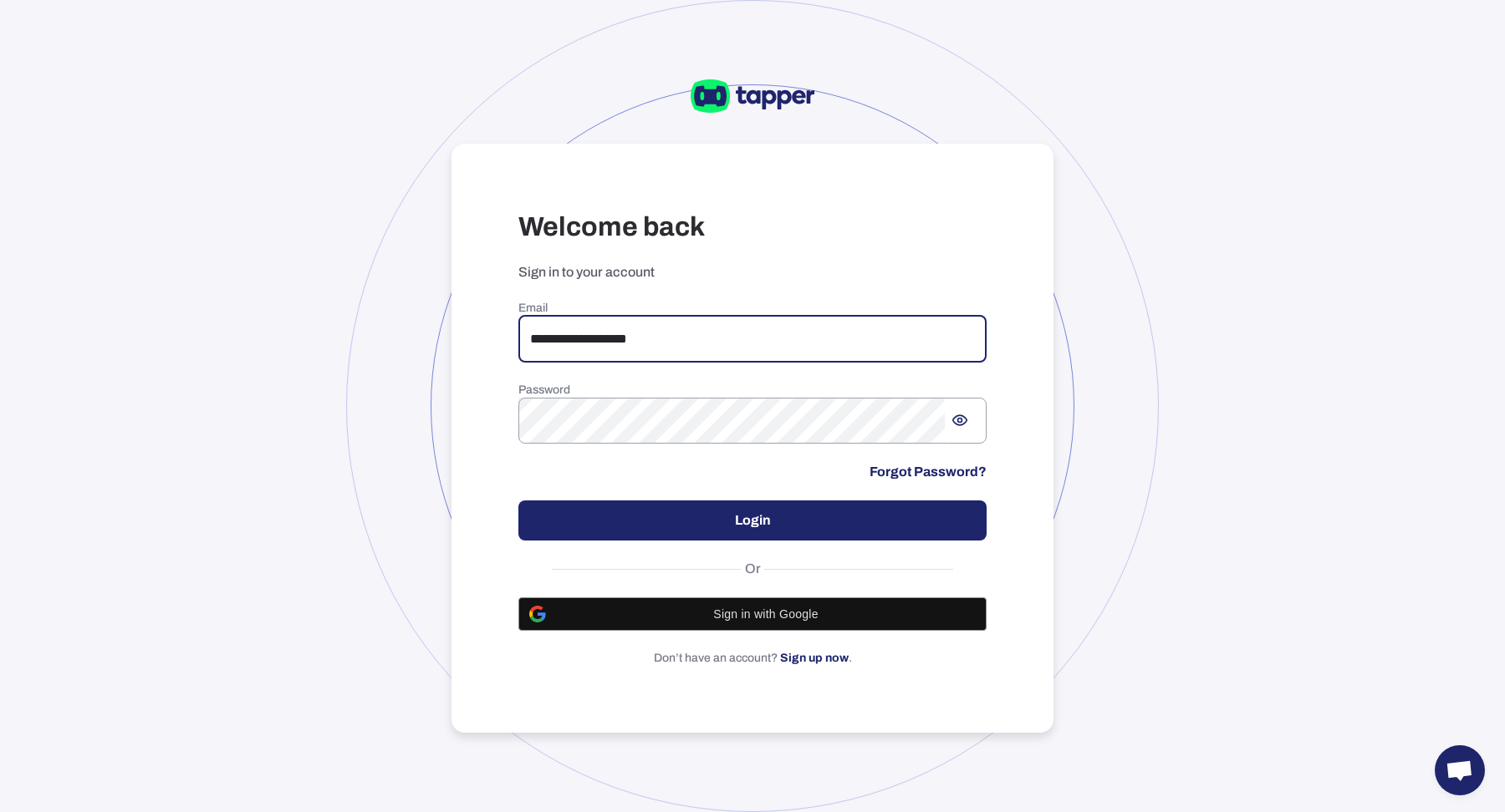
click at [759, 353] on input "**********" at bounding box center [752, 339] width 469 height 46
type input "*"
type input "**********"
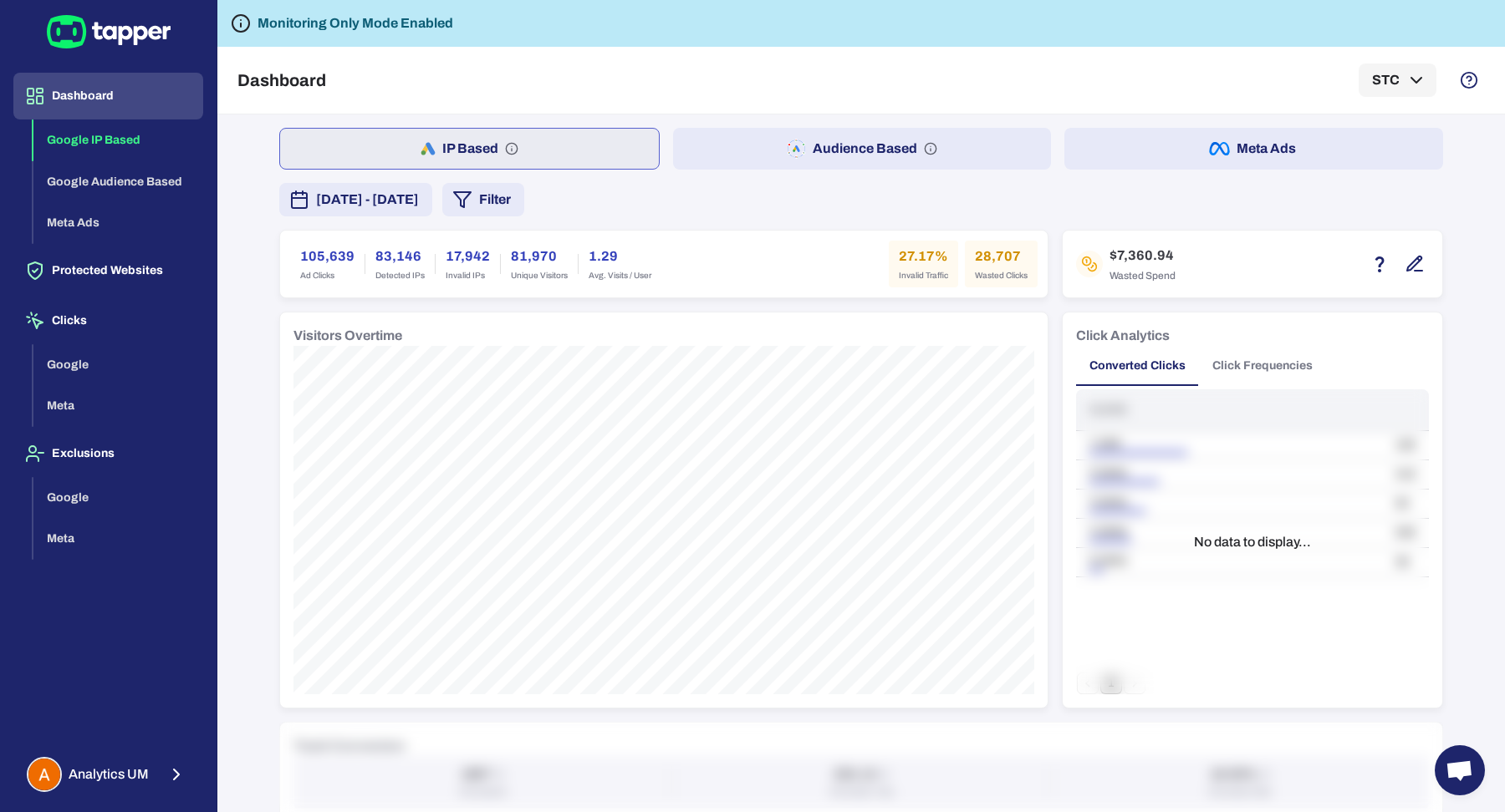
click at [419, 202] on span "August 9, 2025 - August 15, 2025" at bounding box center [367, 199] width 102 height 20
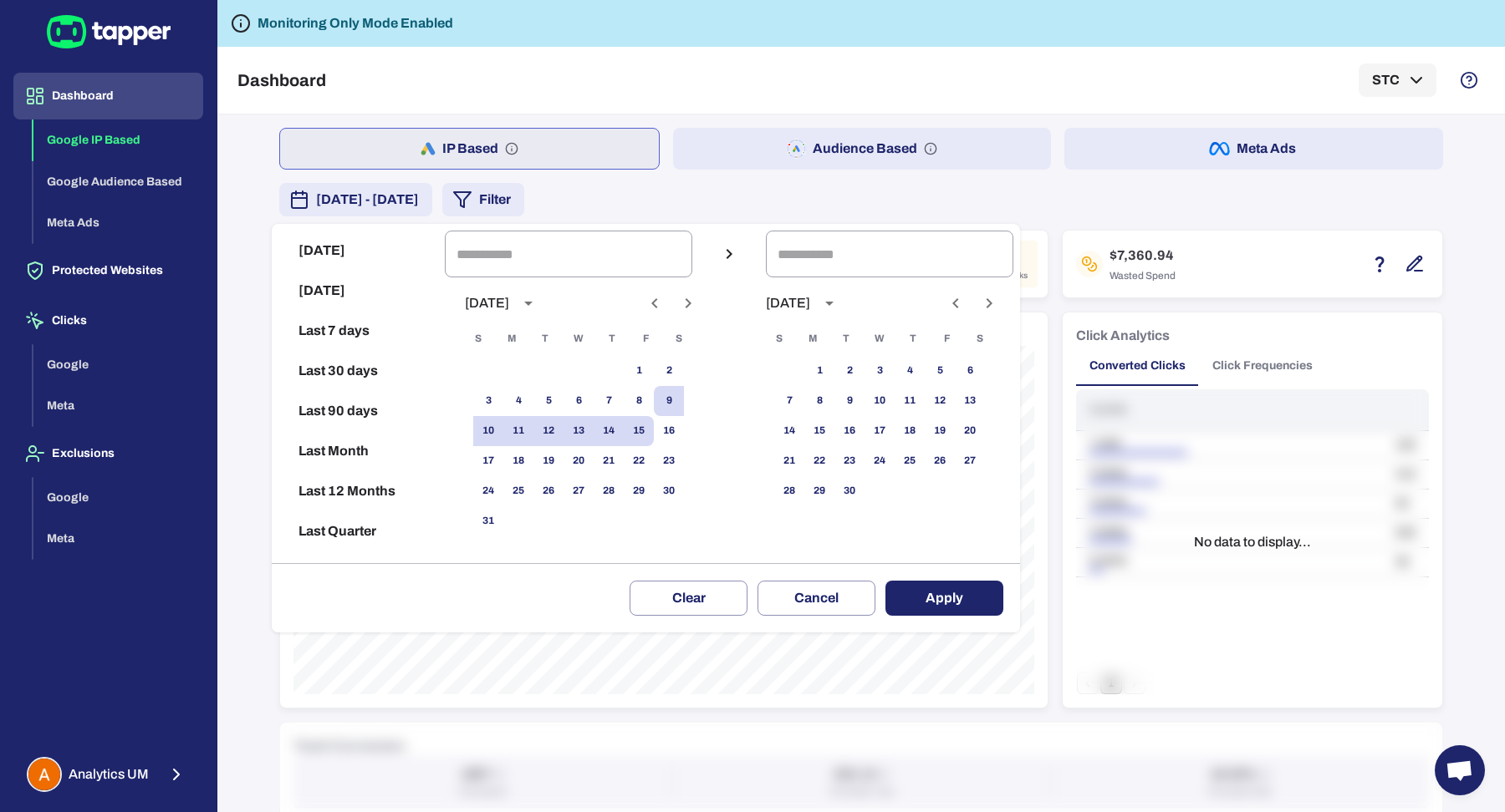
click at [364, 383] on button "Last 30 days" at bounding box center [357, 371] width 159 height 41
type input "**********"
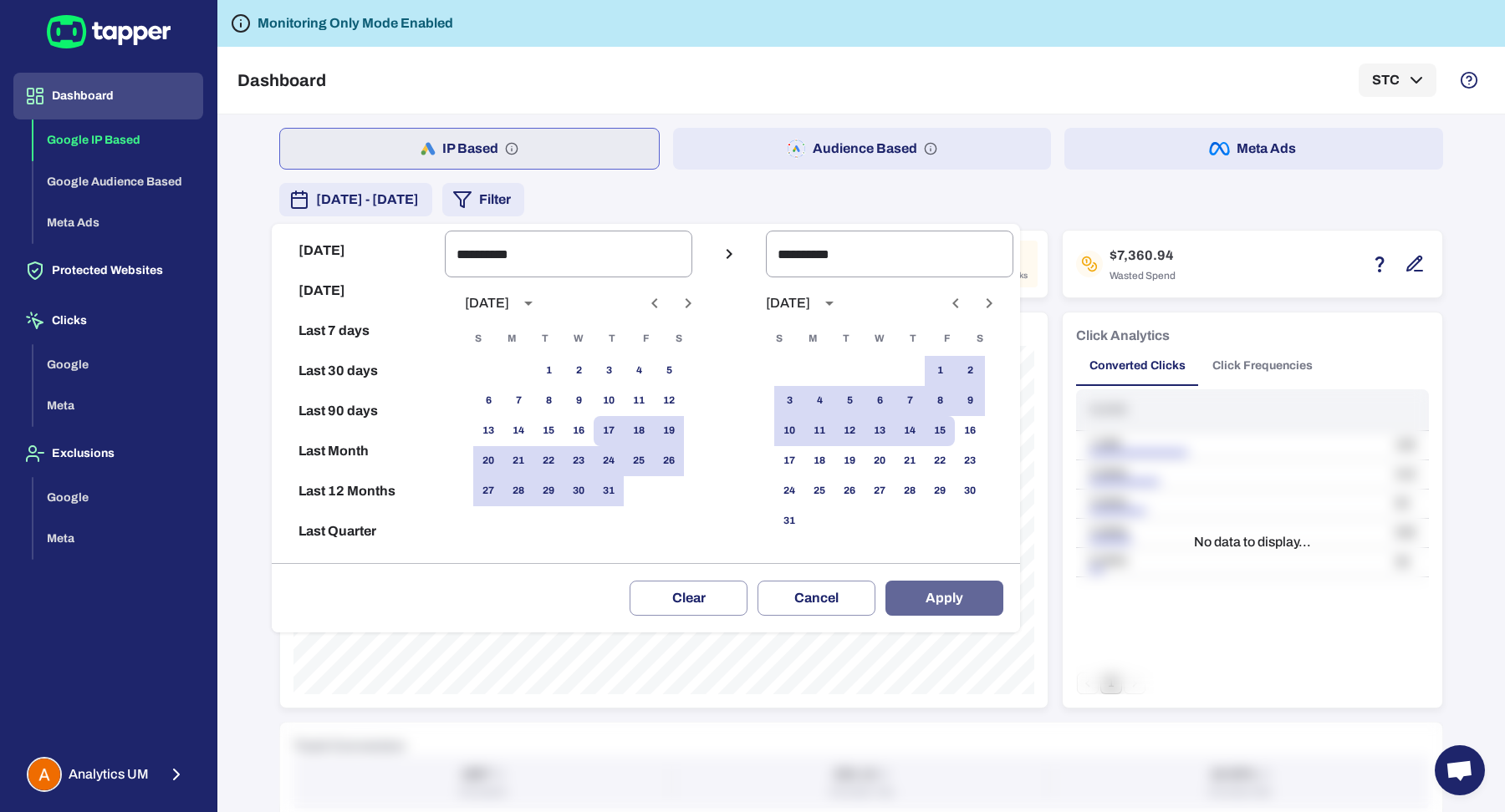
click at [921, 592] on button "Apply" at bounding box center [944, 598] width 118 height 35
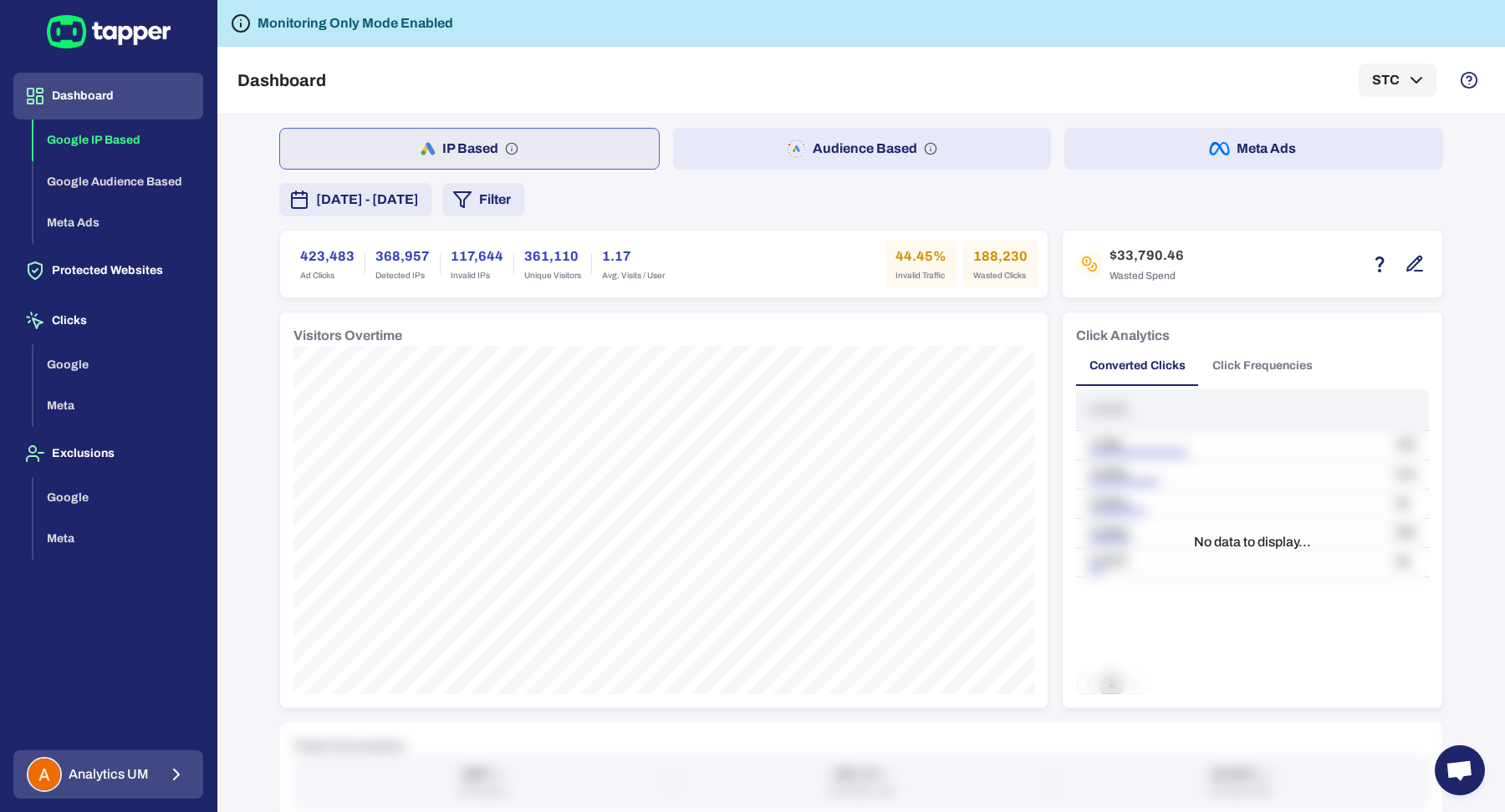
click at [141, 770] on span "Analytics UM" at bounding box center [108, 774] width 80 height 16
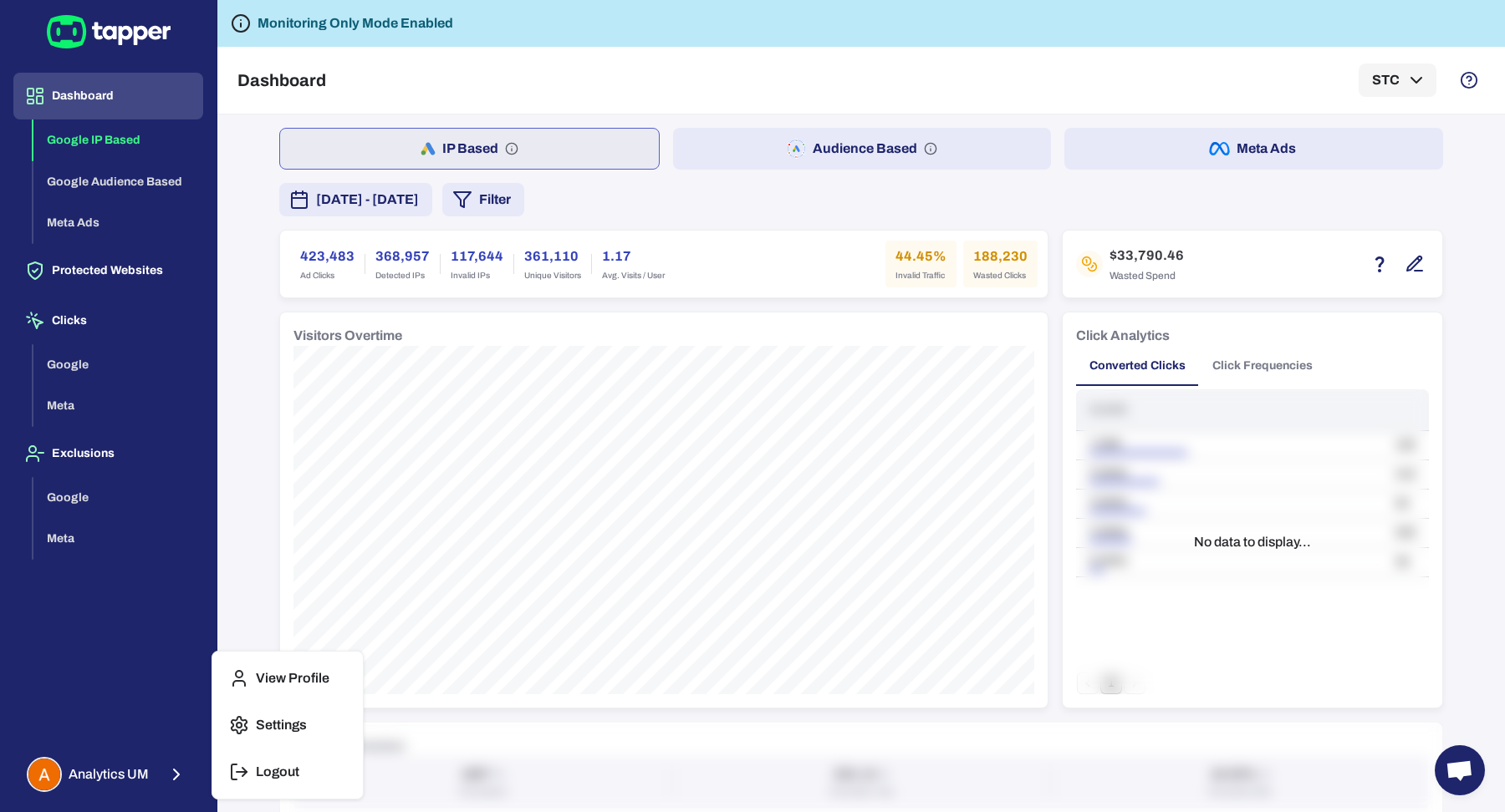
click at [327, 770] on button "Logout" at bounding box center [288, 772] width 137 height 41
